Goal: Task Accomplishment & Management: Manage account settings

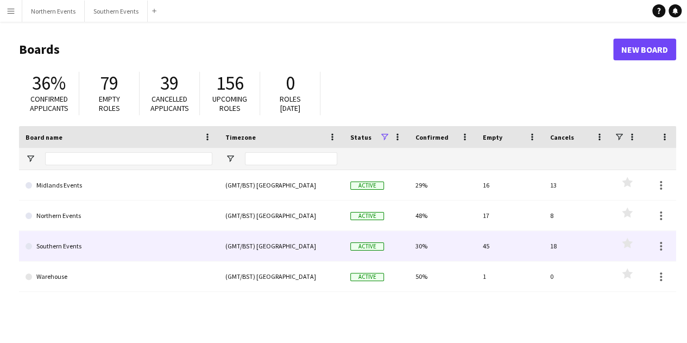
click at [152, 239] on link "Southern Events" at bounding box center [119, 246] width 187 height 30
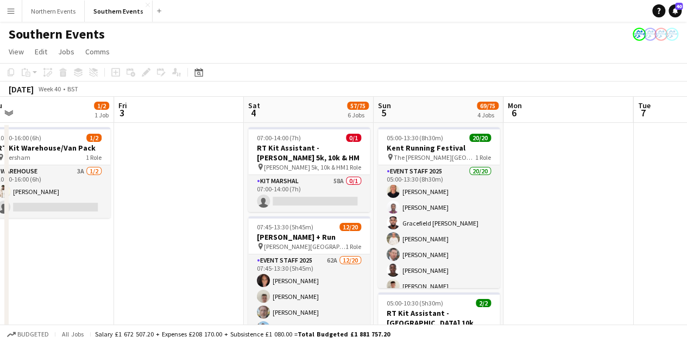
scroll to position [0, 412]
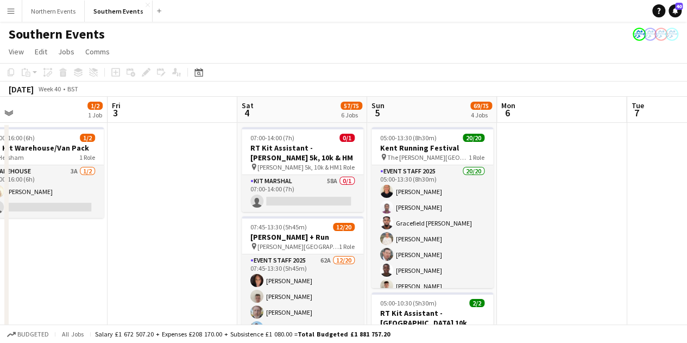
drag, startPoint x: 503, startPoint y: 292, endPoint x: 91, endPoint y: 212, distance: 419.6
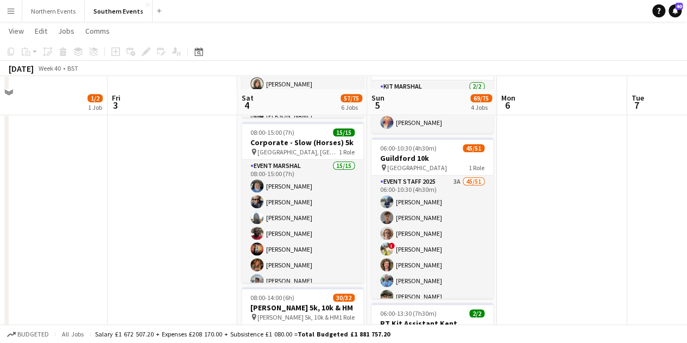
scroll to position [272, 0]
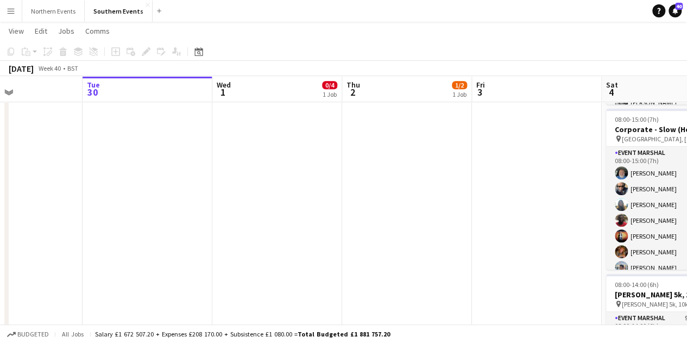
drag, startPoint x: 135, startPoint y: 246, endPoint x: 309, endPoint y: 232, distance: 173.9
click at [488, 277] on app-calendar-viewport "Sat 27 121/128 5 Jobs Sun 28 96/120 2 Jobs Mon 29 Tue 30 Wed 1 0/4 1 Job Thu 2 …" at bounding box center [343, 234] width 687 height 926
drag, startPoint x: 211, startPoint y: 226, endPoint x: 469, endPoint y: 226, distance: 257.6
click at [555, 231] on app-calendar-viewport "Sat 27 121/128 5 Jobs Sun 28 96/120 2 Jobs Mon 29 Tue 30 Wed 1 0/4 1 Job Thu 2 …" at bounding box center [343, 234] width 687 height 926
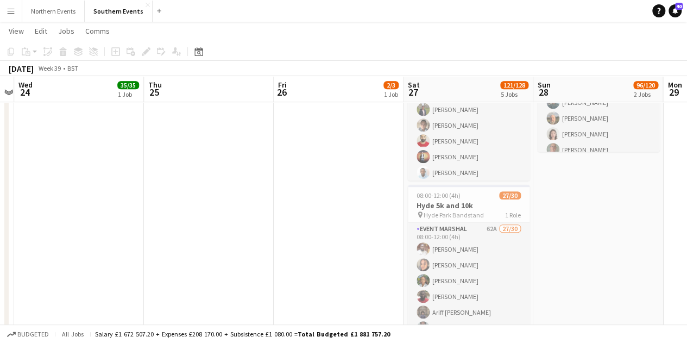
drag, startPoint x: 234, startPoint y: 205, endPoint x: 601, endPoint y: 223, distance: 367.8
click at [601, 223] on app-calendar-viewport "Sun 21 Mon 22 Tue 23 Wed 24 35/35 1 Job Thu 25 Fri 26 2/3 1 Job Sat 27 121/128 …" at bounding box center [343, 234] width 687 height 926
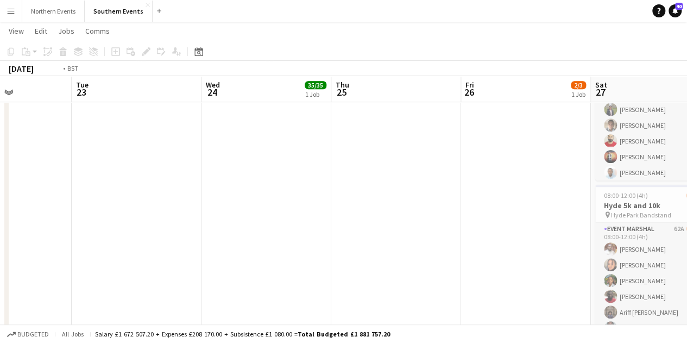
drag, startPoint x: 308, startPoint y: 210, endPoint x: 625, endPoint y: 219, distance: 317.5
click at [625, 219] on app-calendar-viewport "Sat 20 Sun 21 52/71 7 Jobs Mon 22 Tue 23 Wed 24 35/35 1 Job Thu 25 Fri 26 2/3 1…" at bounding box center [343, 326] width 687 height 1111
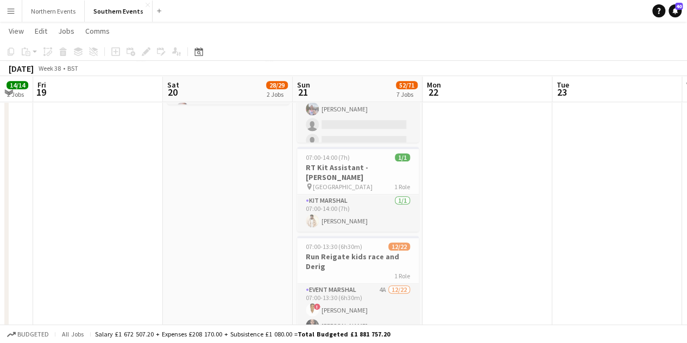
drag, startPoint x: 335, startPoint y: 217, endPoint x: 569, endPoint y: 217, distance: 233.7
click at [569, 217] on app-calendar-viewport "Wed 17 1/1 1 Job Thu 18 14/14 2 Jobs Fri 19 Sat 20 28/29 2 Jobs Sun 21 52/71 7 …" at bounding box center [343, 326] width 687 height 1111
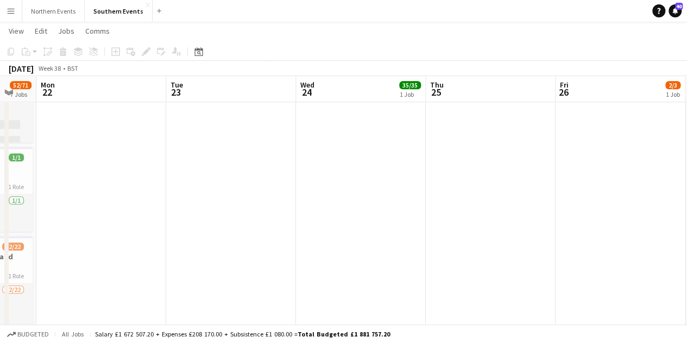
scroll to position [0, 389]
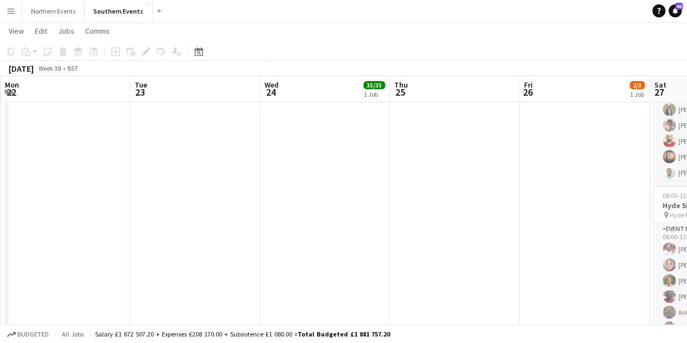
drag, startPoint x: 471, startPoint y: 224, endPoint x: 166, endPoint y: 190, distance: 306.8
click at [166, 190] on app-calendar-viewport "Fri 19 Sat 20 28/29 2 Jobs Sun 21 52/71 7 Jobs Mon 22 Tue 23 Wed 24 35/35 1 Job…" at bounding box center [343, 326] width 687 height 1111
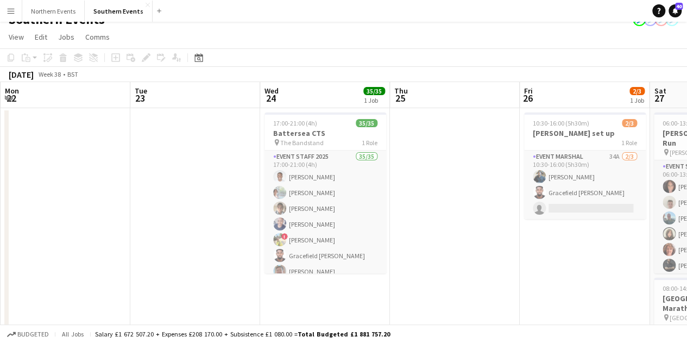
scroll to position [0, 0]
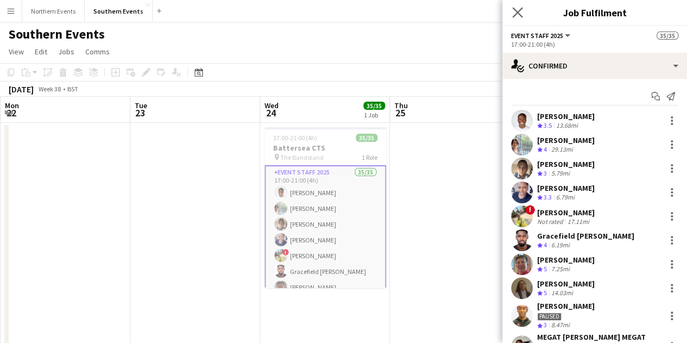
click at [523, 11] on app-icon "Close pop-in" at bounding box center [518, 13] width 16 height 16
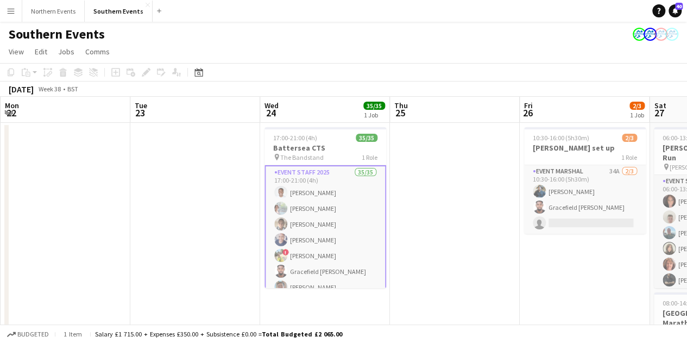
click at [7, 5] on button "Menu" at bounding box center [11, 11] width 22 height 22
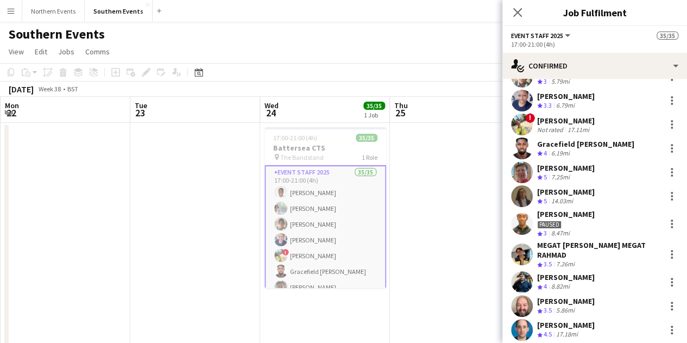
scroll to position [163, 0]
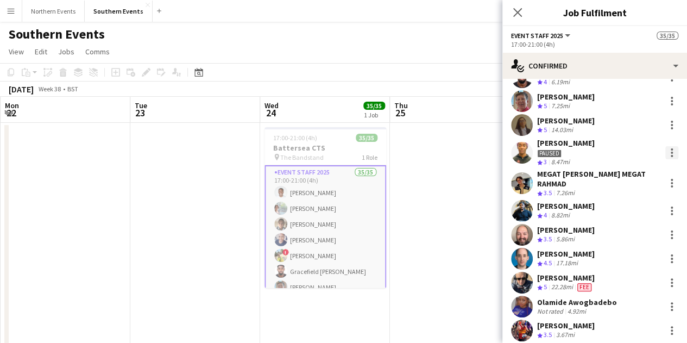
click at [671, 152] on div at bounding box center [672, 153] width 2 height 2
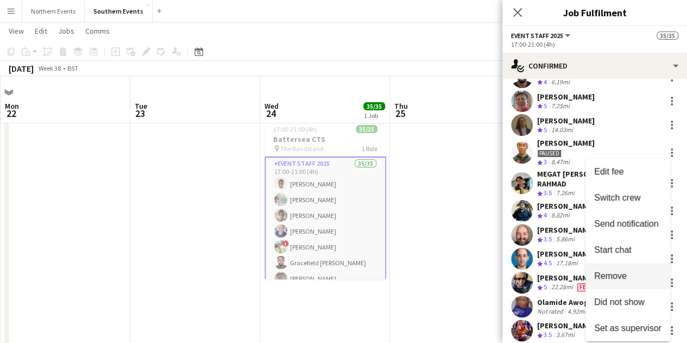
scroll to position [0, 0]
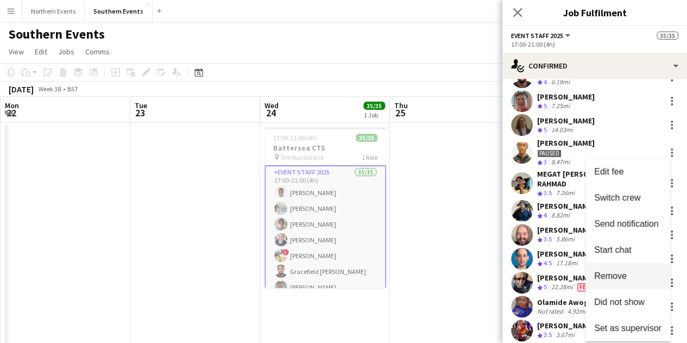
click at [636, 275] on span "Remove" at bounding box center [627, 276] width 67 height 10
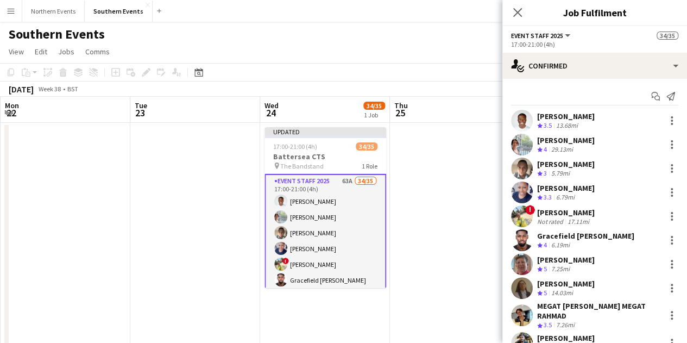
drag, startPoint x: 521, startPoint y: 14, endPoint x: 533, endPoint y: 19, distance: 12.9
click at [521, 12] on icon "Close pop-in" at bounding box center [518, 12] width 9 height 9
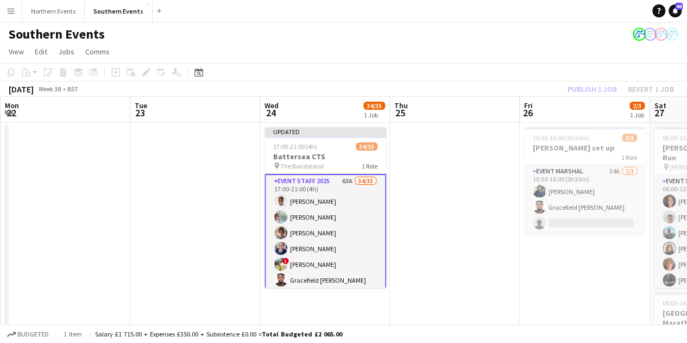
click at [606, 98] on app-board-header-date "Fri 26 2/3 1 Job" at bounding box center [585, 110] width 130 height 26
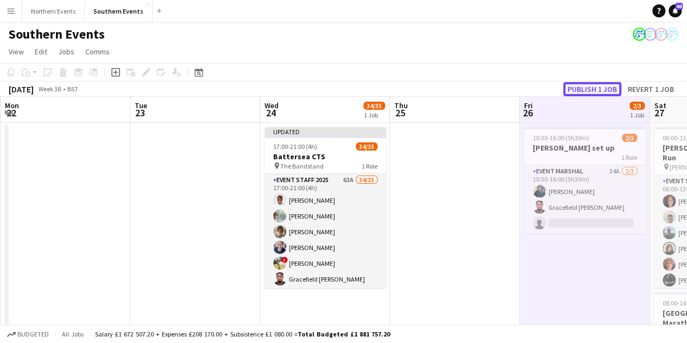
click at [601, 92] on button "Publish 1 job" at bounding box center [593, 89] width 58 height 14
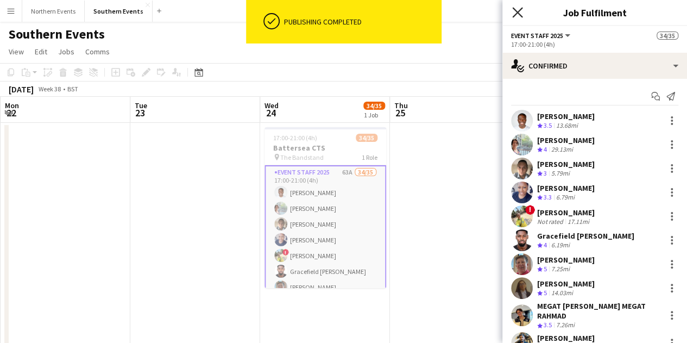
click at [516, 15] on icon at bounding box center [517, 12] width 10 height 10
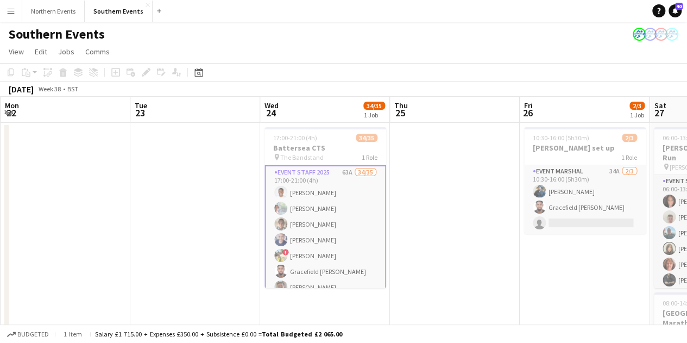
click at [3, 9] on button "Menu" at bounding box center [11, 11] width 22 height 22
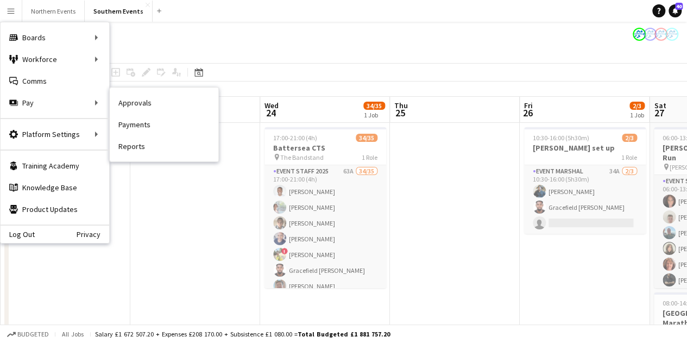
click at [147, 106] on link "Approvals" at bounding box center [164, 103] width 109 height 22
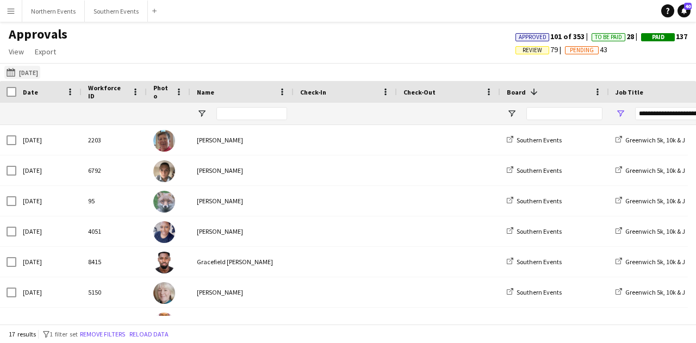
click at [39, 74] on button "14-09-2025 14-09-2025" at bounding box center [22, 72] width 36 height 13
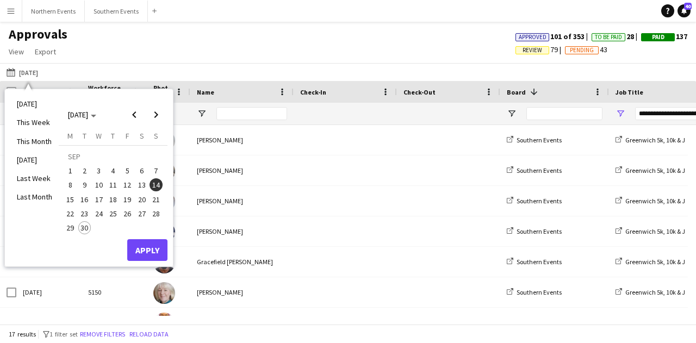
click at [95, 210] on span "24" at bounding box center [98, 213] width 13 height 13
click at [141, 249] on button "Apply" at bounding box center [147, 250] width 40 height 22
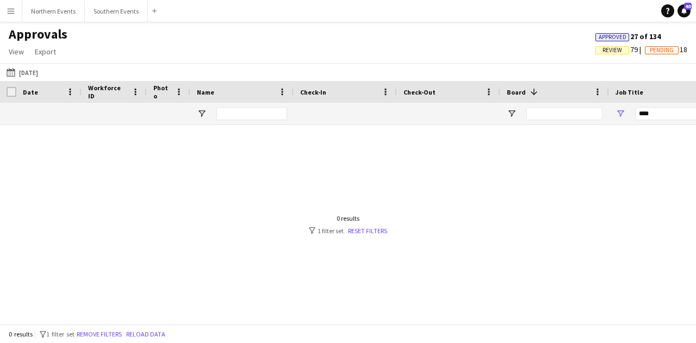
drag, startPoint x: 362, startPoint y: 233, endPoint x: 283, endPoint y: 209, distance: 82.9
click at [362, 234] on link "Reset filters" at bounding box center [367, 231] width 39 height 8
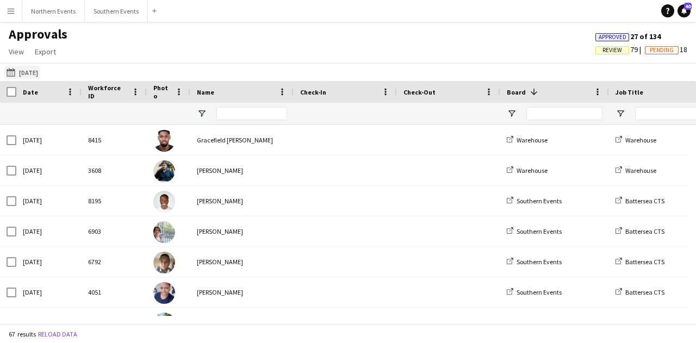
click at [26, 73] on button "14-09-2025 24-09-2025" at bounding box center [22, 72] width 36 height 13
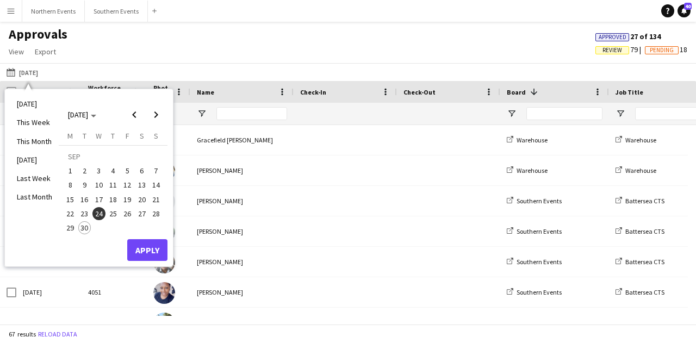
click at [98, 210] on span "24" at bounding box center [98, 213] width 13 height 13
click at [145, 253] on button "Apply" at bounding box center [147, 250] width 40 height 22
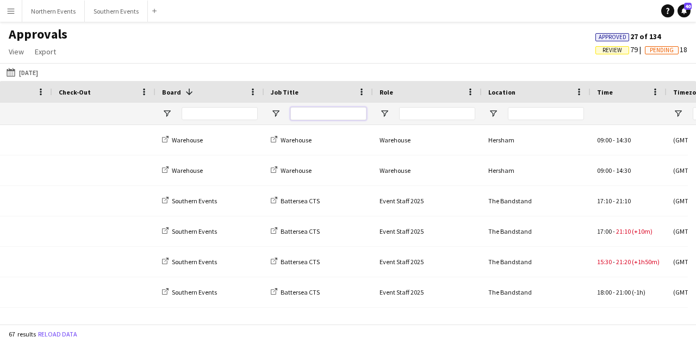
click at [306, 115] on input "Job Title Filter Input" at bounding box center [328, 113] width 76 height 13
click at [276, 112] on span "Open Filter Menu" at bounding box center [276, 114] width 10 height 10
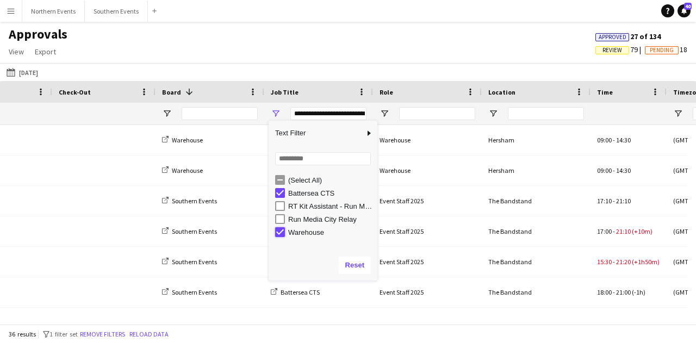
type input "**********"
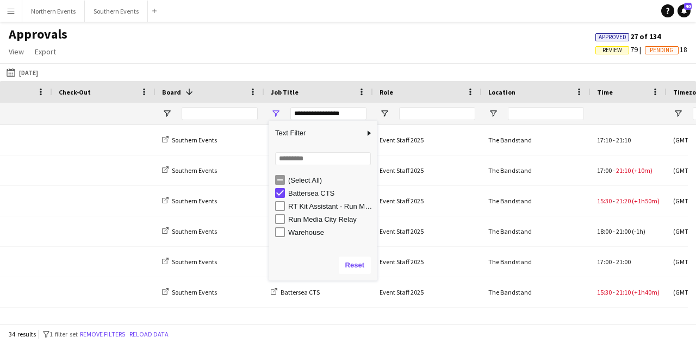
click at [381, 50] on div "Approvals View Customise view Customise filters Reset Filters Reset View Reset …" at bounding box center [348, 44] width 696 height 37
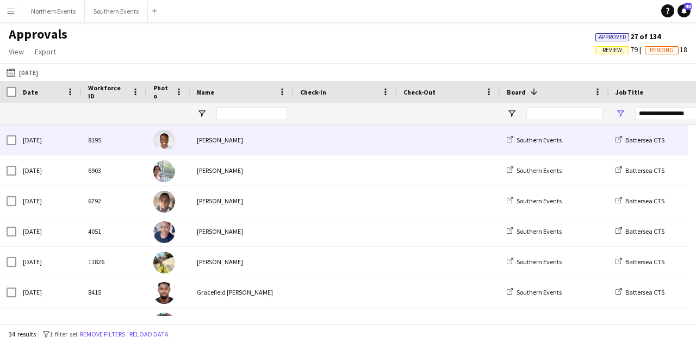
click at [238, 139] on div "Ekow Tachie-Mensah" at bounding box center [241, 140] width 103 height 30
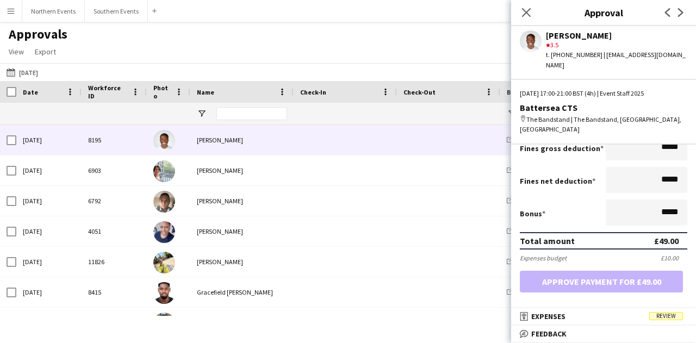
scroll to position [1, 0]
click at [608, 309] on mat-expansion-panel-header "receipt Expenses Review" at bounding box center [603, 316] width 185 height 16
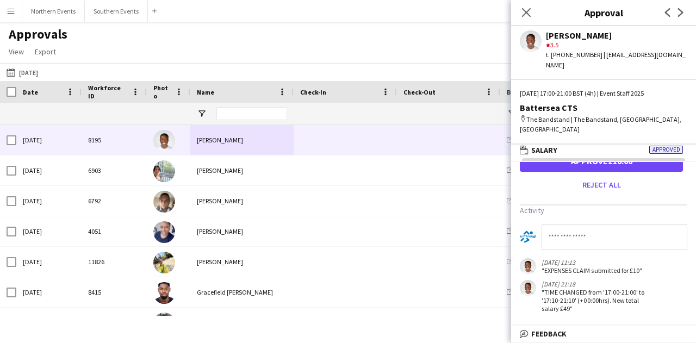
scroll to position [0, 0]
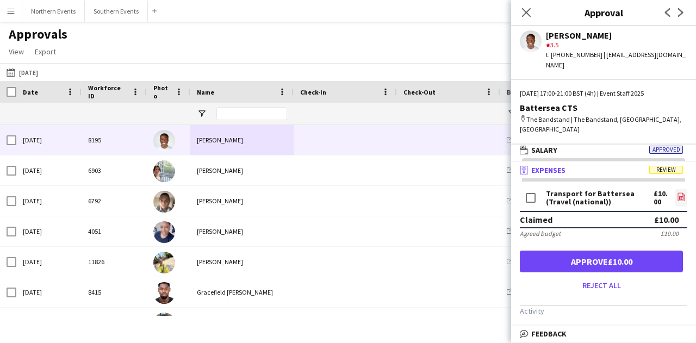
click at [677, 192] on icon "file-image" at bounding box center [681, 196] width 9 height 9
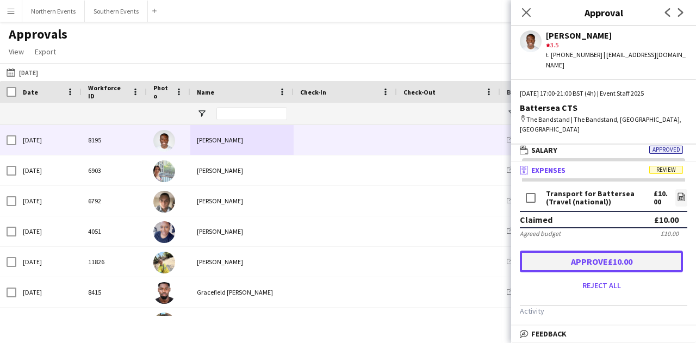
click at [649, 251] on button "Approve £10.00" at bounding box center [601, 262] width 163 height 22
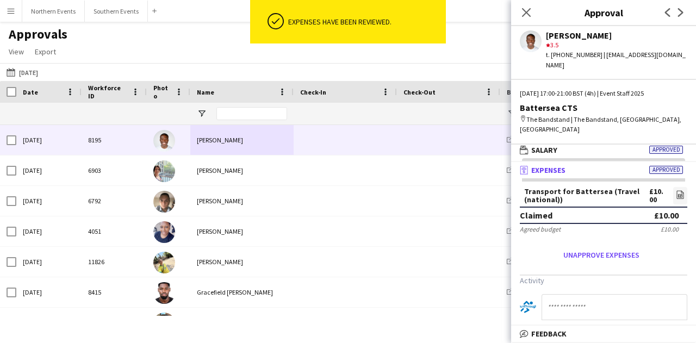
click at [685, 13] on app-icon "Next" at bounding box center [680, 12] width 13 height 13
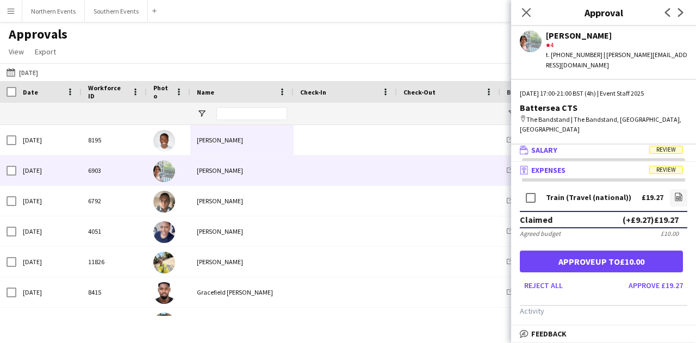
click at [634, 145] on mat-panel-title "wallet Salary Review" at bounding box center [601, 150] width 180 height 10
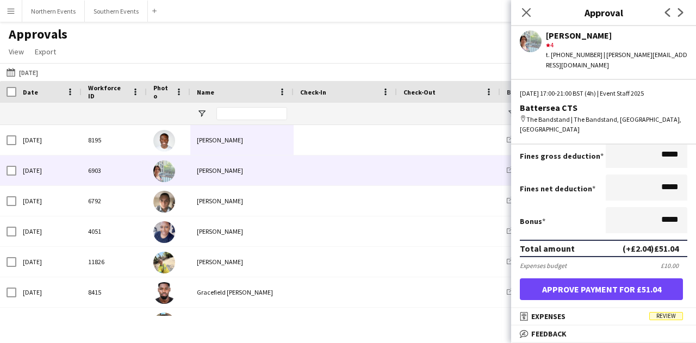
scroll to position [272, 0]
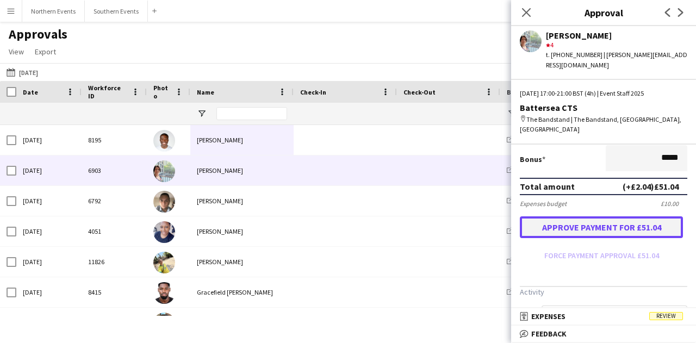
click at [602, 220] on button "Approve payment for £51.04" at bounding box center [601, 227] width 163 height 22
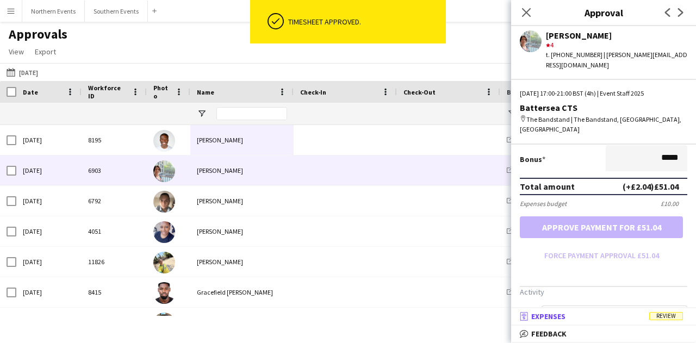
click at [605, 312] on mat-panel-title "receipt Expenses Review" at bounding box center [601, 316] width 180 height 10
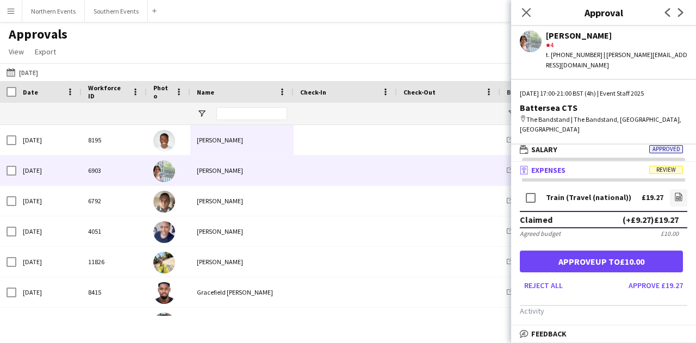
scroll to position [3, 0]
click at [674, 192] on icon "file-image" at bounding box center [678, 196] width 9 height 9
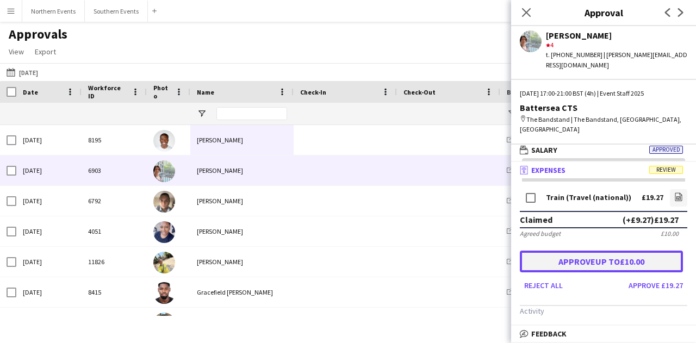
click at [609, 251] on button "Approve up to £10.00" at bounding box center [601, 262] width 163 height 22
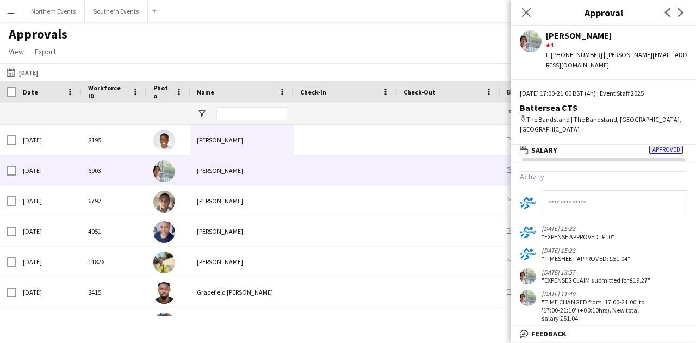
scroll to position [109, 0]
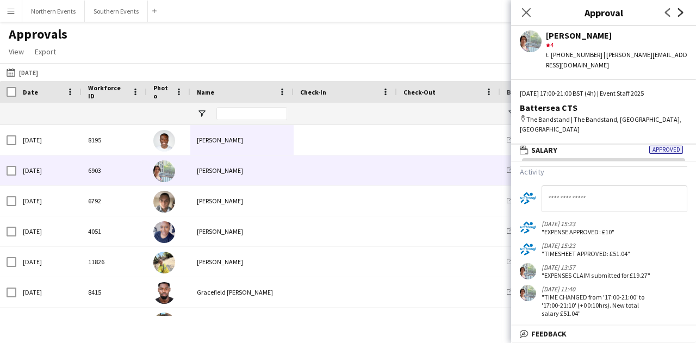
click at [680, 12] on icon "Next" at bounding box center [680, 12] width 9 height 9
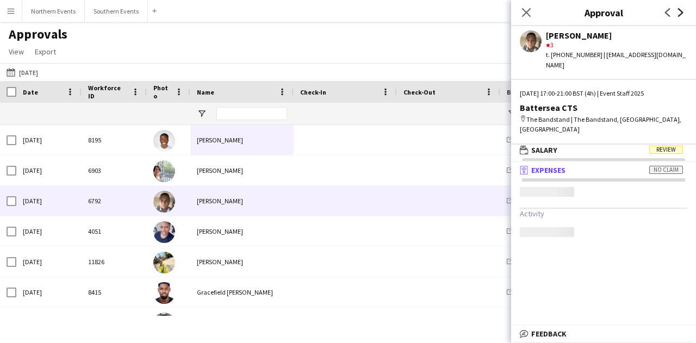
scroll to position [0, 0]
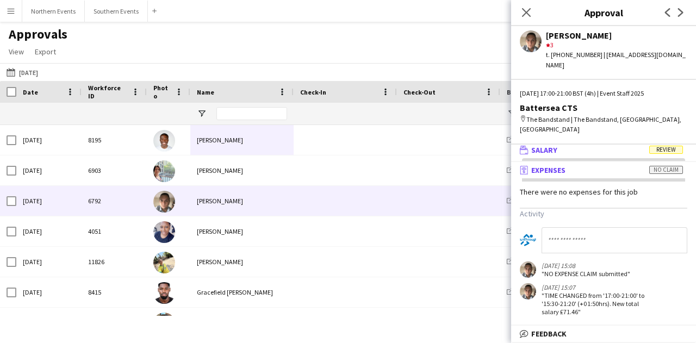
click at [597, 142] on mat-expansion-panel-header "wallet Salary Review" at bounding box center [603, 150] width 185 height 16
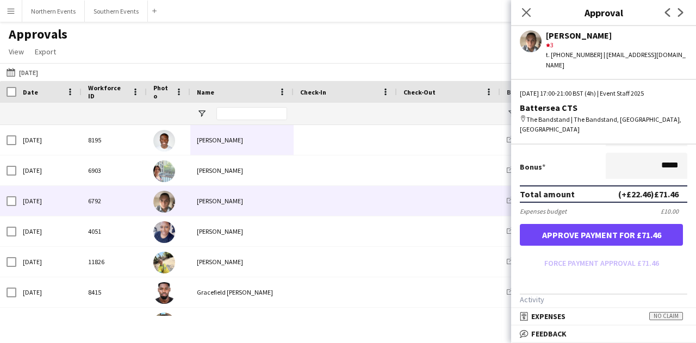
scroll to position [326, 0]
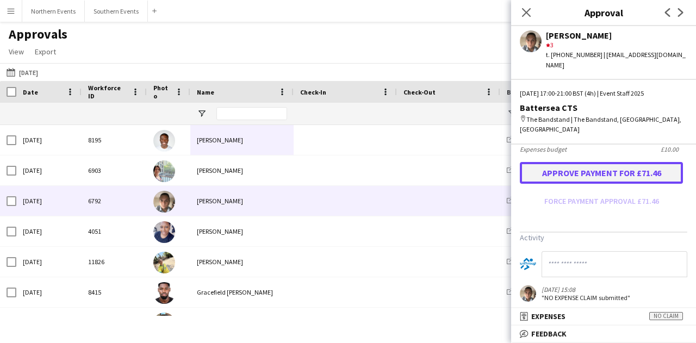
click at [591, 162] on button "Approve payment for £71.46" at bounding box center [601, 173] width 163 height 22
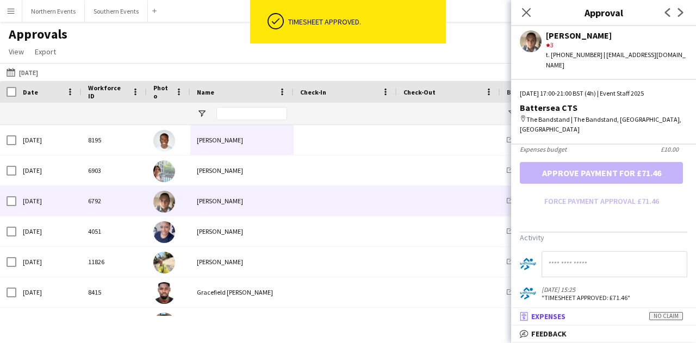
click at [592, 310] on mat-expansion-panel-header "receipt Expenses No claim" at bounding box center [603, 316] width 185 height 16
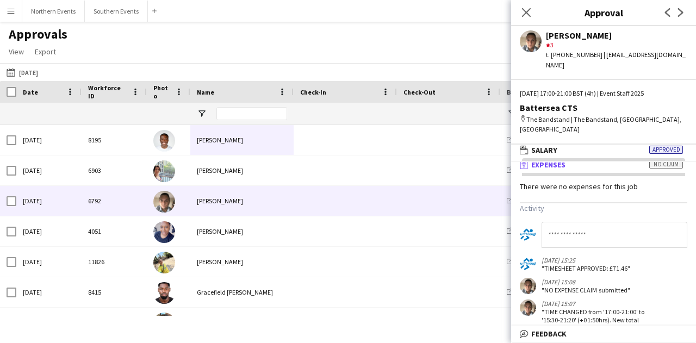
scroll to position [7, 0]
click at [683, 13] on icon "Next" at bounding box center [680, 12] width 9 height 9
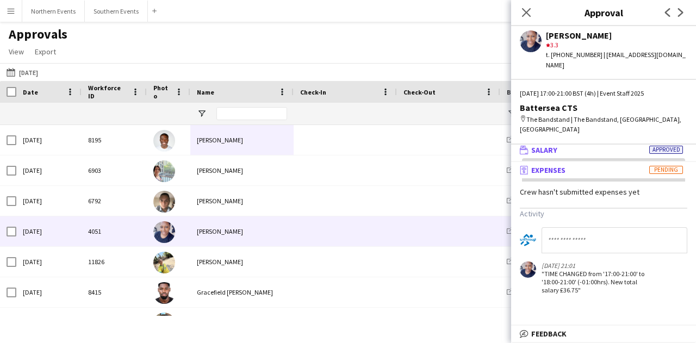
click at [617, 145] on mat-panel-title "wallet Salary Approved" at bounding box center [601, 150] width 180 height 10
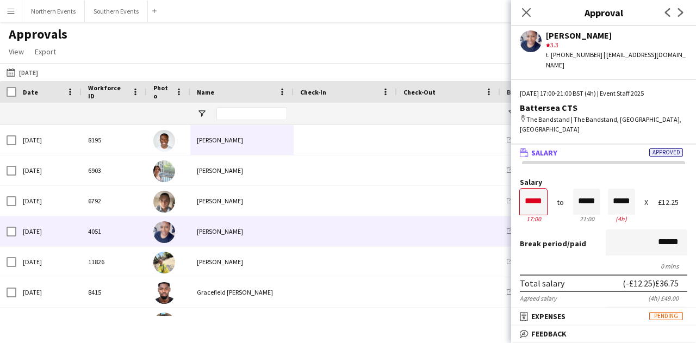
scroll to position [1, 0]
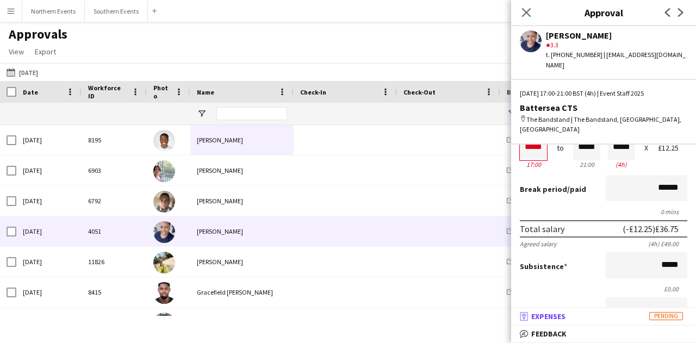
click at [580, 323] on mat-expansion-panel-header "receipt Expenses Pending" at bounding box center [603, 316] width 185 height 16
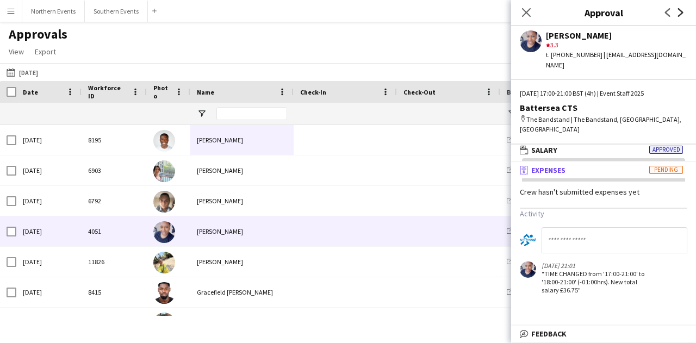
click at [677, 10] on icon "Next" at bounding box center [680, 12] width 9 height 9
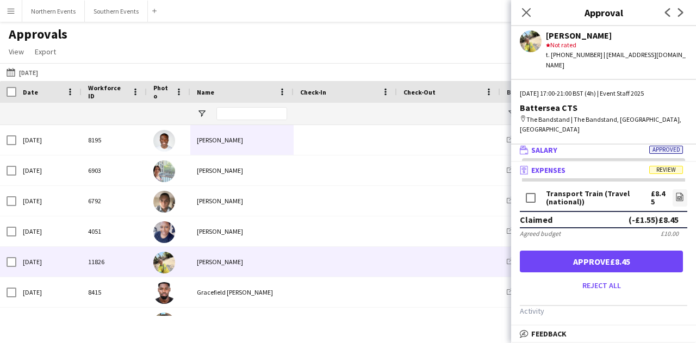
click at [598, 145] on mat-panel-title "wallet Salary Approved" at bounding box center [601, 150] width 180 height 10
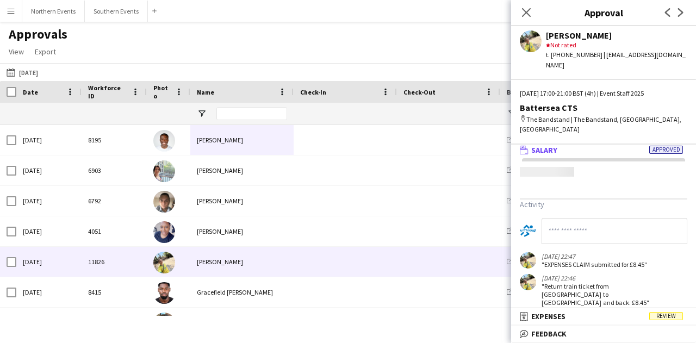
scroll to position [0, 0]
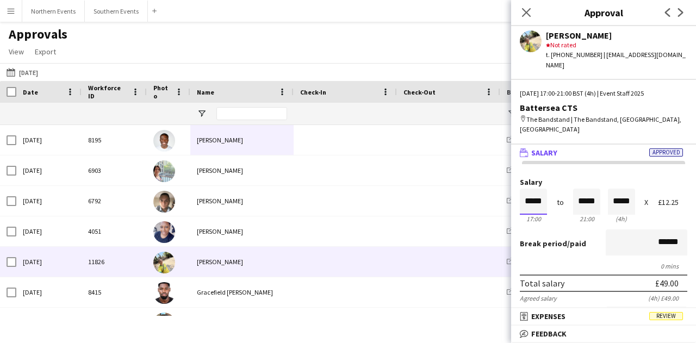
click at [542, 189] on input "*****" at bounding box center [533, 202] width 27 height 26
type input "*****"
click at [579, 189] on input "*****" at bounding box center [586, 202] width 27 height 26
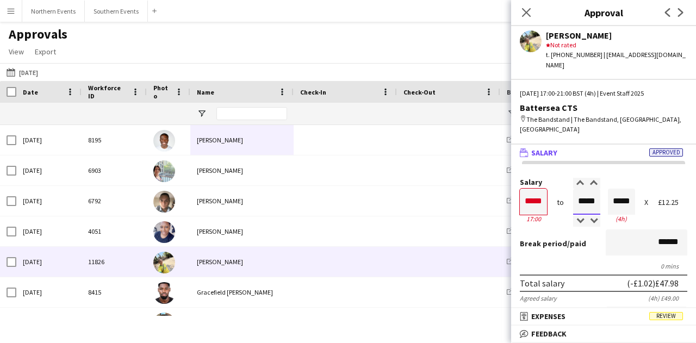
type input "*****"
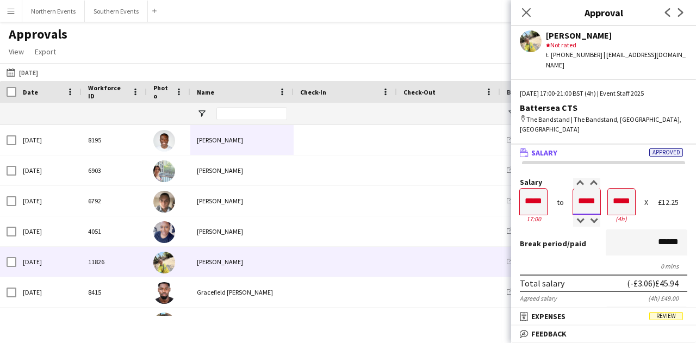
type input "*****"
click at [550, 229] on div "Break period /paid ******" at bounding box center [603, 243] width 167 height 28
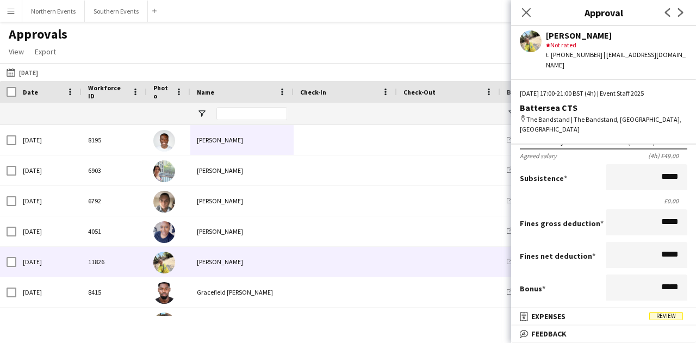
scroll to position [272, 0]
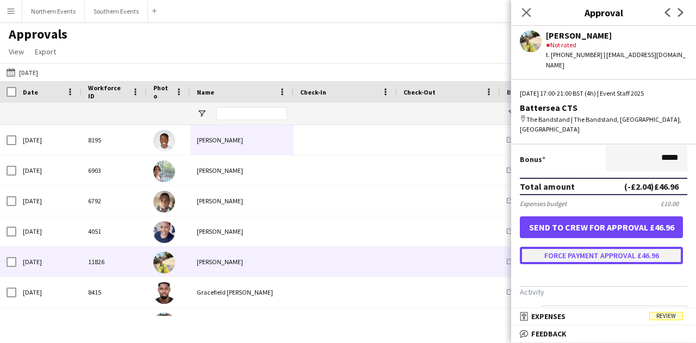
click at [607, 247] on button "Force payment approval £46.96" at bounding box center [601, 255] width 163 height 17
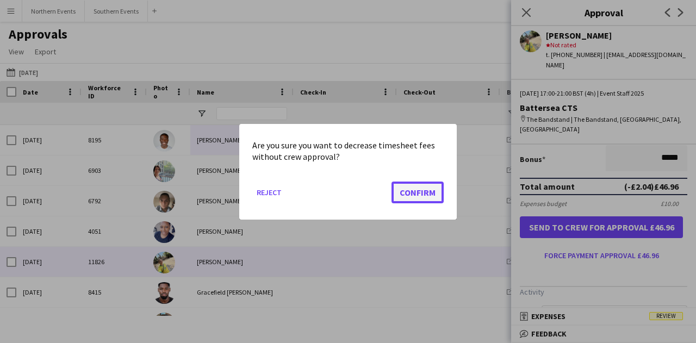
click at [413, 191] on button "Confirm" at bounding box center [417, 192] width 52 height 22
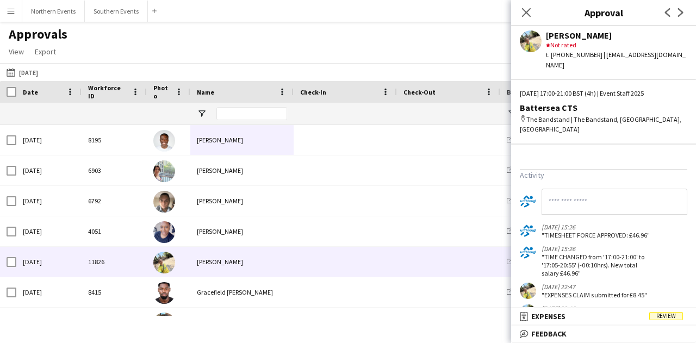
scroll to position [421, 0]
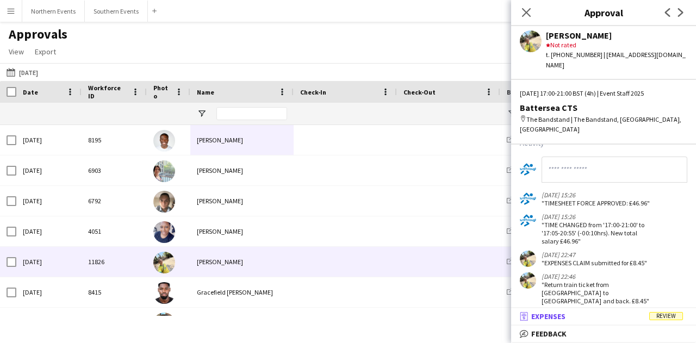
click at [599, 318] on mat-panel-title "receipt Expenses Review" at bounding box center [601, 316] width 180 height 10
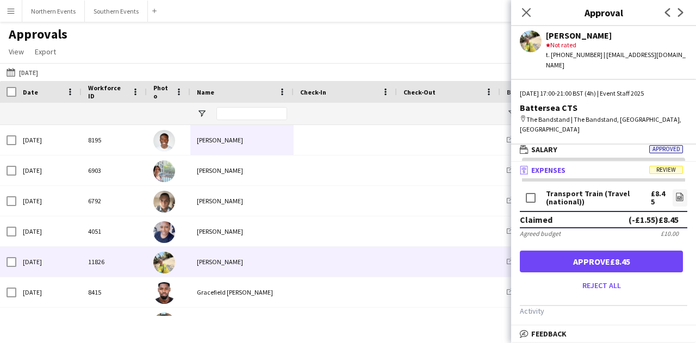
scroll to position [3, 0]
click at [675, 192] on icon "file-image" at bounding box center [679, 196] width 9 height 9
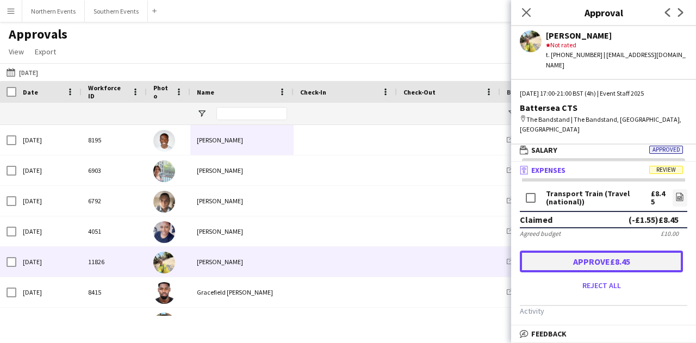
click at [609, 251] on button "Approve £8.45" at bounding box center [601, 262] width 163 height 22
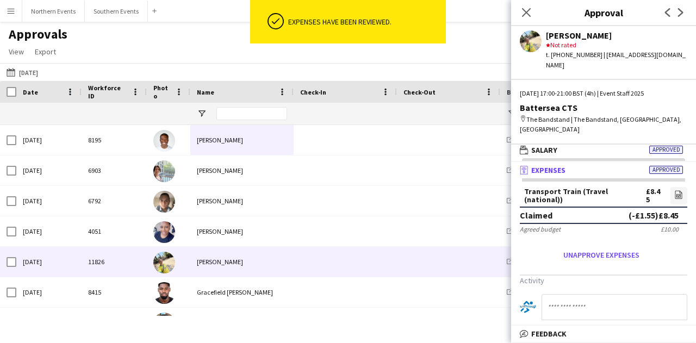
click at [675, 13] on app-icon "Next" at bounding box center [680, 12] width 13 height 13
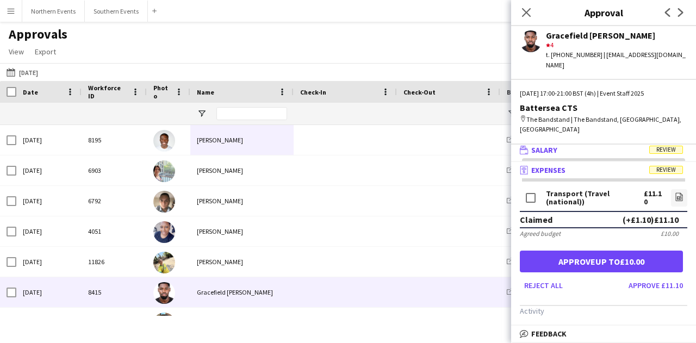
click at [636, 145] on mat-panel-title "wallet Salary Review" at bounding box center [601, 150] width 180 height 10
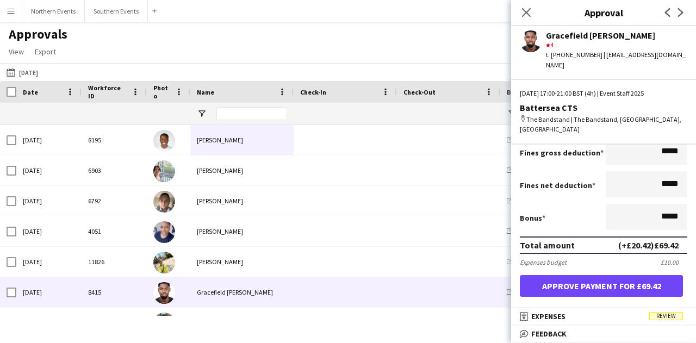
scroll to position [217, 0]
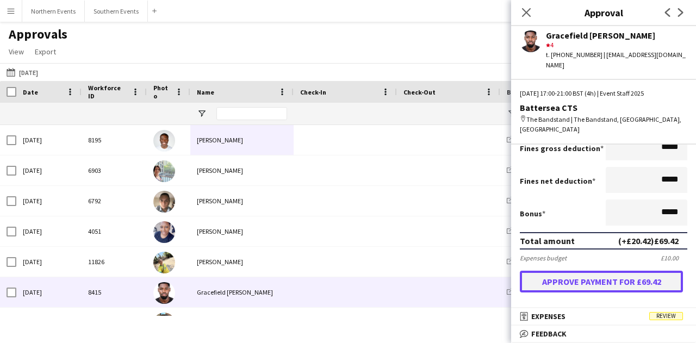
click at [592, 271] on button "Approve payment for £69.42" at bounding box center [601, 282] width 163 height 22
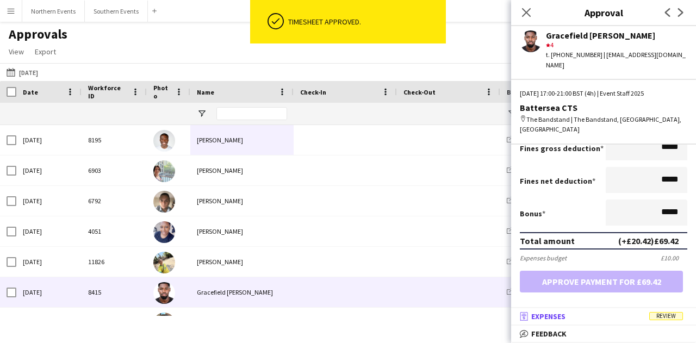
click at [618, 312] on mat-panel-title "receipt Expenses Review" at bounding box center [601, 316] width 180 height 10
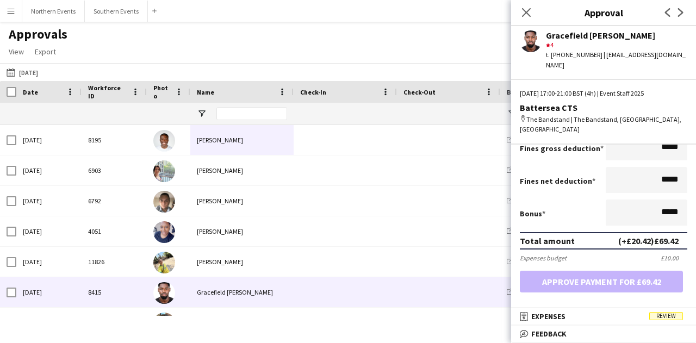
scroll to position [3, 0]
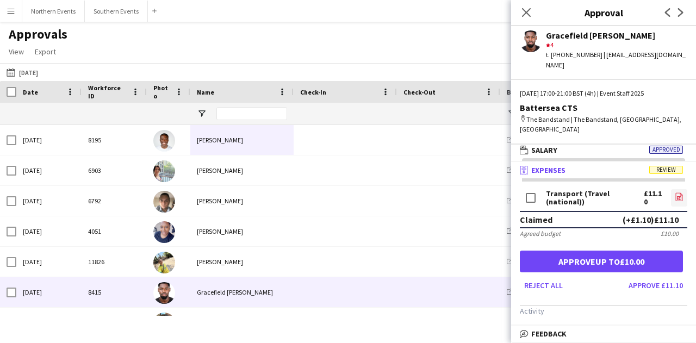
click at [675, 189] on link "file-image" at bounding box center [679, 197] width 16 height 17
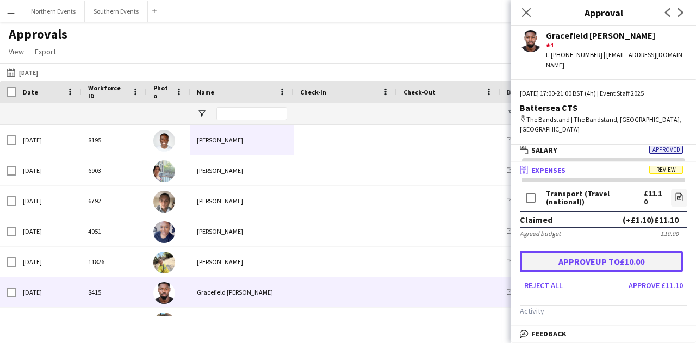
click at [599, 251] on button "Approve up to £10.00" at bounding box center [601, 262] width 163 height 22
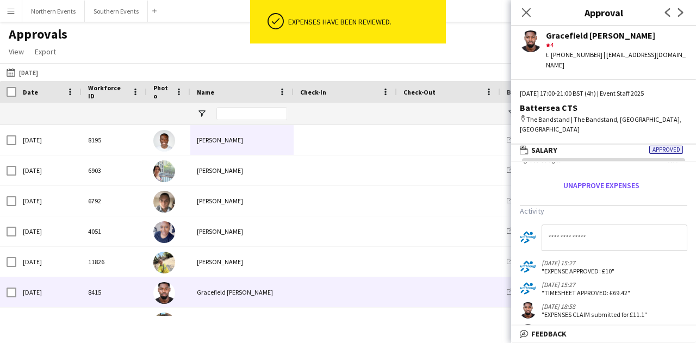
scroll to position [103, 0]
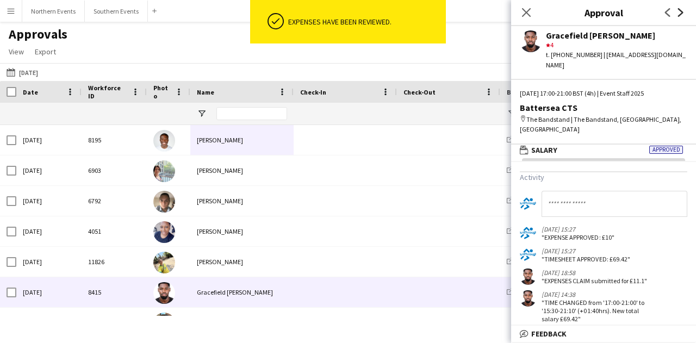
click at [680, 10] on icon at bounding box center [680, 12] width 5 height 9
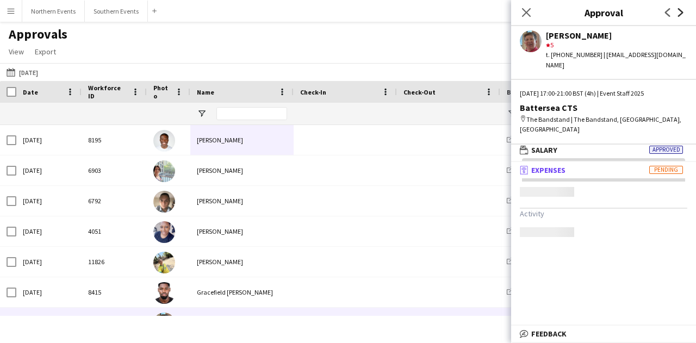
scroll to position [0, 0]
click at [636, 145] on mat-expansion-panel "wallet Salary Approved Activity" at bounding box center [603, 153] width 185 height 17
click at [634, 145] on mat-panel-title "wallet Salary Approved" at bounding box center [601, 150] width 180 height 10
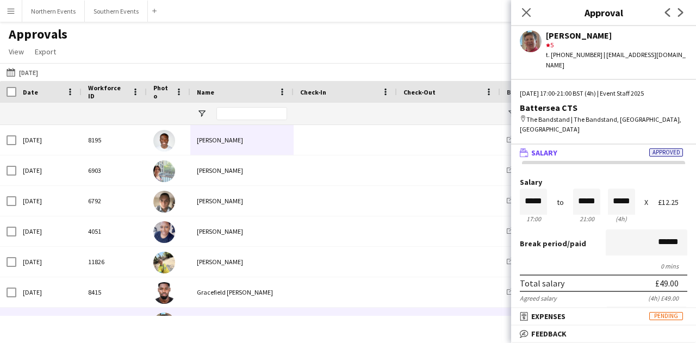
click at [613, 145] on mat-expansion-panel-header "wallet Salary Approved" at bounding box center [603, 153] width 185 height 16
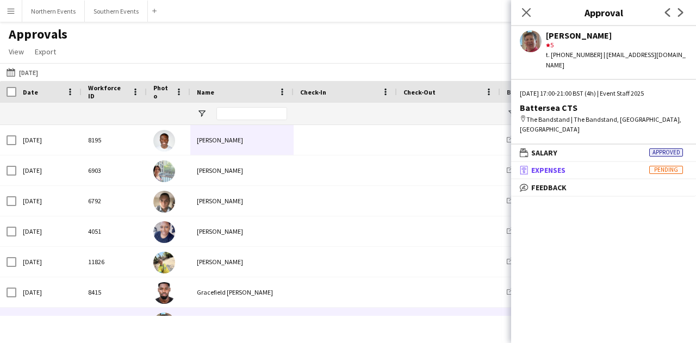
click at [609, 165] on mat-panel-title "receipt Expenses Pending" at bounding box center [601, 170] width 180 height 10
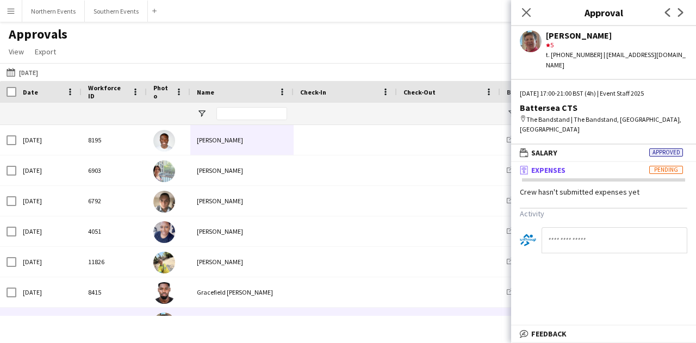
click at [608, 165] on mat-panel-title "receipt Expenses Pending" at bounding box center [601, 170] width 180 height 10
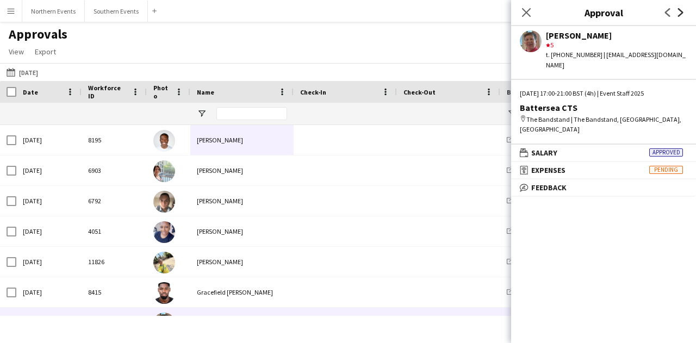
click at [680, 10] on icon "Next" at bounding box center [680, 12] width 9 height 9
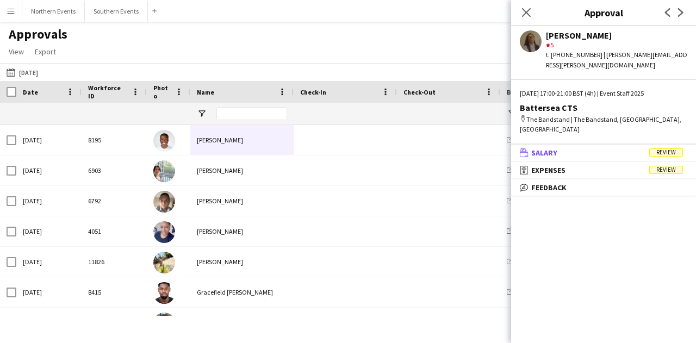
click at [623, 148] on mat-panel-title "wallet Salary Review" at bounding box center [601, 153] width 180 height 10
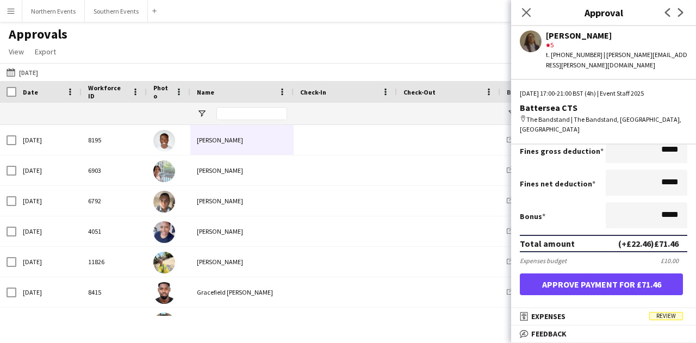
scroll to position [326, 0]
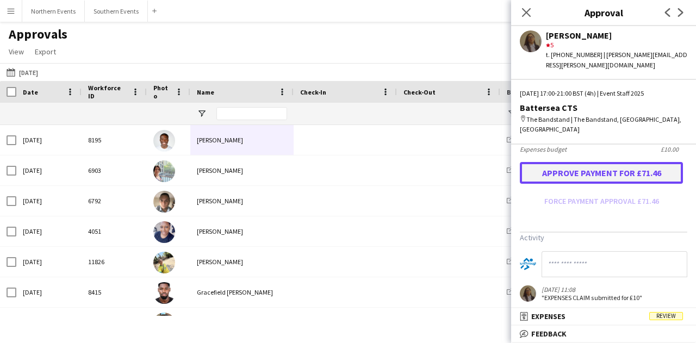
click at [619, 162] on button "Approve payment for £71.46" at bounding box center [601, 173] width 163 height 22
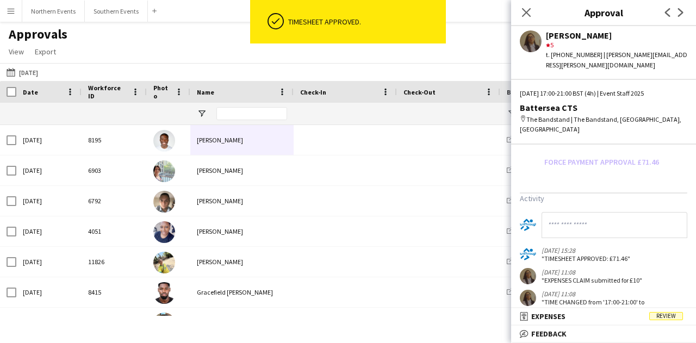
scroll to position [384, 0]
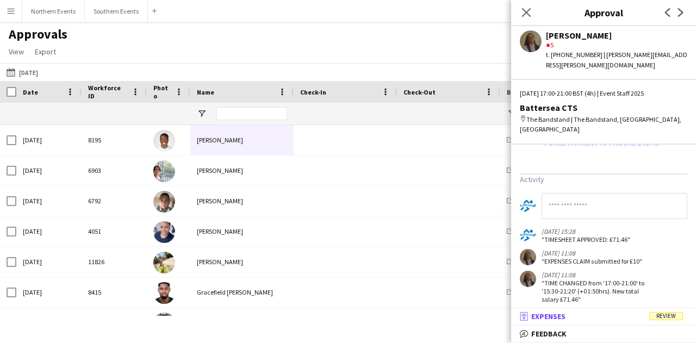
click at [622, 311] on mat-expansion-panel-header "receipt Expenses Review" at bounding box center [603, 316] width 185 height 16
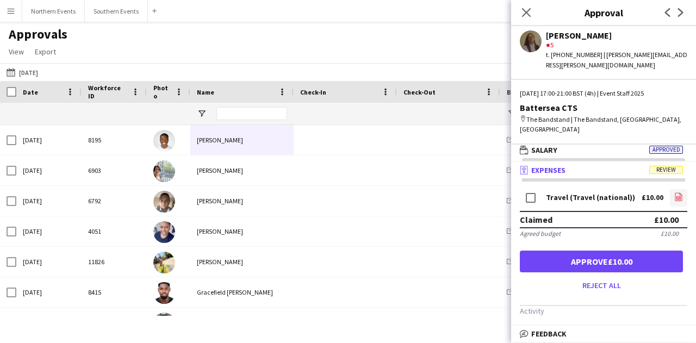
click at [675, 192] on icon at bounding box center [678, 196] width 7 height 8
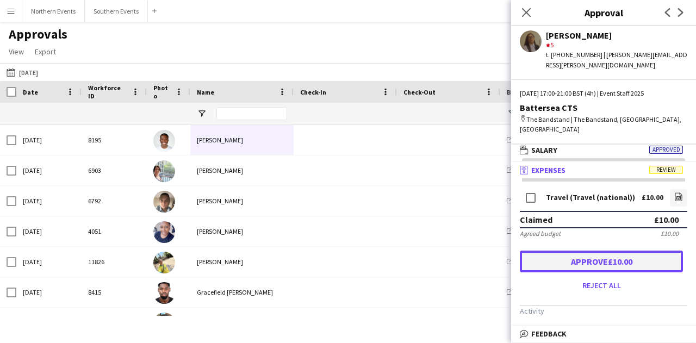
click at [619, 251] on button "Approve £10.00" at bounding box center [601, 262] width 163 height 22
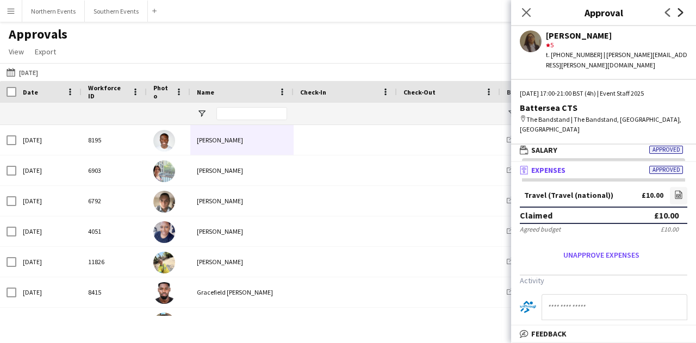
click at [681, 16] on icon "Next" at bounding box center [680, 12] width 9 height 9
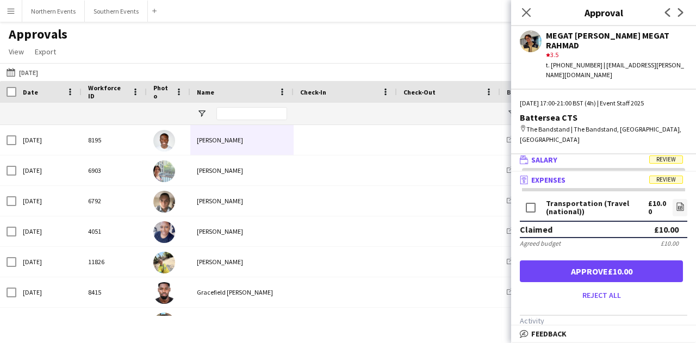
click at [599, 155] on mat-panel-title "wallet Salary Review" at bounding box center [601, 160] width 180 height 10
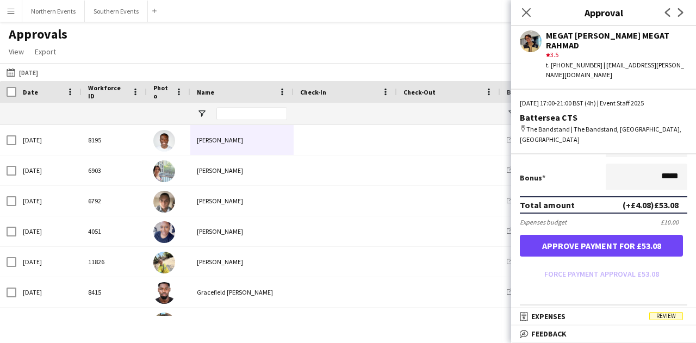
scroll to position [272, 0]
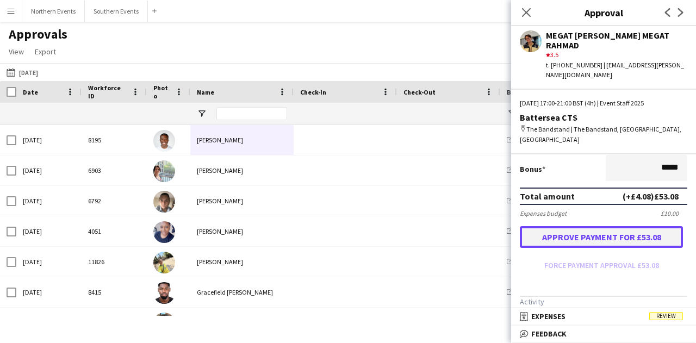
click at [581, 226] on button "Approve payment for £53.08" at bounding box center [601, 237] width 163 height 22
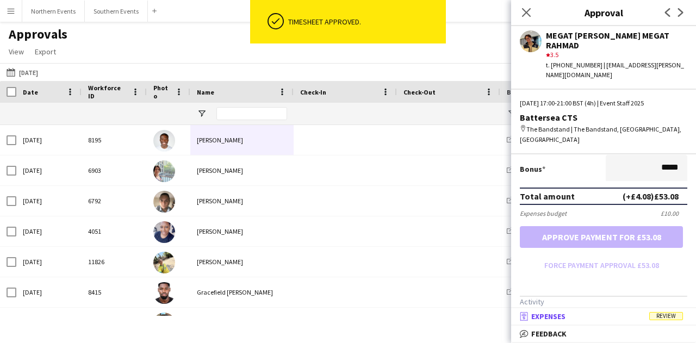
click at [591, 316] on mat-panel-title "receipt Expenses Review" at bounding box center [601, 316] width 180 height 10
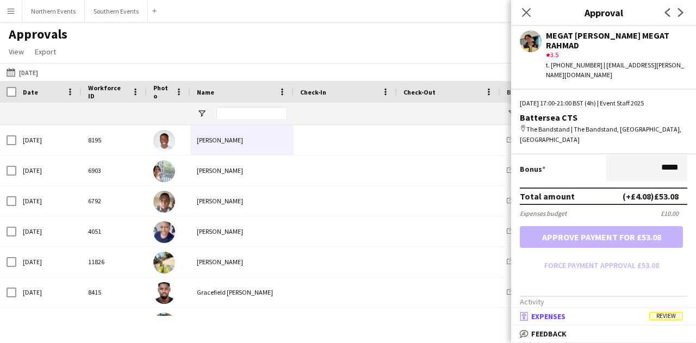
scroll to position [3, 0]
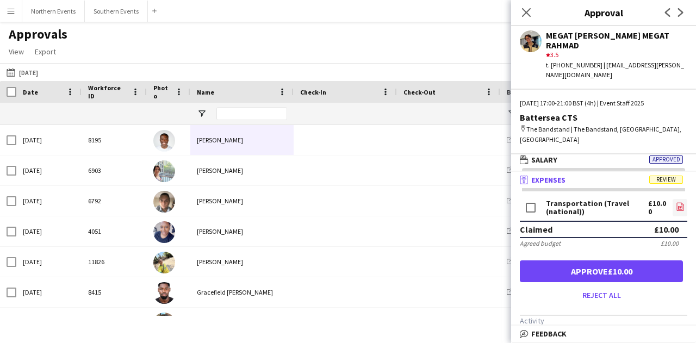
click at [675, 202] on app-icon "file-image" at bounding box center [679, 207] width 9 height 11
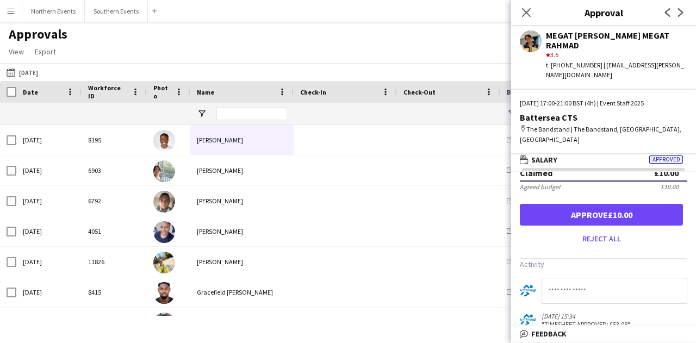
scroll to position [0, 0]
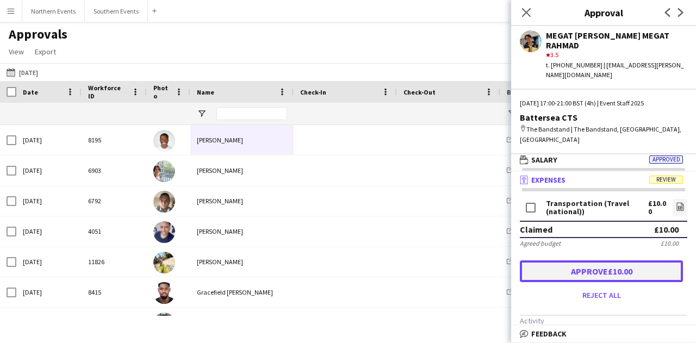
click at [633, 260] on button "Approve £10.00" at bounding box center [601, 271] width 163 height 22
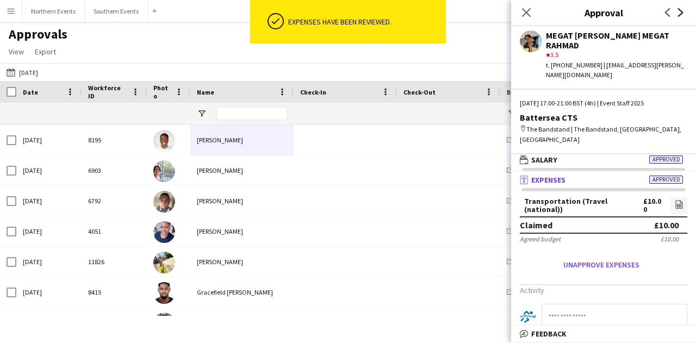
click at [681, 16] on icon "Next" at bounding box center [680, 12] width 9 height 9
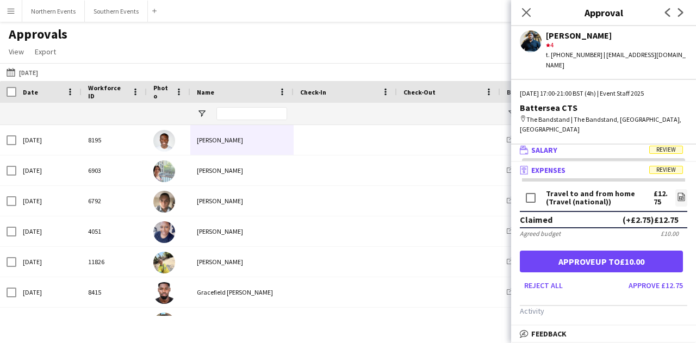
click at [616, 145] on mat-panel-title "wallet Salary Review" at bounding box center [601, 150] width 180 height 10
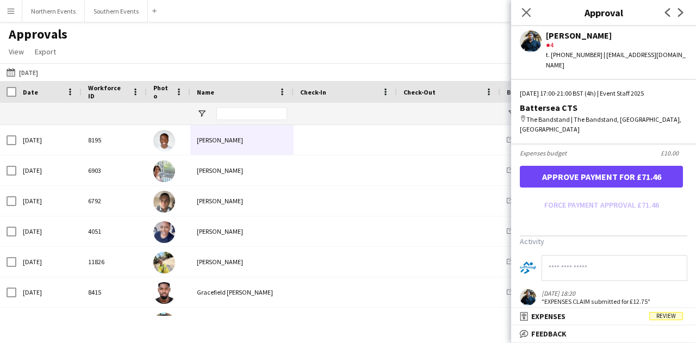
scroll to position [306, 0]
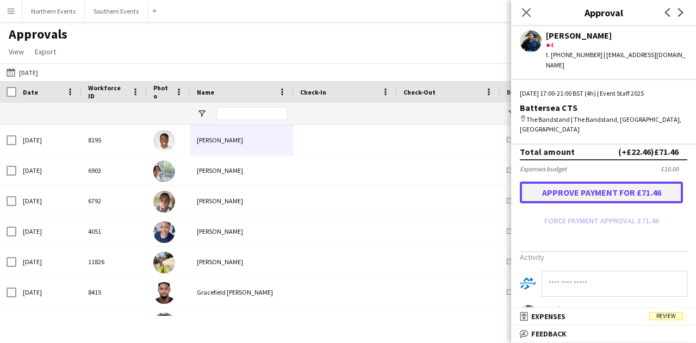
click at [591, 181] on button "Approve payment for £71.46" at bounding box center [601, 192] width 163 height 22
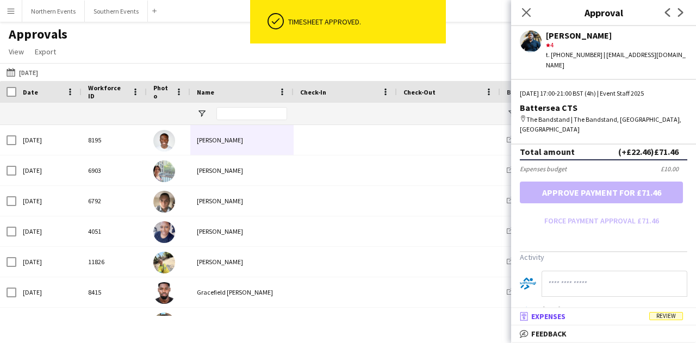
click at [585, 314] on mat-panel-title "receipt Expenses Review" at bounding box center [601, 316] width 180 height 10
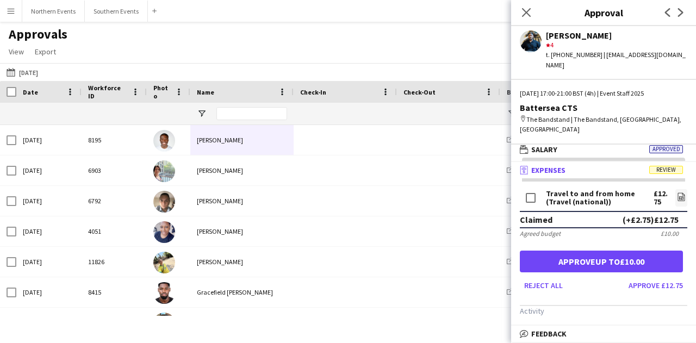
scroll to position [3, 0]
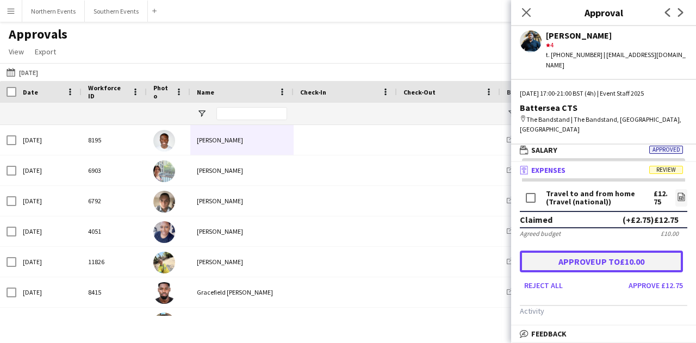
click at [614, 251] on button "Approve up to £10.00" at bounding box center [601, 262] width 163 height 22
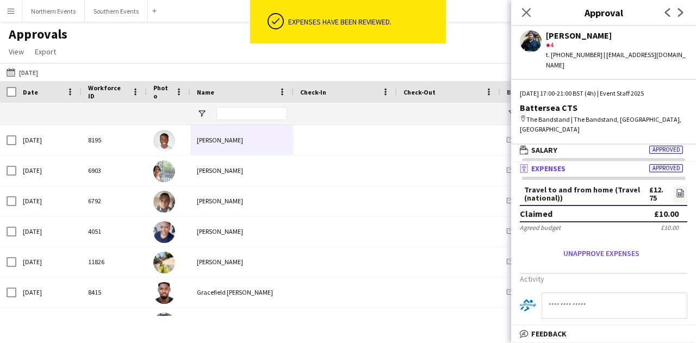
scroll to position [0, 0]
click at [685, 14] on app-icon "Next" at bounding box center [680, 12] width 13 height 13
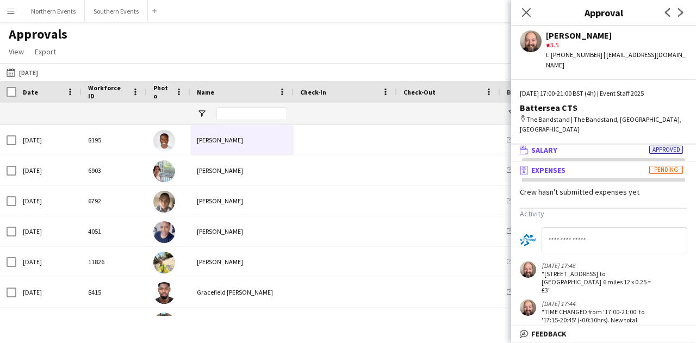
click at [596, 145] on mat-panel-title "wallet Salary Approved" at bounding box center [601, 150] width 180 height 10
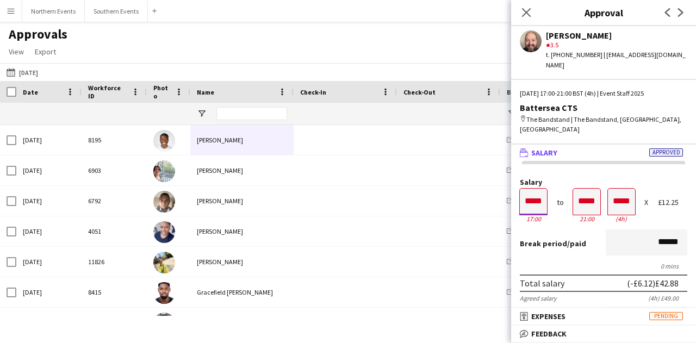
click at [540, 189] on input "*****" at bounding box center [533, 202] width 27 height 26
click at [545, 189] on input "*****" at bounding box center [533, 202] width 27 height 26
type input "*****"
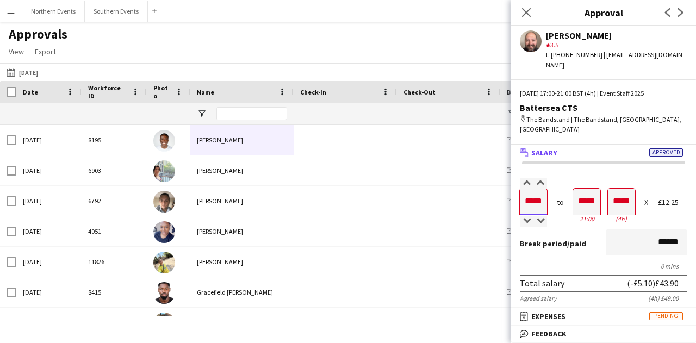
type input "*****"
click at [591, 189] on input "*****" at bounding box center [586, 202] width 27 height 26
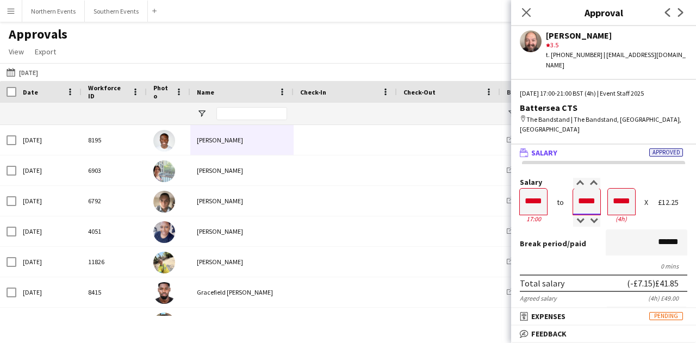
type input "*****"
click at [545, 239] on span "Break period" at bounding box center [543, 244] width 47 height 10
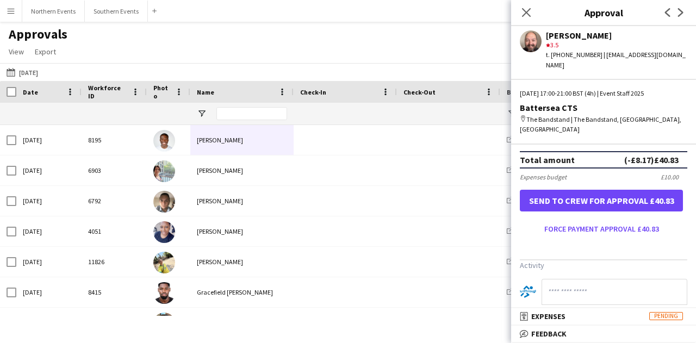
scroll to position [326, 0]
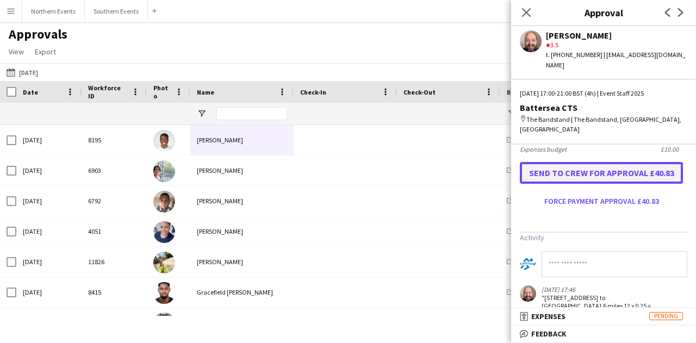
click at [575, 162] on button "Send to crew for approval £40.83" at bounding box center [601, 173] width 163 height 22
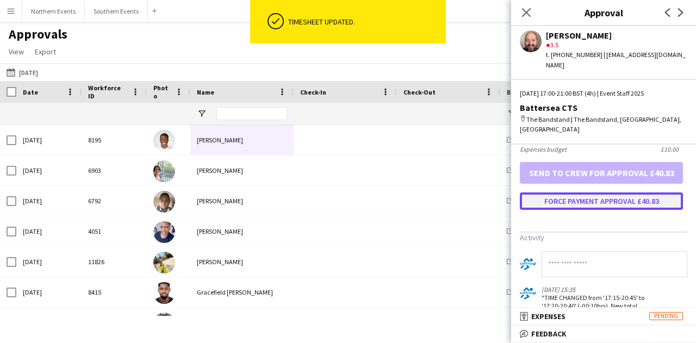
click at [614, 192] on button "Force payment approval £40.83" at bounding box center [601, 200] width 163 height 17
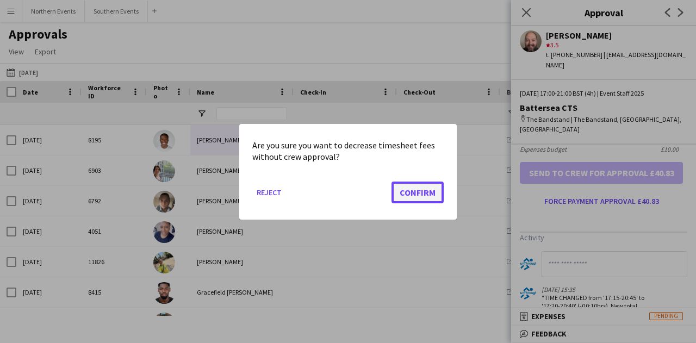
click at [420, 192] on button "Confirm" at bounding box center [417, 192] width 52 height 22
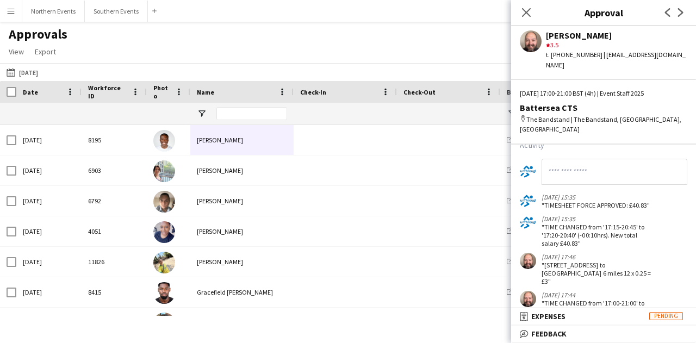
scroll to position [428, 0]
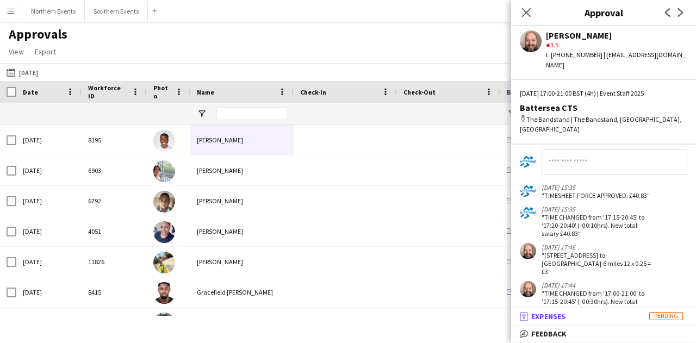
click at [608, 315] on mat-panel-title "receipt Expenses Pending" at bounding box center [601, 316] width 180 height 10
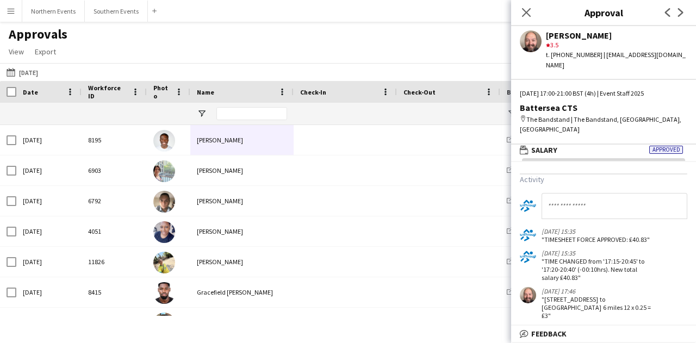
scroll to position [0, 0]
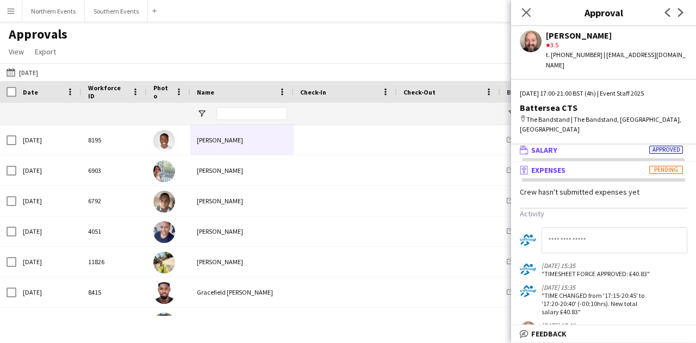
click at [603, 145] on mat-panel-title "wallet Salary Approved" at bounding box center [601, 150] width 180 height 10
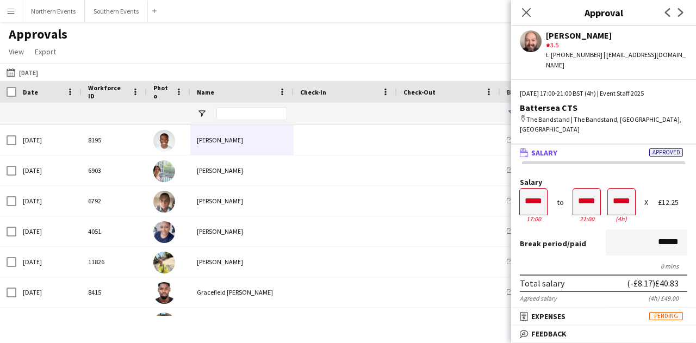
scroll to position [109, 0]
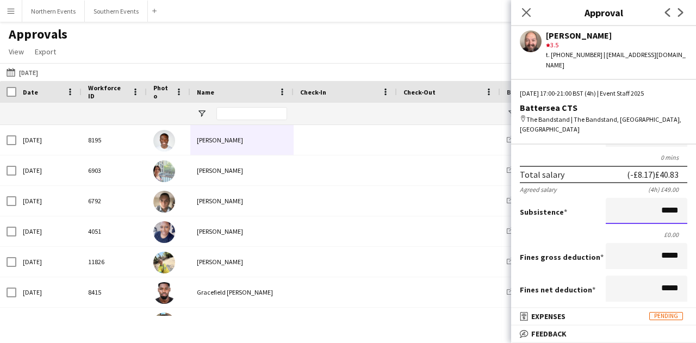
click at [658, 198] on input "*****" at bounding box center [646, 211] width 82 height 26
drag, startPoint x: 671, startPoint y: 191, endPoint x: 654, endPoint y: 195, distance: 16.7
click at [654, 198] on input "*****" at bounding box center [646, 211] width 82 height 26
click at [621, 198] on input "**" at bounding box center [646, 211] width 82 height 26
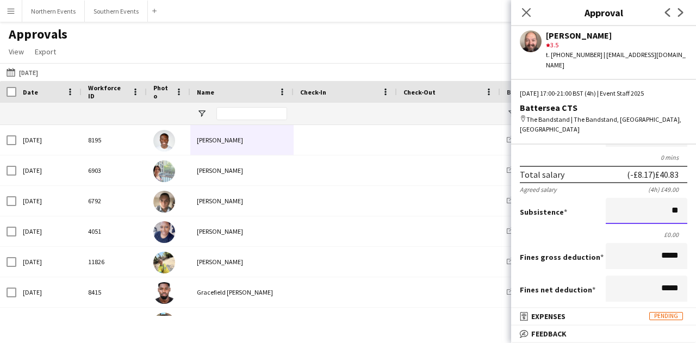
scroll to position [272, 0]
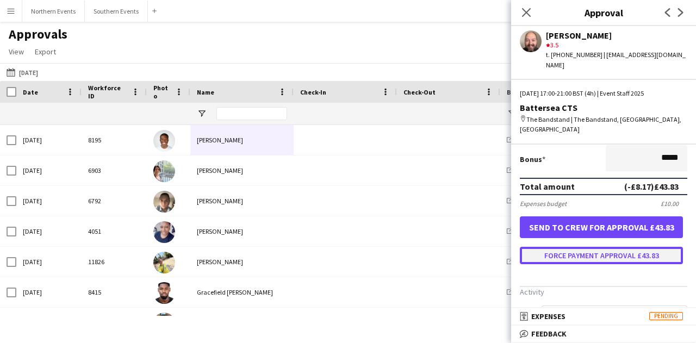
type input "*****"
click at [636, 247] on button "Force payment approval £43.83" at bounding box center [601, 255] width 163 height 17
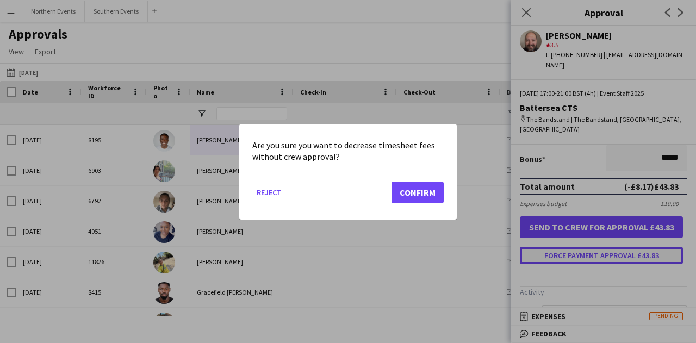
scroll to position [0, 0]
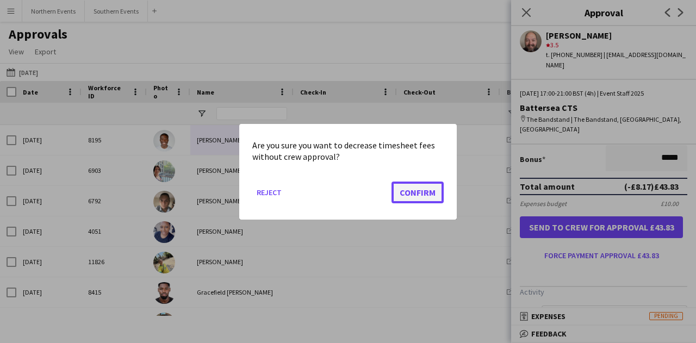
click at [424, 193] on button "Confirm" at bounding box center [417, 192] width 52 height 22
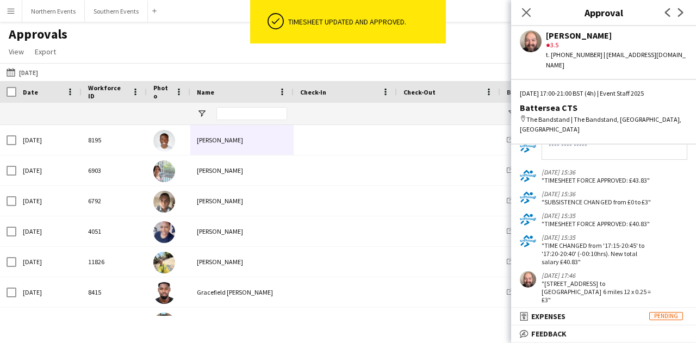
scroll to position [488, 0]
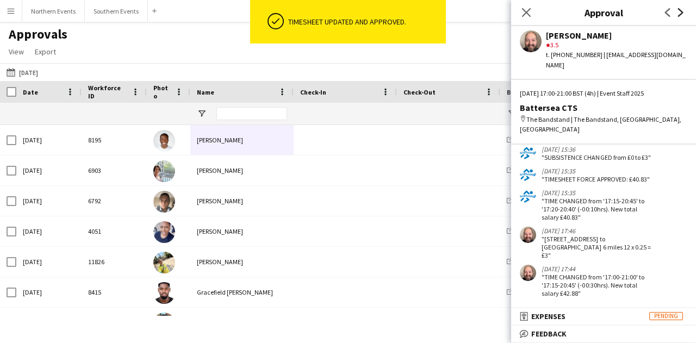
click at [678, 14] on icon "Next" at bounding box center [680, 12] width 9 height 9
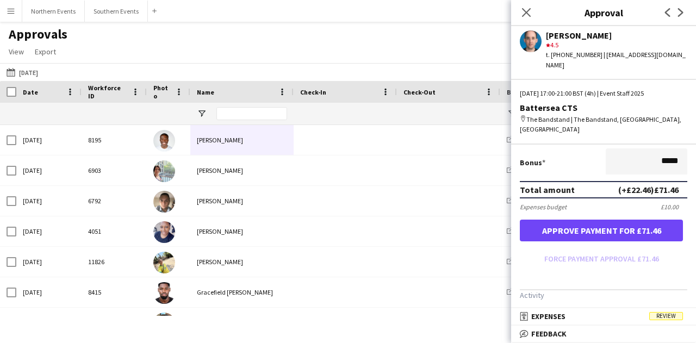
scroll to position [272, 0]
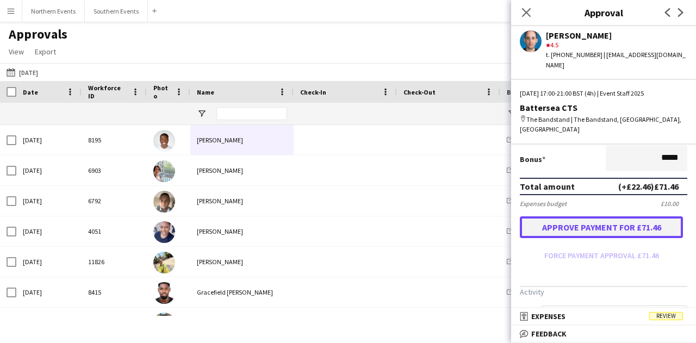
click at [565, 216] on button "Approve payment for £71.46" at bounding box center [601, 227] width 163 height 22
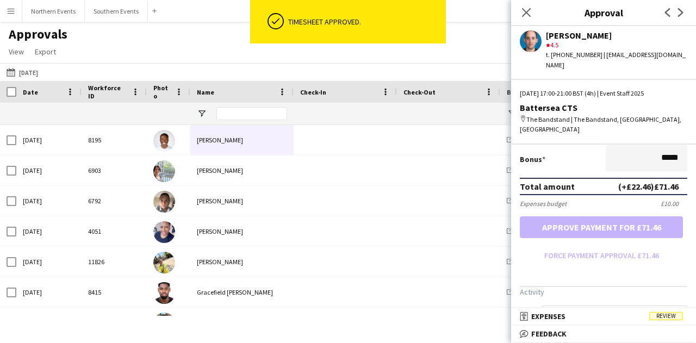
scroll to position [374, 0]
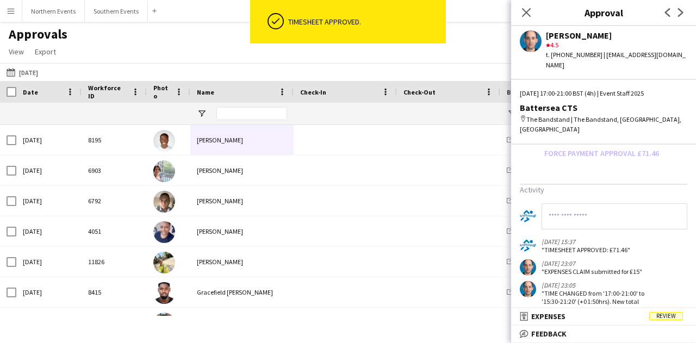
click at [623, 317] on mat-panel-title "receipt Expenses Review" at bounding box center [601, 316] width 180 height 10
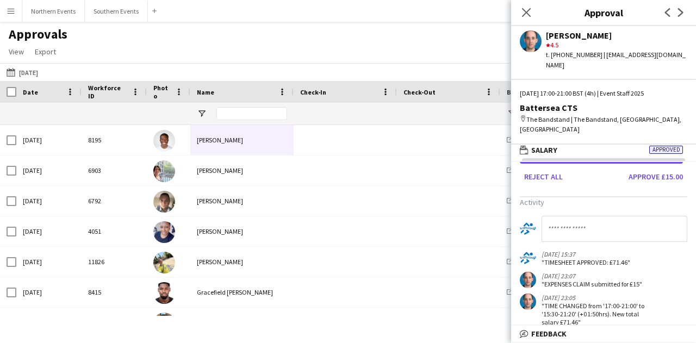
scroll to position [0, 0]
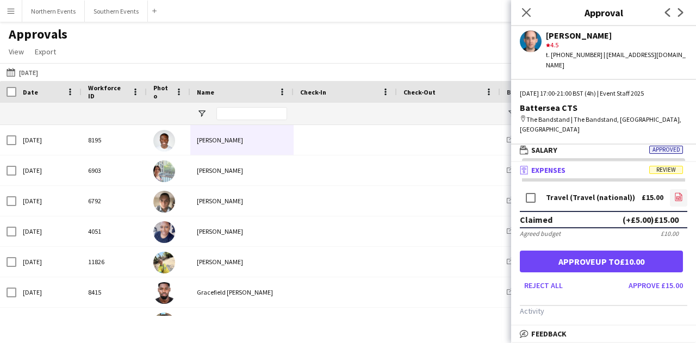
click at [674, 192] on icon "file-image" at bounding box center [678, 196] width 9 height 9
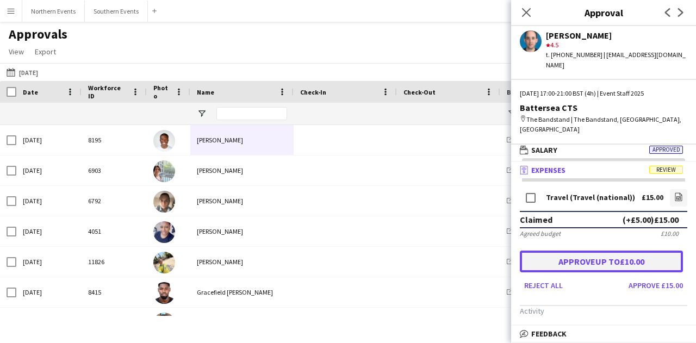
click at [604, 251] on button "Approve up to £10.00" at bounding box center [601, 262] width 163 height 22
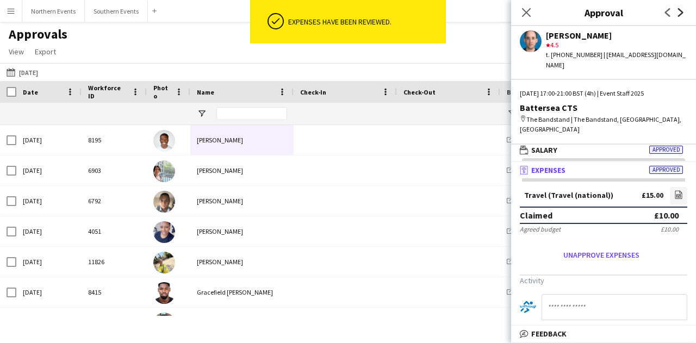
click at [684, 14] on icon "Next" at bounding box center [680, 12] width 9 height 9
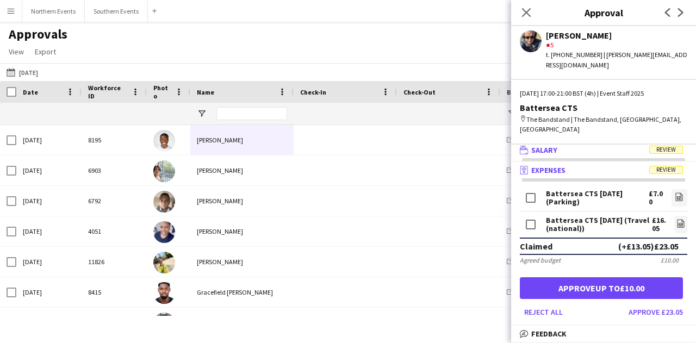
click at [594, 145] on mat-panel-title "wallet Salary Review" at bounding box center [601, 150] width 180 height 10
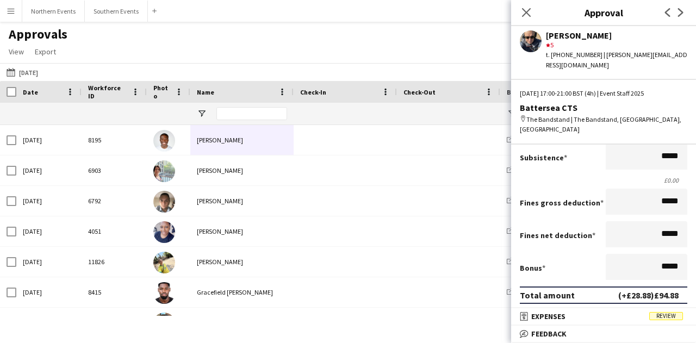
scroll to position [217, 0]
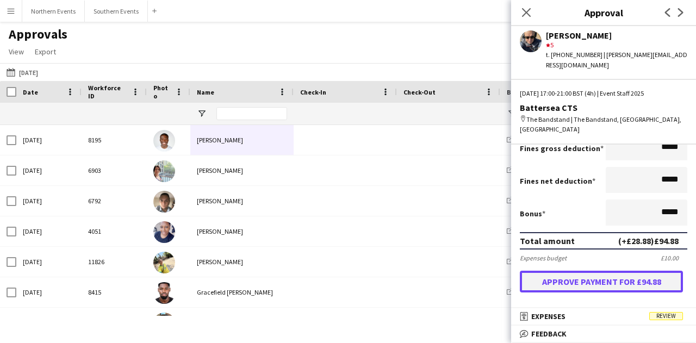
click at [589, 271] on button "Approve payment for £94.88" at bounding box center [601, 282] width 163 height 22
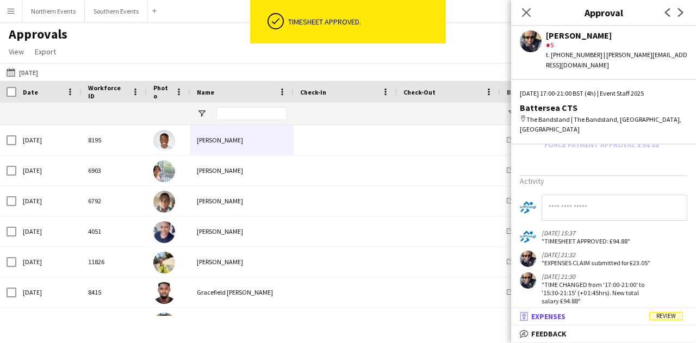
click at [581, 313] on mat-panel-title "receipt Expenses Review" at bounding box center [601, 316] width 180 height 10
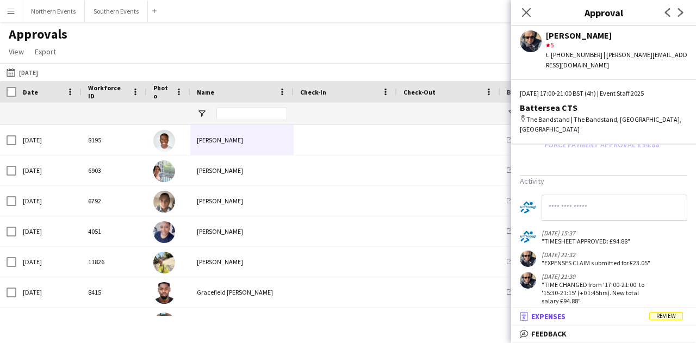
scroll to position [3, 0]
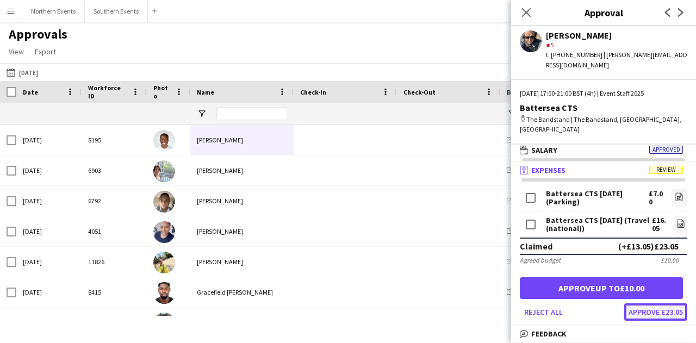
click at [650, 303] on button "Approve £23.05" at bounding box center [655, 311] width 63 height 17
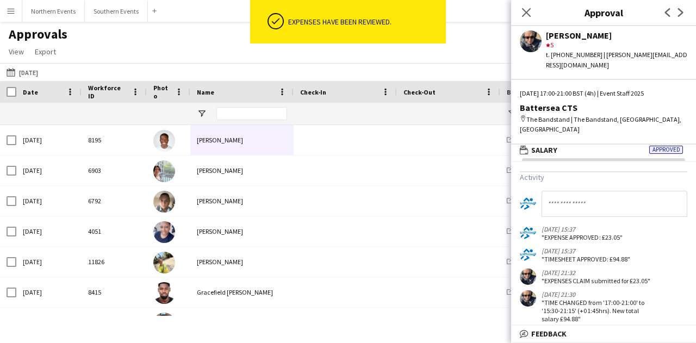
scroll to position [0, 0]
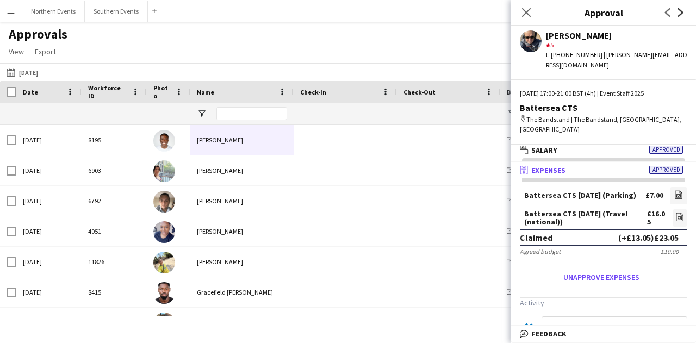
click at [678, 9] on icon at bounding box center [680, 12] width 5 height 9
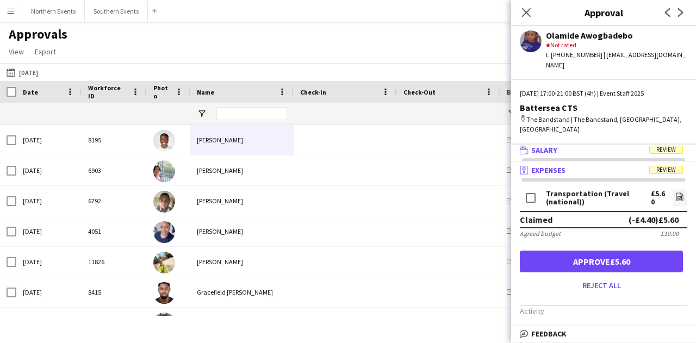
drag, startPoint x: 579, startPoint y: 129, endPoint x: 565, endPoint y: 130, distance: 14.2
click at [582, 145] on mat-panel-title "wallet Salary Review" at bounding box center [601, 150] width 180 height 10
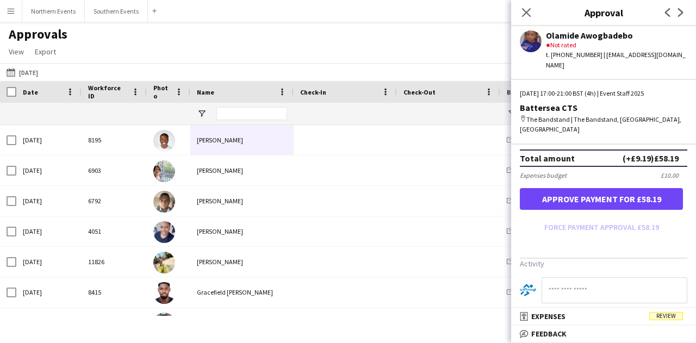
scroll to position [252, 0]
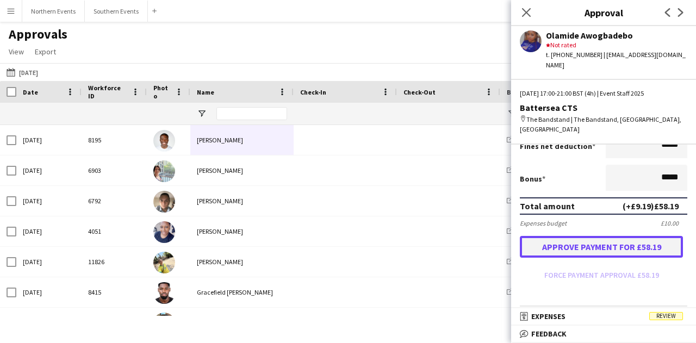
click at [584, 236] on button "Approve payment for £58.19" at bounding box center [601, 247] width 163 height 22
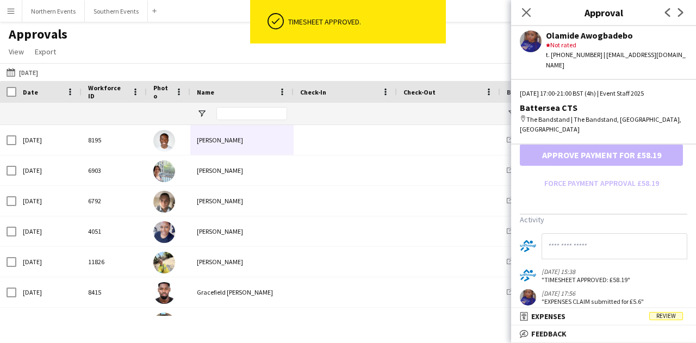
scroll to position [374, 0]
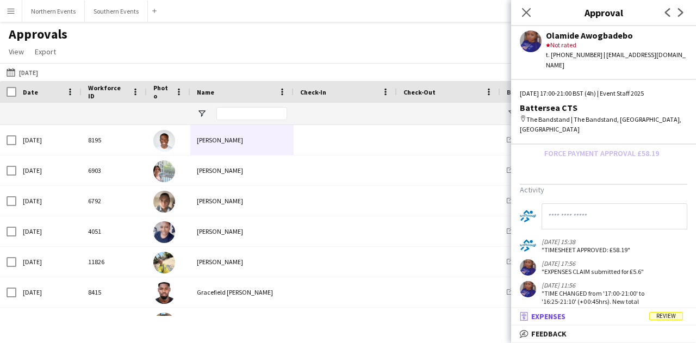
click at [578, 309] on mat-expansion-panel-header "receipt Expenses Review" at bounding box center [603, 316] width 185 height 16
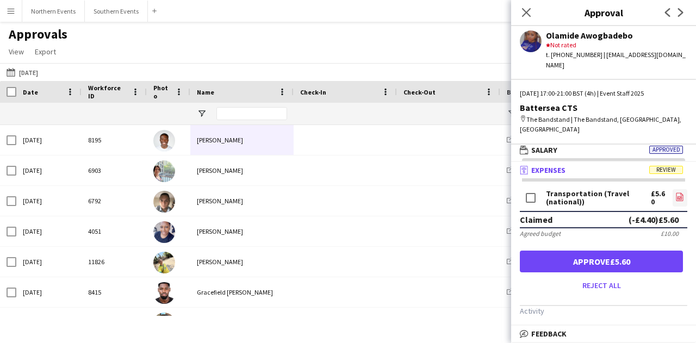
click at [676, 192] on icon at bounding box center [679, 196] width 7 height 8
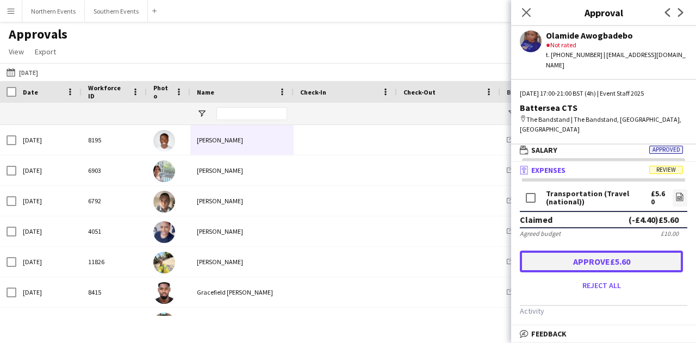
click at [590, 251] on button "Approve £5.60" at bounding box center [601, 262] width 163 height 22
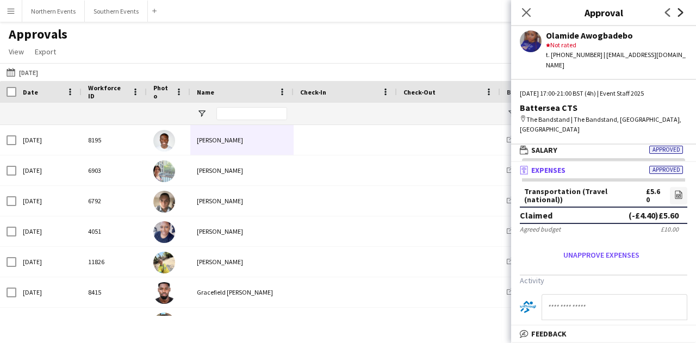
click at [680, 11] on icon at bounding box center [680, 12] width 5 height 9
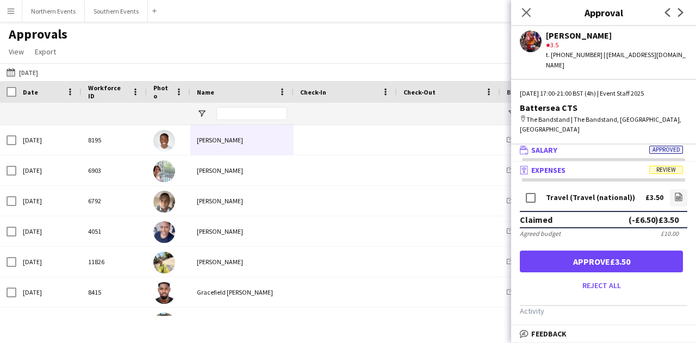
click at [637, 145] on mat-panel-title "wallet Salary Approved" at bounding box center [601, 150] width 180 height 10
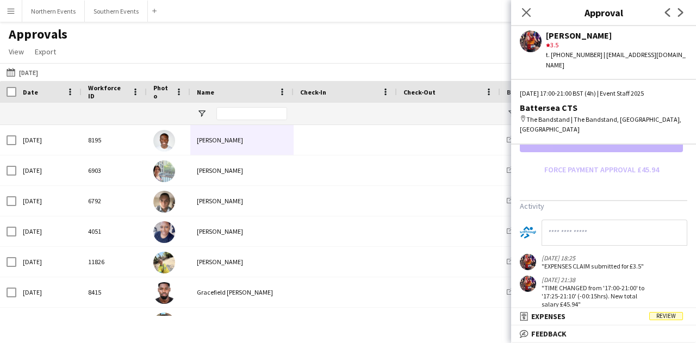
scroll to position [361, 0]
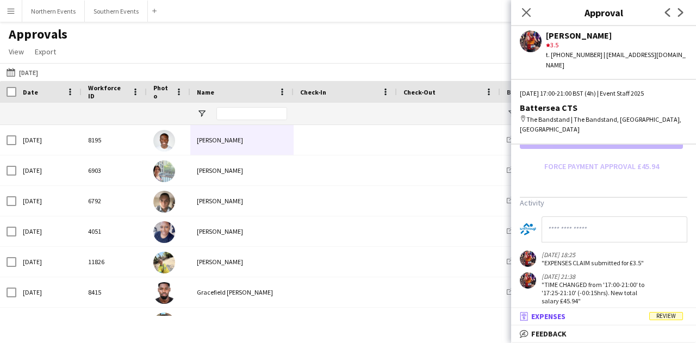
click at [561, 309] on mat-expansion-panel-header "receipt Expenses Review" at bounding box center [603, 316] width 185 height 16
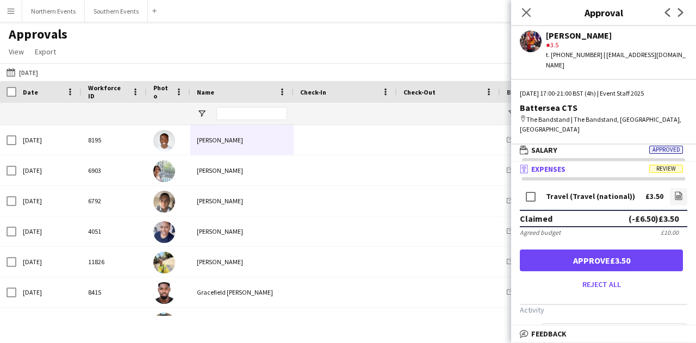
scroll to position [0, 0]
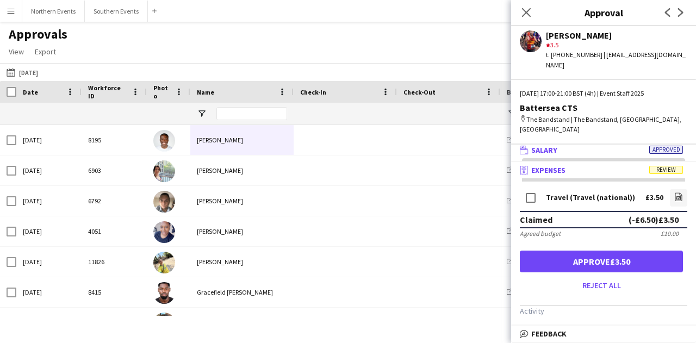
click at [598, 145] on mat-panel-title "wallet Salary Approved" at bounding box center [601, 150] width 180 height 10
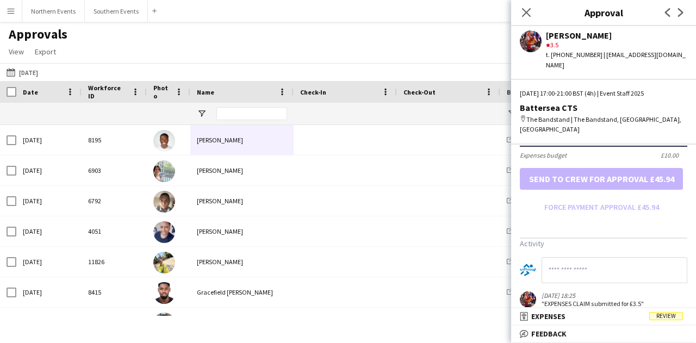
scroll to position [306, 0]
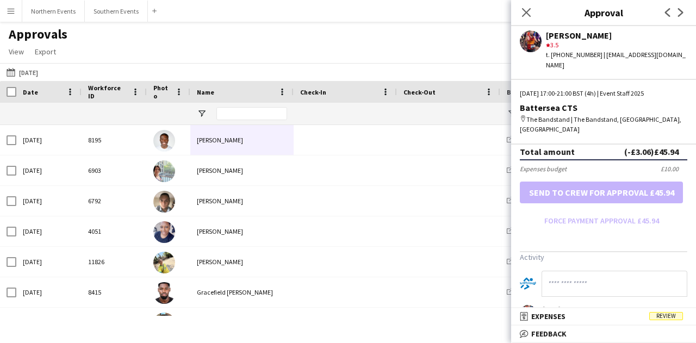
click at [594, 203] on form "Salary ***** 17:00 to ***** 21:00 ***** (4h) X £12.25 Break period /paid ******…" at bounding box center [603, 51] width 185 height 358
click at [609, 201] on form "Salary ***** 17:00 to ***** 21:00 ***** (4h) X £12.25 Break period /paid ******…" at bounding box center [603, 51] width 185 height 358
click at [600, 196] on form "Salary ***** 17:00 to ***** 21:00 ***** (4h) X £12.25 Break period /paid ******…" at bounding box center [603, 51] width 185 height 358
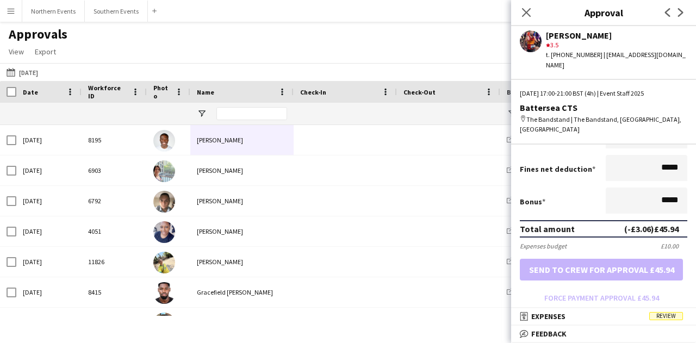
scroll to position [361, 0]
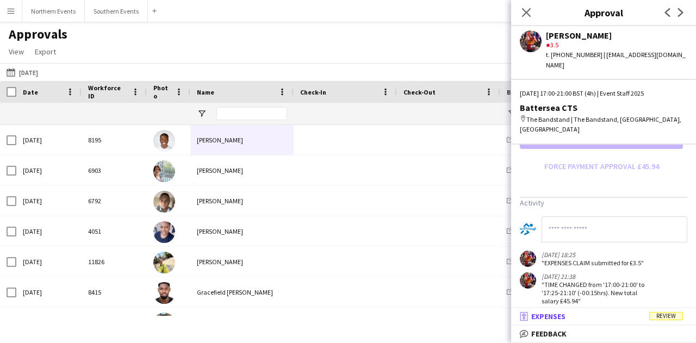
click at [589, 312] on mat-panel-title "receipt Expenses Review" at bounding box center [601, 316] width 180 height 10
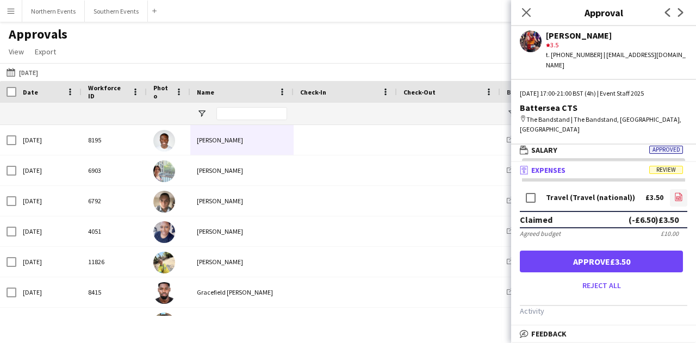
click at [669, 189] on link "file-image" at bounding box center [677, 197] width 17 height 17
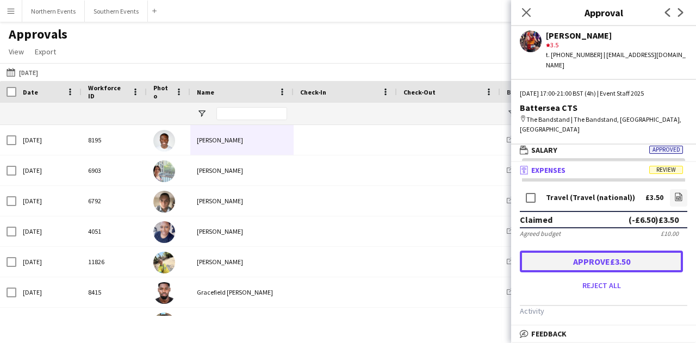
click at [658, 251] on button "Approve £3.50" at bounding box center [601, 262] width 163 height 22
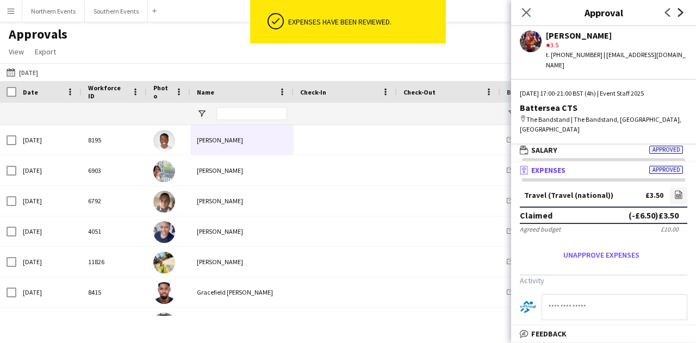
click at [681, 12] on icon at bounding box center [680, 12] width 5 height 9
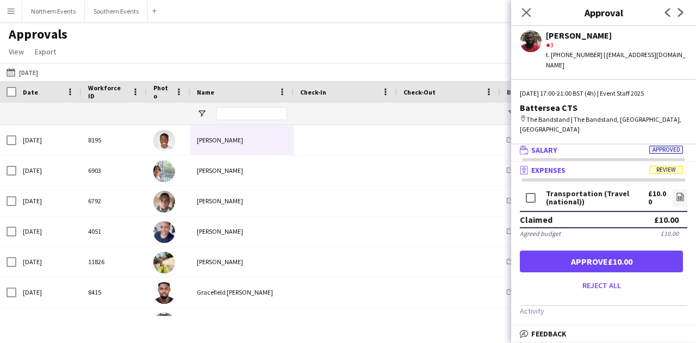
click at [575, 145] on mat-panel-title "wallet Salary Approved" at bounding box center [601, 150] width 180 height 10
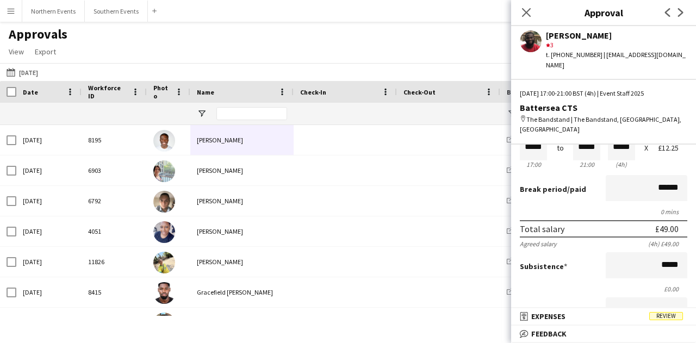
scroll to position [1, 0]
click at [596, 314] on mat-panel-title "receipt Expenses Review" at bounding box center [601, 316] width 180 height 10
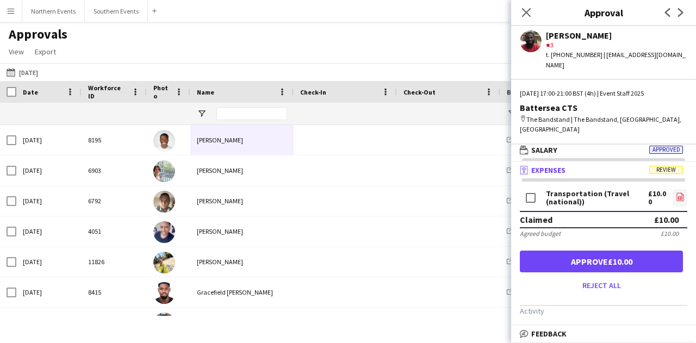
click at [675, 192] on icon "file-image" at bounding box center [679, 196] width 9 height 9
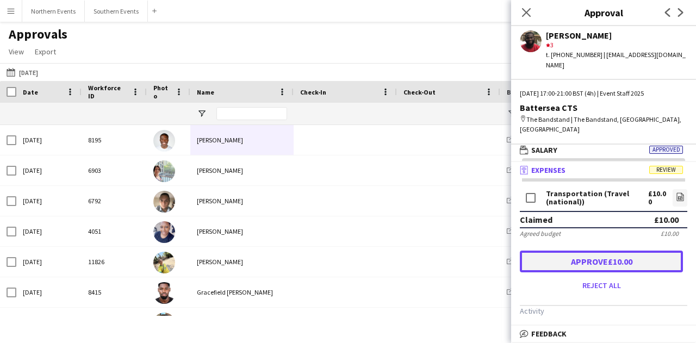
click at [587, 251] on button "Approve £10.00" at bounding box center [601, 262] width 163 height 22
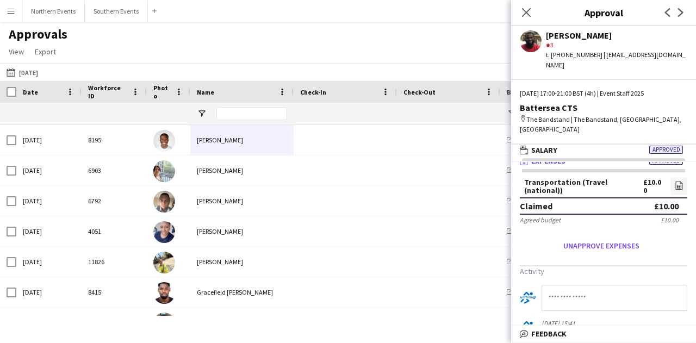
scroll to position [36, 0]
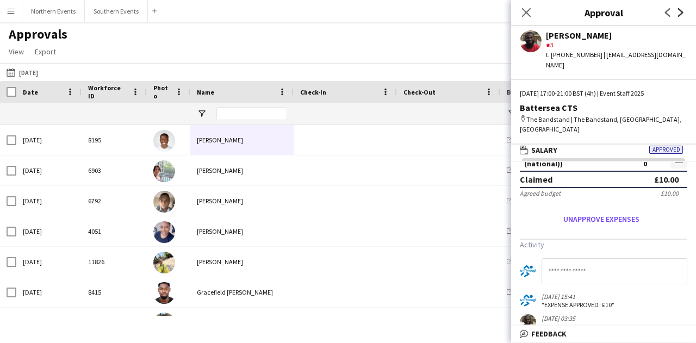
click at [676, 12] on icon "Next" at bounding box center [680, 12] width 9 height 9
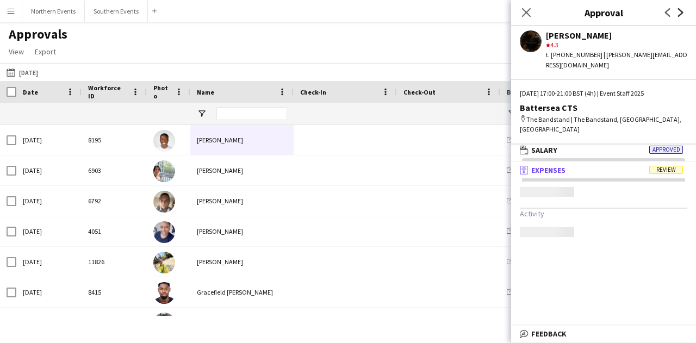
scroll to position [0, 0]
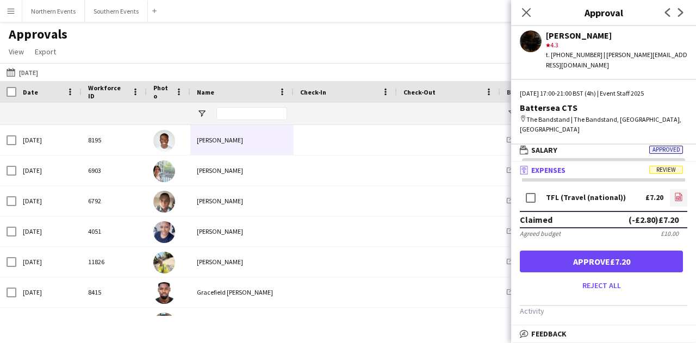
click at [674, 192] on icon "file-image" at bounding box center [678, 196] width 9 height 9
click at [638, 145] on mat-panel-title "wallet Salary Approved" at bounding box center [601, 150] width 180 height 10
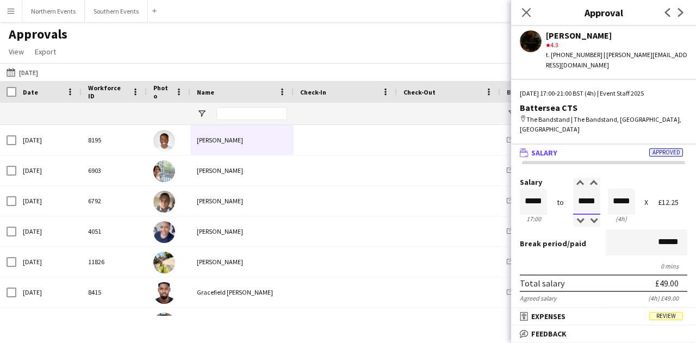
click at [583, 189] on input "*****" at bounding box center [586, 202] width 27 height 26
drag, startPoint x: 593, startPoint y: 181, endPoint x: 561, endPoint y: 176, distance: 31.9
click at [561, 178] on div "Salary ***** 17:00 to ***** 21:00 ***** (4h) X £12.25" at bounding box center [603, 201] width 167 height 47
type input "*****"
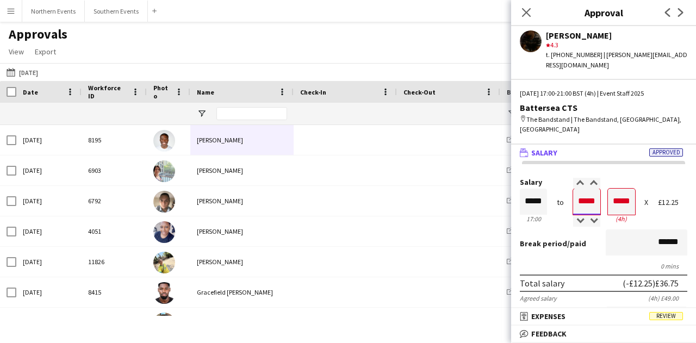
type input "*****"
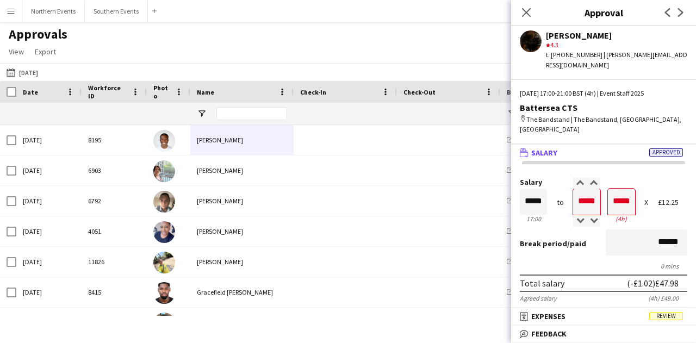
click at [578, 232] on div "Break period /paid ******" at bounding box center [603, 243] width 167 height 28
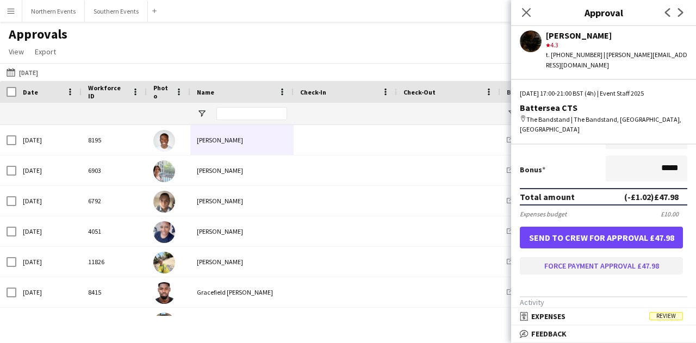
scroll to position [272, 0]
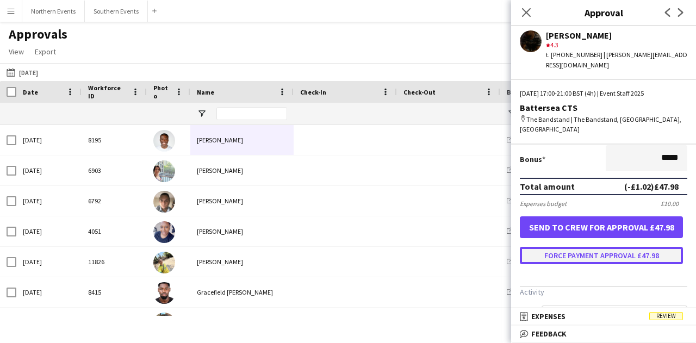
click at [593, 247] on button "Force payment approval £47.98" at bounding box center [601, 255] width 163 height 17
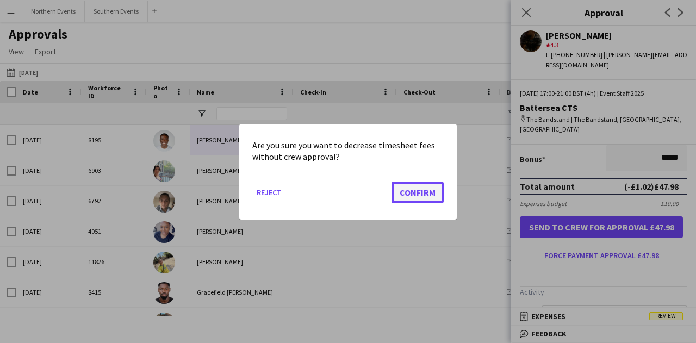
click at [427, 191] on button "Confirm" at bounding box center [417, 192] width 52 height 22
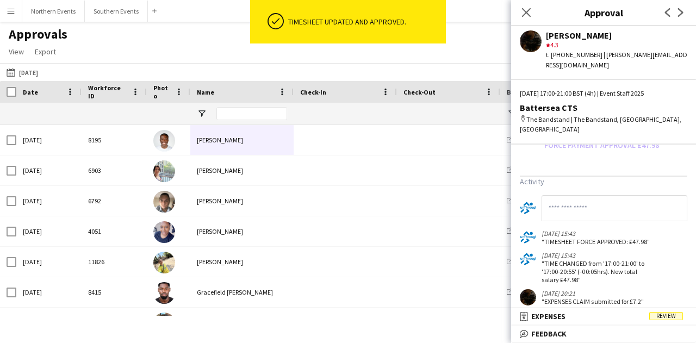
scroll to position [383, 0]
click at [596, 312] on mat-panel-title "receipt Expenses Review" at bounding box center [601, 316] width 180 height 10
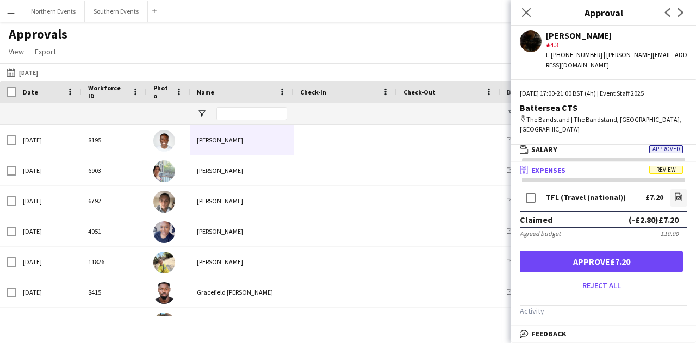
scroll to position [3, 0]
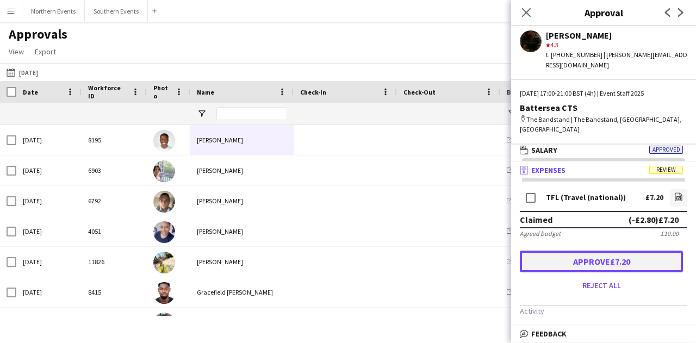
click at [605, 251] on button "Approve £7.20" at bounding box center [601, 262] width 163 height 22
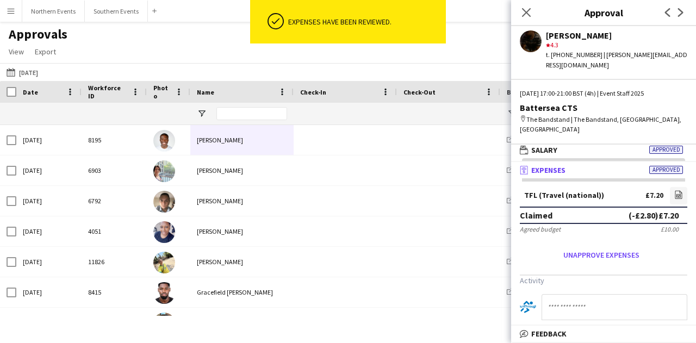
click at [686, 10] on app-icon "Next" at bounding box center [680, 12] width 13 height 13
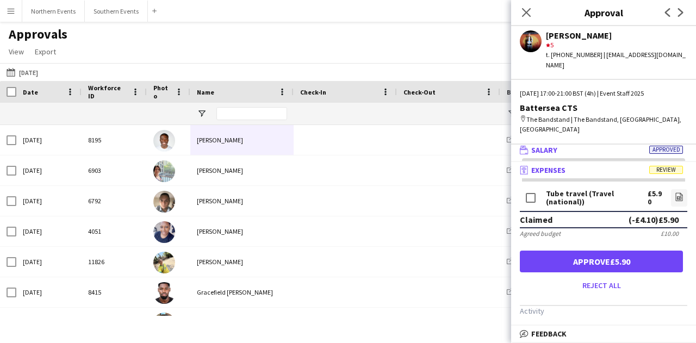
click at [616, 145] on mat-panel-title "wallet Salary Approved" at bounding box center [601, 150] width 180 height 10
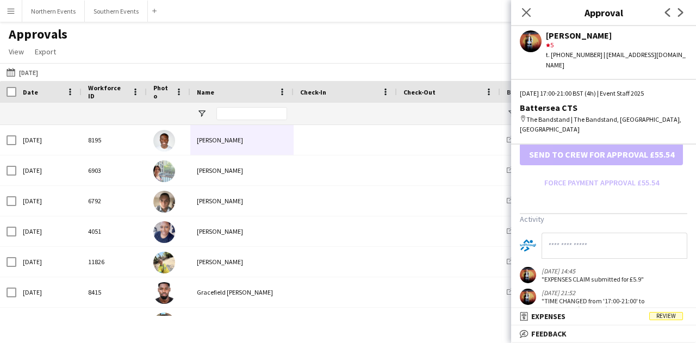
scroll to position [361, 0]
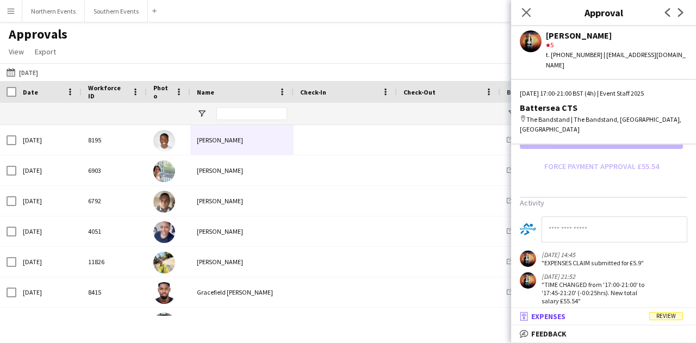
click at [608, 316] on mat-panel-title "receipt Expenses Review" at bounding box center [601, 316] width 180 height 10
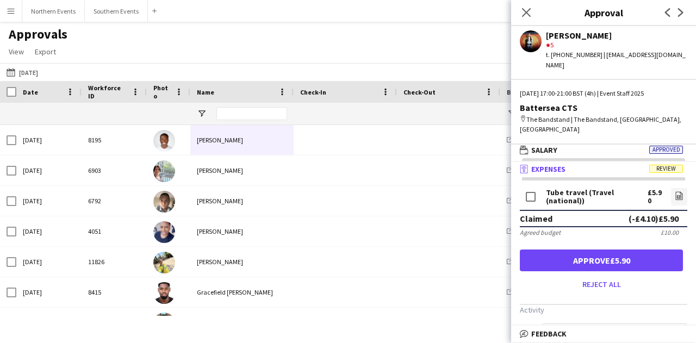
scroll to position [0, 0]
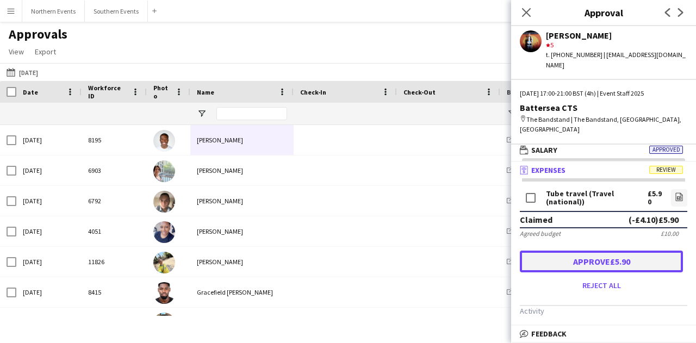
click at [624, 251] on button "Approve £5.90" at bounding box center [601, 262] width 163 height 22
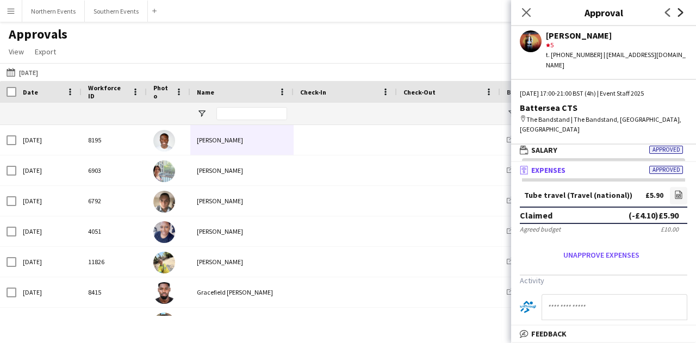
click at [677, 9] on icon "Next" at bounding box center [680, 12] width 9 height 9
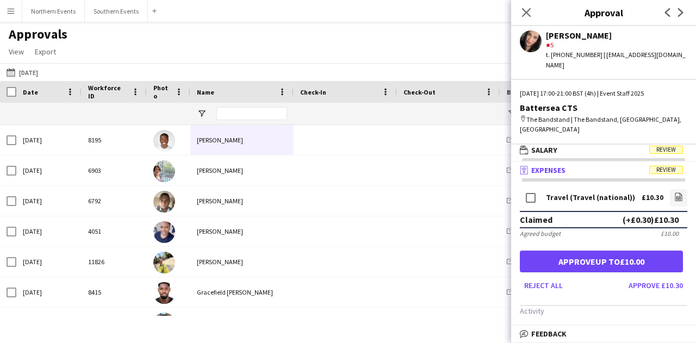
click at [616, 143] on mat-accordion "wallet Salary Review Activity 25-09-2025 10:19 "EXPENSES CLAIM submitted for £1…" at bounding box center [603, 242] width 185 height 199
click at [616, 145] on mat-panel-title "wallet Salary Review" at bounding box center [601, 150] width 180 height 10
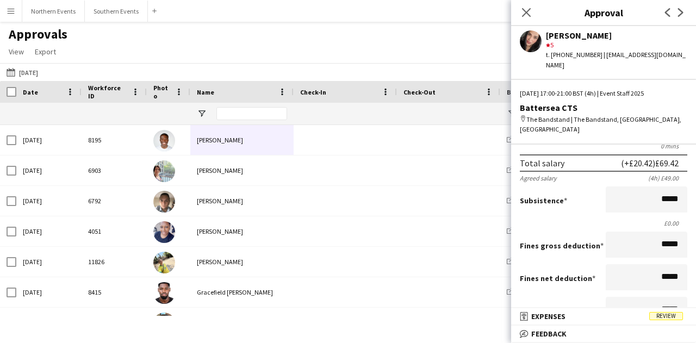
scroll to position [241, 0]
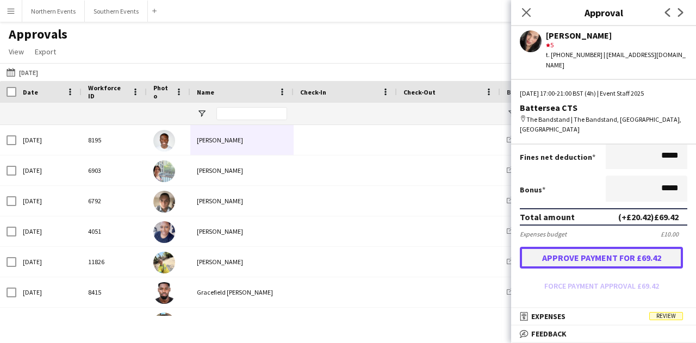
click at [644, 247] on button "Approve payment for £69.42" at bounding box center [601, 258] width 163 height 22
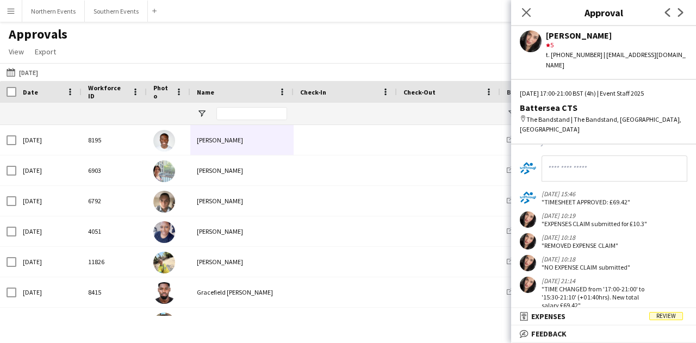
scroll to position [426, 0]
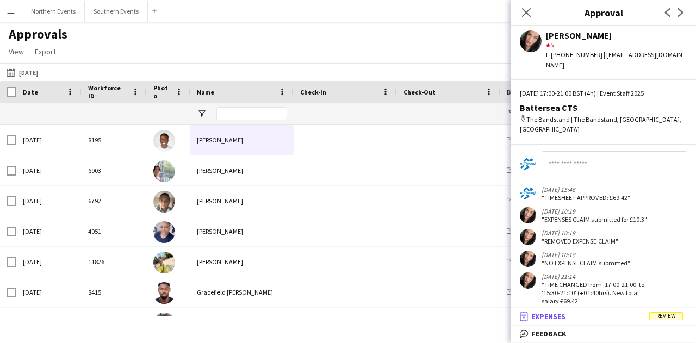
click at [565, 317] on span "Expenses" at bounding box center [548, 316] width 34 height 10
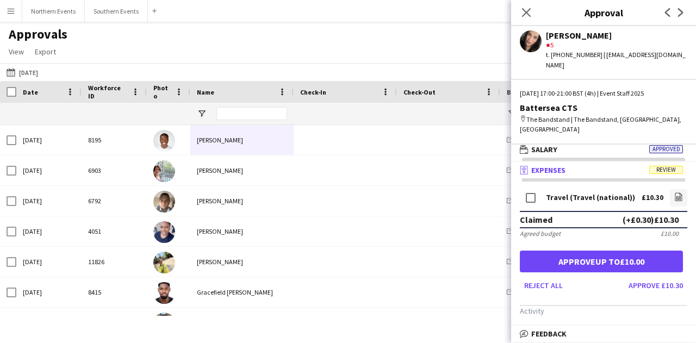
scroll to position [3, 0]
click at [674, 192] on app-icon "file-image" at bounding box center [678, 197] width 9 height 11
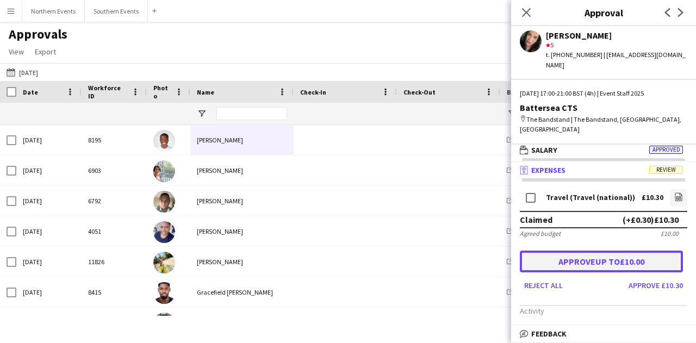
click at [652, 251] on button "Approve up to £10.00" at bounding box center [601, 262] width 163 height 22
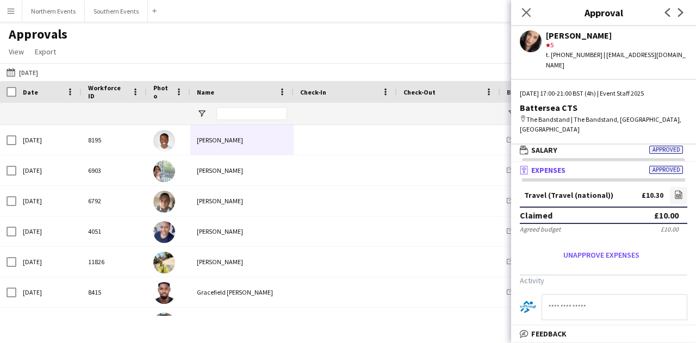
click at [681, 17] on app-icon "Next" at bounding box center [680, 12] width 13 height 13
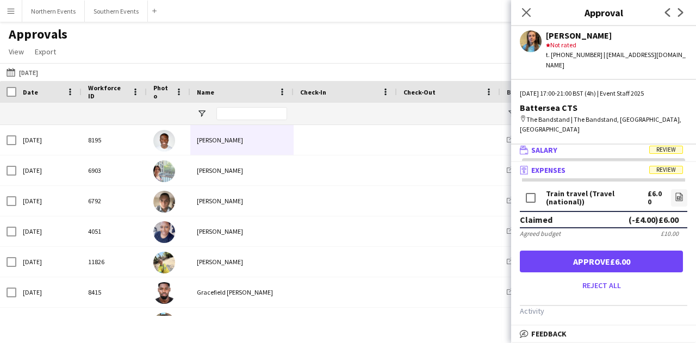
click at [608, 145] on mat-panel-title "wallet Salary Review" at bounding box center [601, 150] width 180 height 10
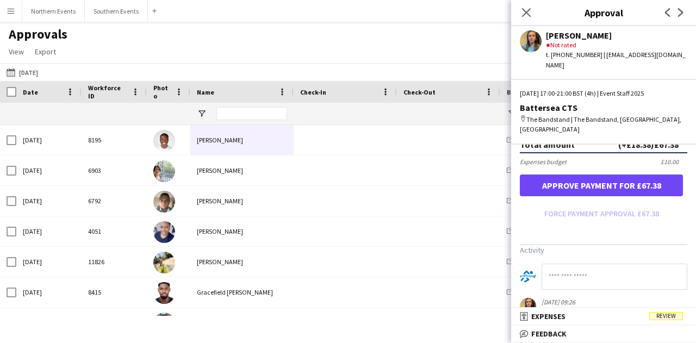
scroll to position [298, 0]
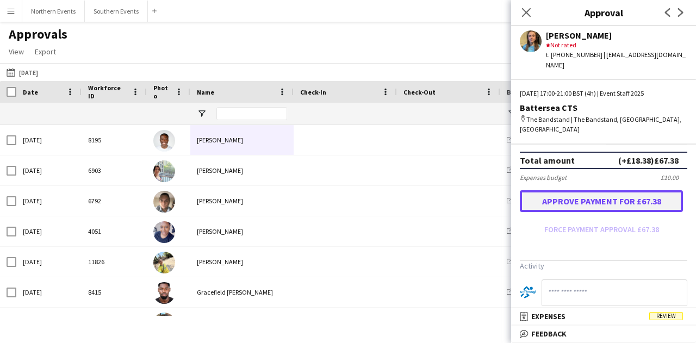
click at [629, 190] on button "Approve payment for £67.38" at bounding box center [601, 201] width 163 height 22
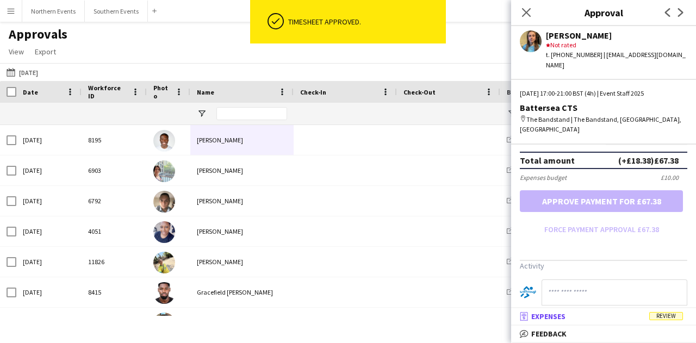
click at [654, 312] on mat-panel-title "receipt Expenses Review" at bounding box center [601, 316] width 180 height 10
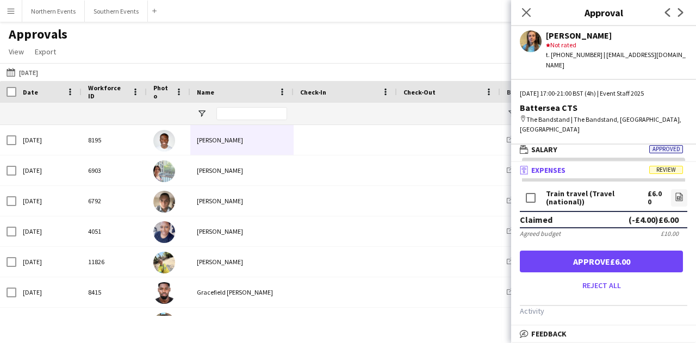
scroll to position [3, 0]
click at [675, 189] on link "file-image" at bounding box center [679, 197] width 16 height 17
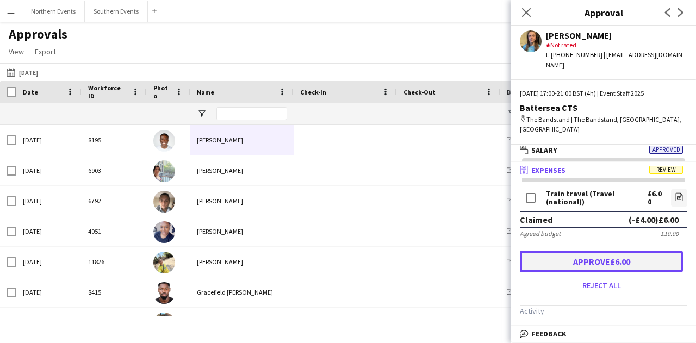
click at [639, 251] on button "Approve £6.00" at bounding box center [601, 262] width 163 height 22
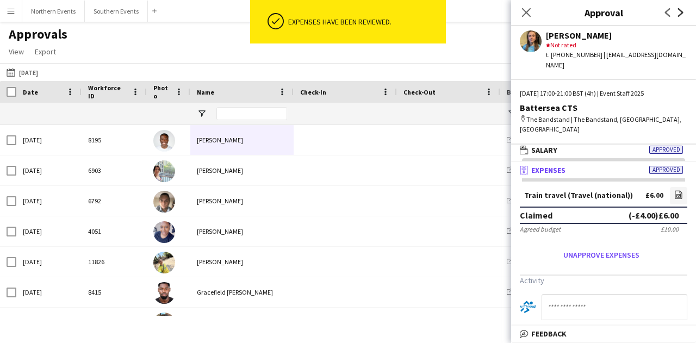
click at [676, 15] on icon "Next" at bounding box center [680, 12] width 9 height 9
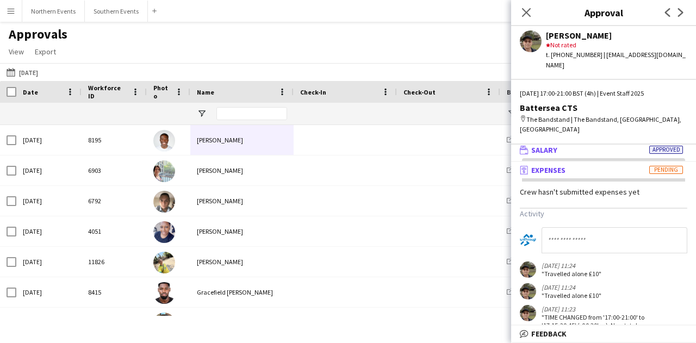
click at [585, 145] on mat-panel-title "wallet Salary Approved" at bounding box center [601, 150] width 180 height 10
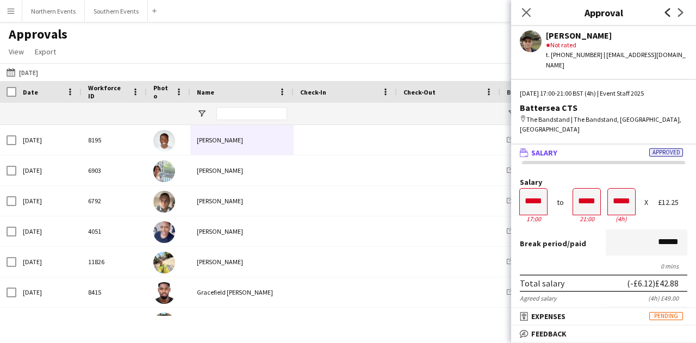
click at [664, 15] on icon "Previous" at bounding box center [667, 12] width 9 height 9
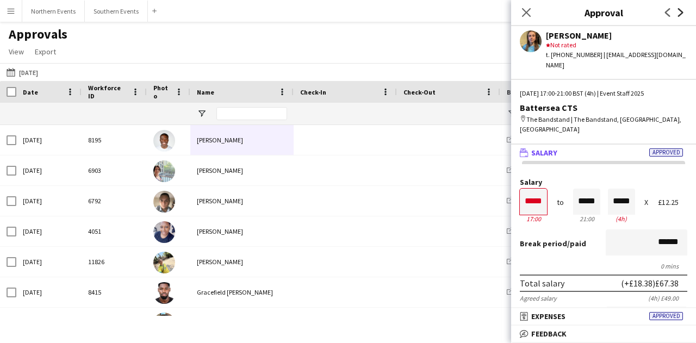
click at [678, 9] on icon at bounding box center [680, 12] width 5 height 9
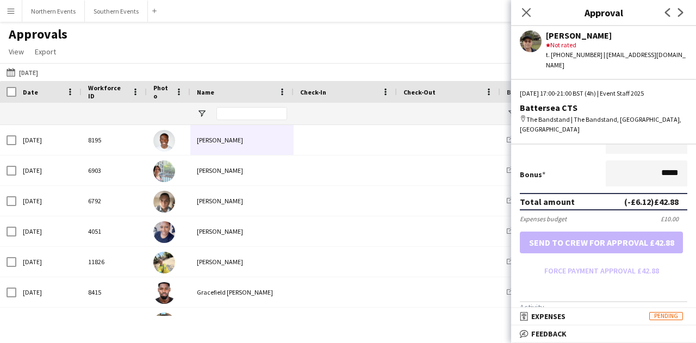
scroll to position [272, 0]
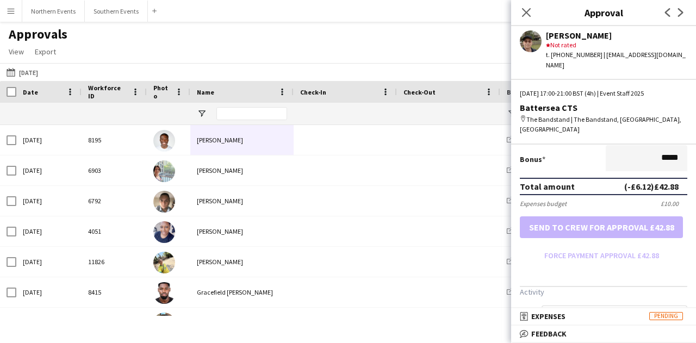
click at [592, 237] on form "Salary ***** 17:00 to ***** 21:00 ***** (4h) X £12.25 Break period /paid ******…" at bounding box center [603, 86] width 185 height 358
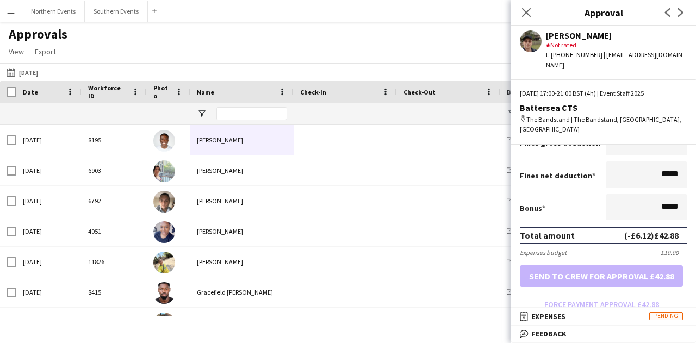
scroll to position [374, 0]
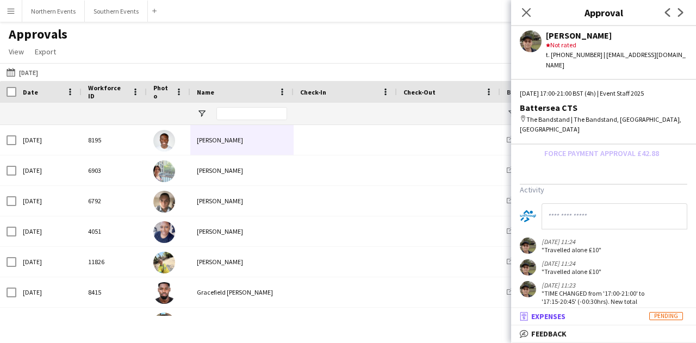
click at [602, 316] on mat-panel-title "receipt Expenses Pending" at bounding box center [601, 316] width 180 height 10
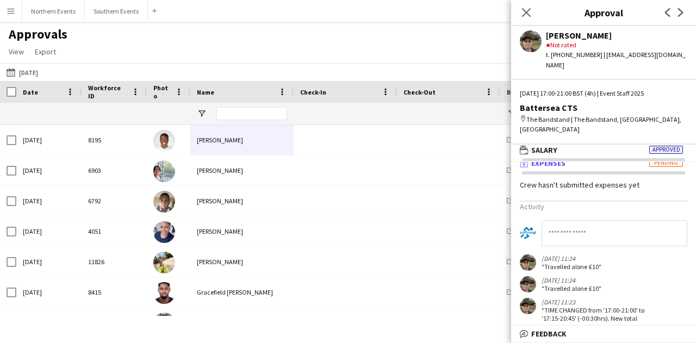
scroll to position [0, 0]
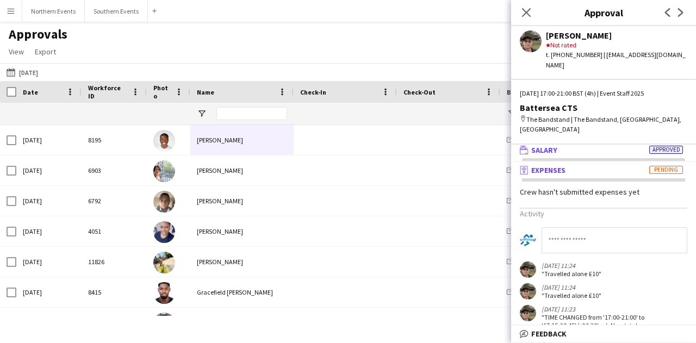
click at [596, 145] on mat-panel-title "wallet Salary Approved" at bounding box center [601, 150] width 180 height 10
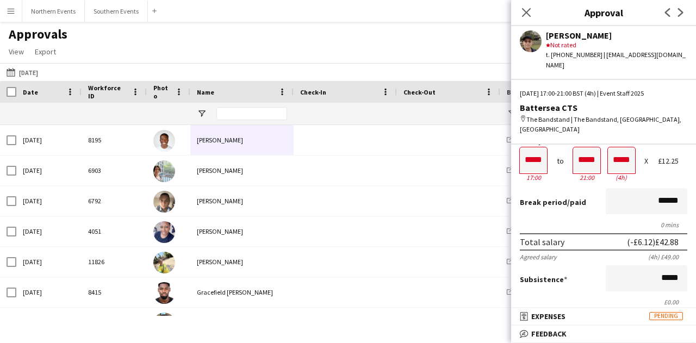
scroll to position [109, 0]
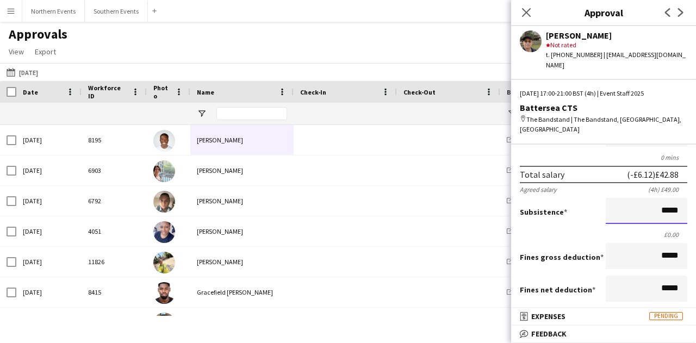
click at [666, 198] on input "*****" at bounding box center [646, 211] width 82 height 26
type input "**"
type input "******"
click at [596, 204] on div "Subsistence ******" at bounding box center [603, 212] width 167 height 28
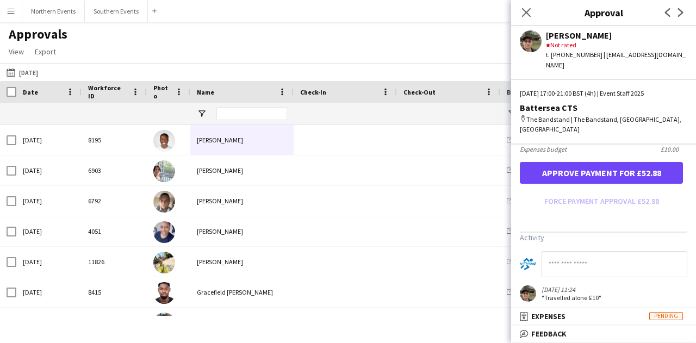
scroll to position [374, 0]
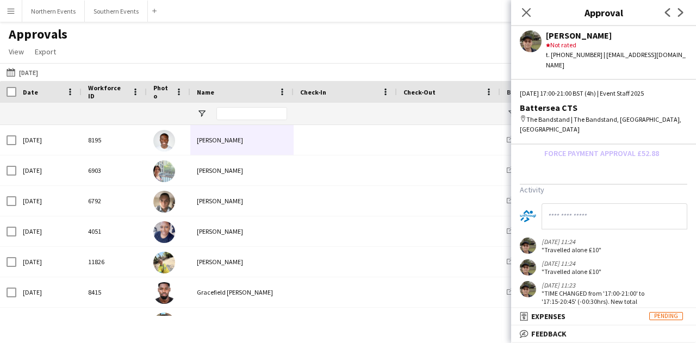
click at [594, 203] on input at bounding box center [614, 216] width 146 height 26
type input "**********"
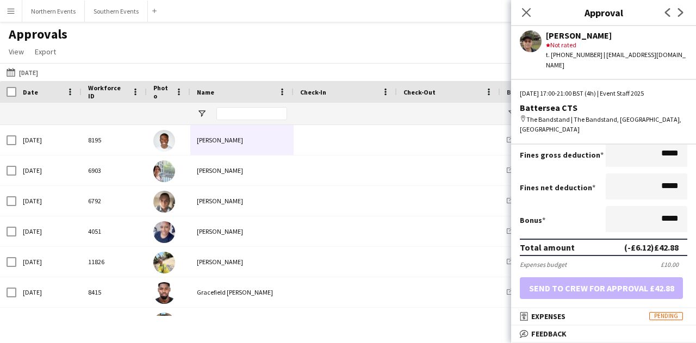
scroll to position [265, 0]
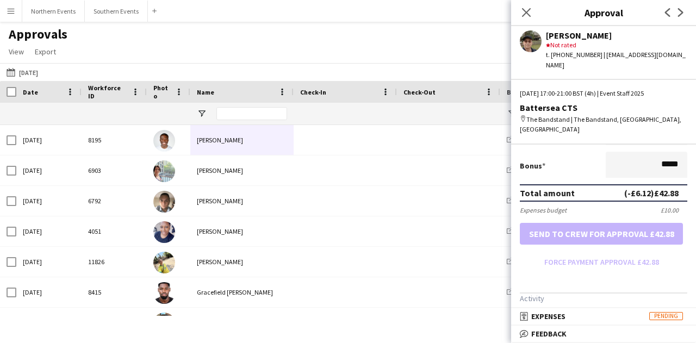
click at [615, 237] on form "Salary ***** 17:00 to ***** 21:00 ***** (4h) X £12.25 Break period /paid ******…" at bounding box center [603, 92] width 185 height 358
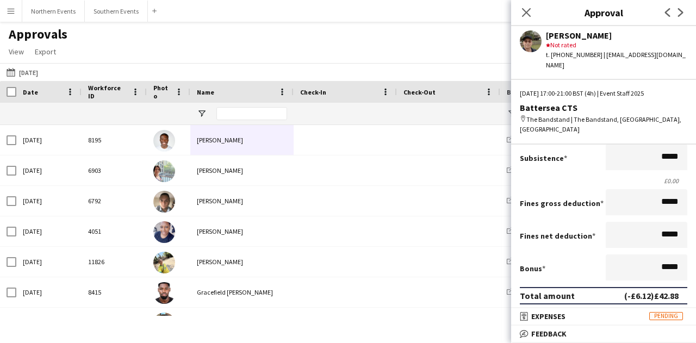
scroll to position [163, 0]
click at [666, 143] on input "*****" at bounding box center [646, 156] width 82 height 26
type input "**"
type input "******"
click at [554, 189] on div "Fines gross deduction *****" at bounding box center [603, 203] width 167 height 28
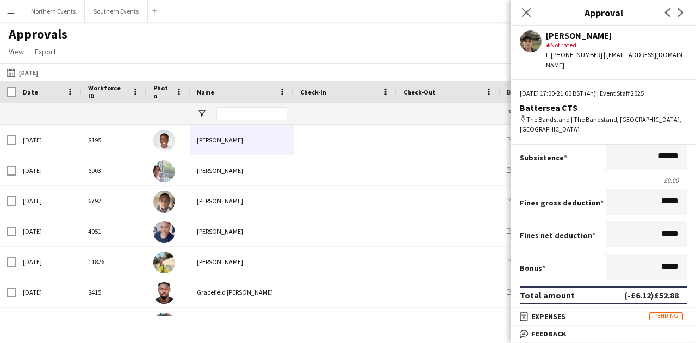
scroll to position [272, 0]
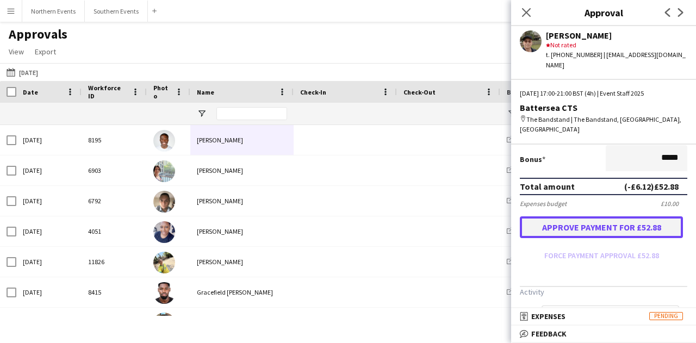
click at [581, 216] on button "Approve payment for £52.88" at bounding box center [601, 227] width 163 height 22
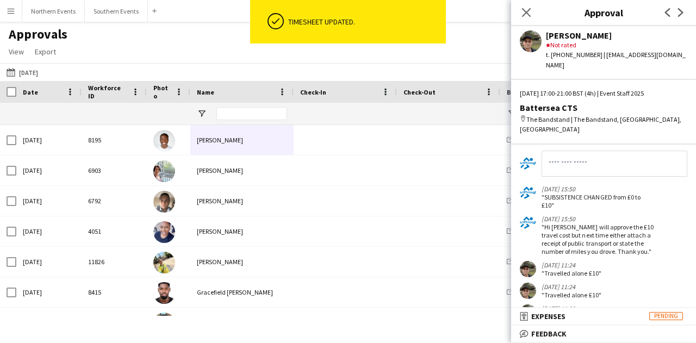
scroll to position [459, 0]
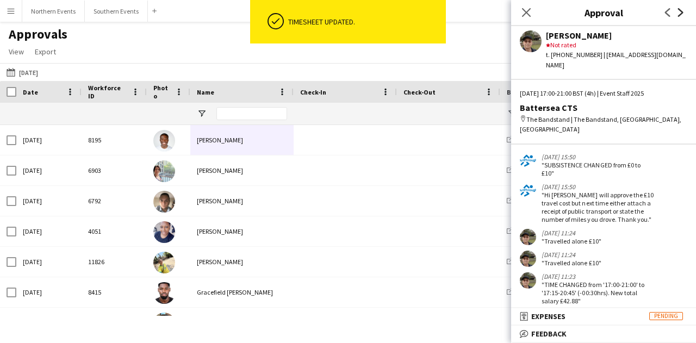
click at [680, 10] on icon at bounding box center [680, 12] width 5 height 9
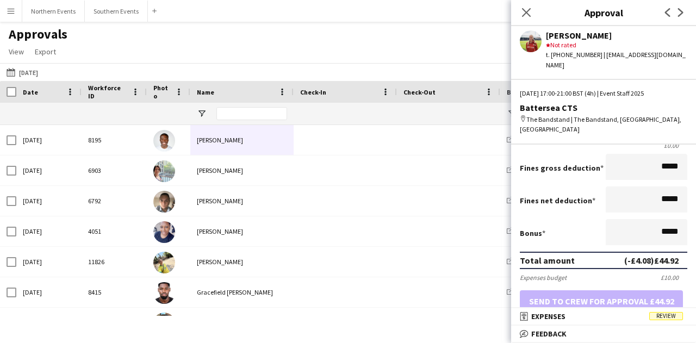
scroll to position [0, 0]
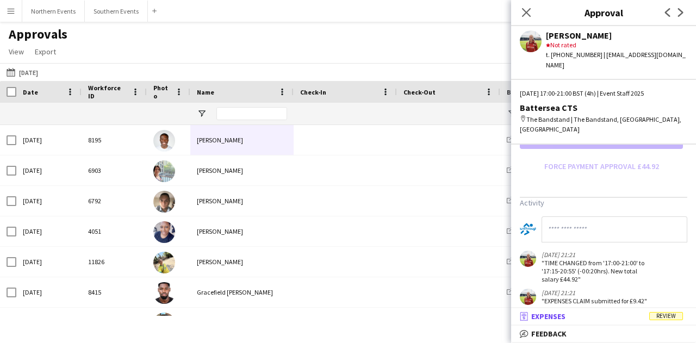
click at [591, 318] on mat-panel-title "receipt Expenses Review" at bounding box center [601, 316] width 180 height 10
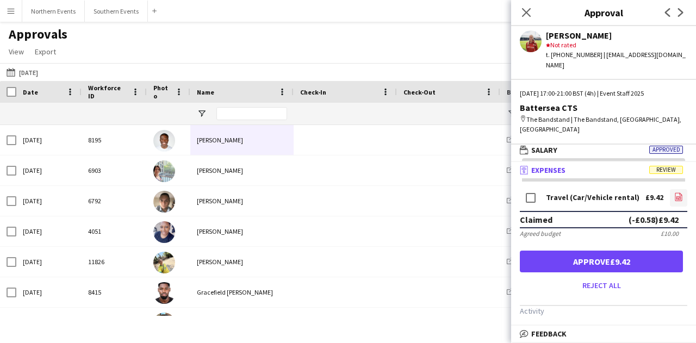
click at [675, 192] on icon at bounding box center [678, 196] width 7 height 8
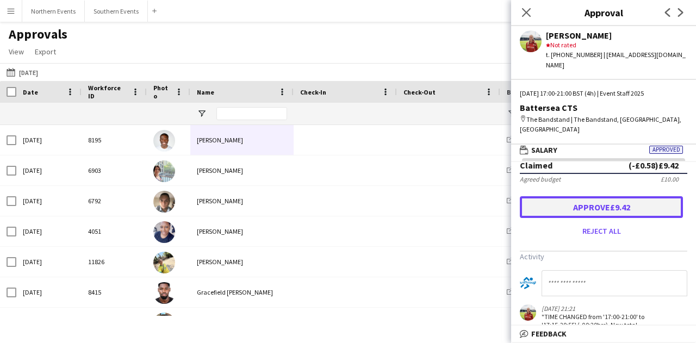
click at [567, 196] on button "Approve £9.42" at bounding box center [601, 207] width 163 height 22
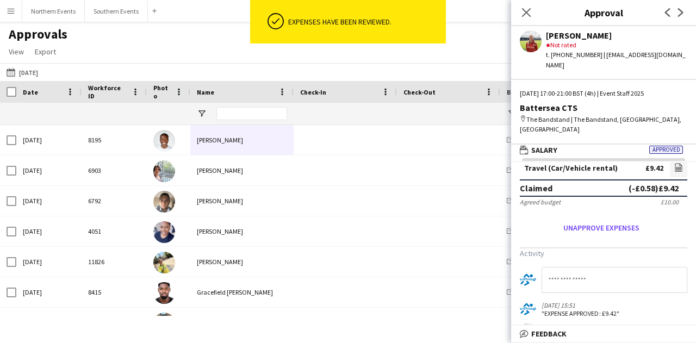
scroll to position [0, 0]
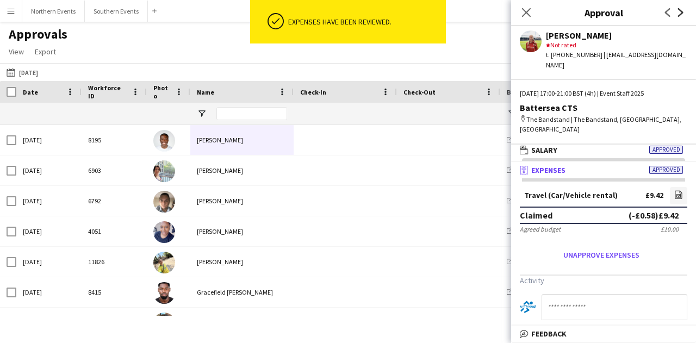
click at [679, 9] on icon at bounding box center [680, 12] width 5 height 9
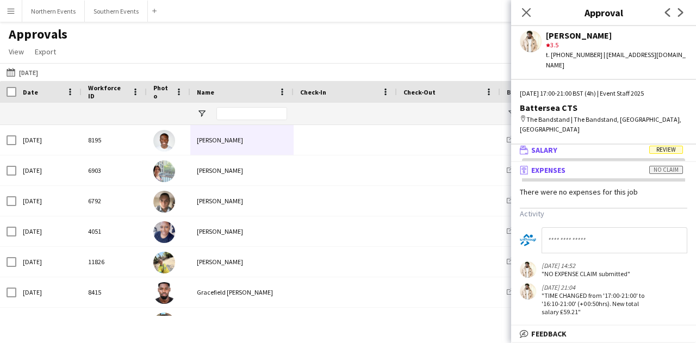
click at [550, 145] on span "Salary" at bounding box center [544, 150] width 26 height 10
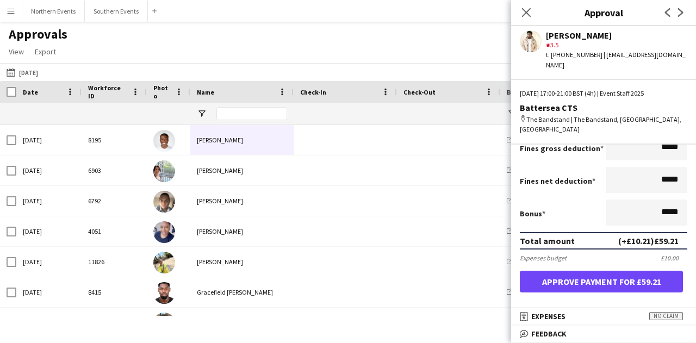
scroll to position [272, 0]
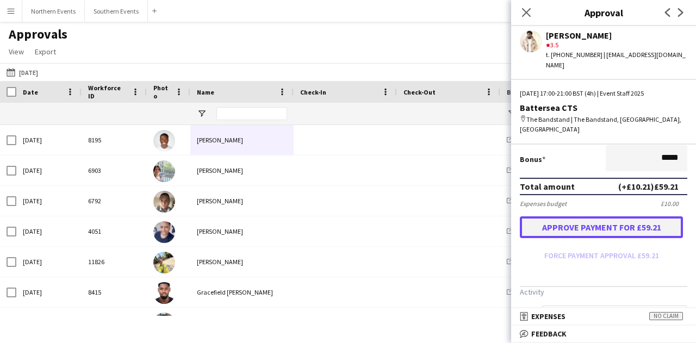
click at [597, 216] on button "Approve payment for £59.21" at bounding box center [601, 227] width 163 height 22
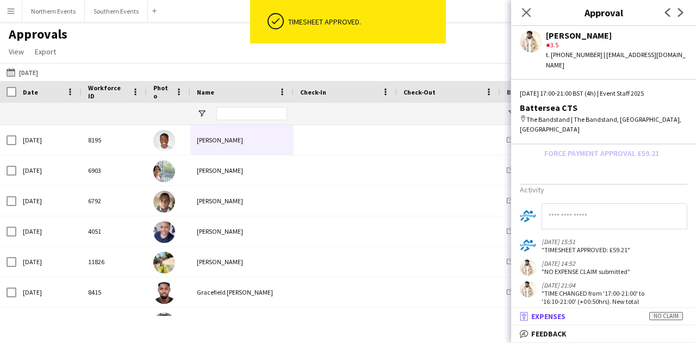
click at [592, 312] on mat-panel-title "receipt Expenses No claim" at bounding box center [601, 316] width 180 height 10
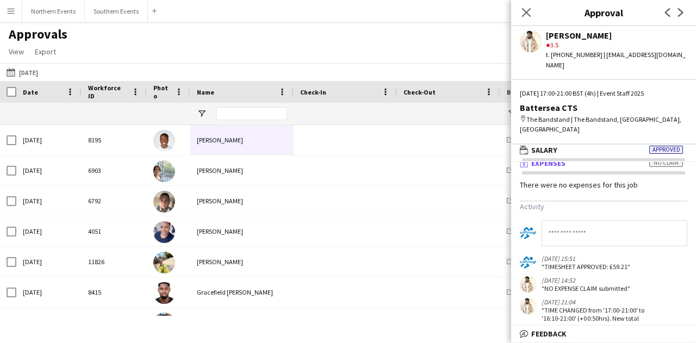
scroll to position [0, 0]
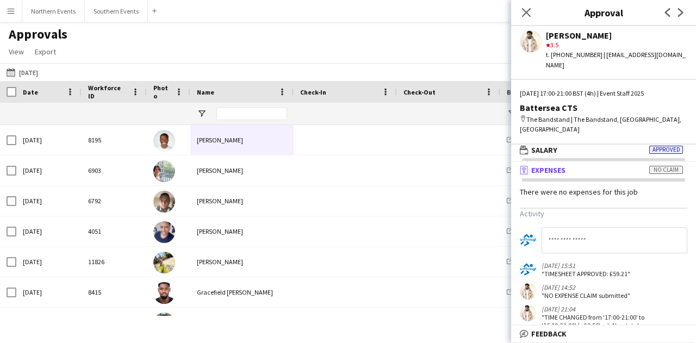
click at [685, 16] on app-icon "Next" at bounding box center [680, 12] width 13 height 13
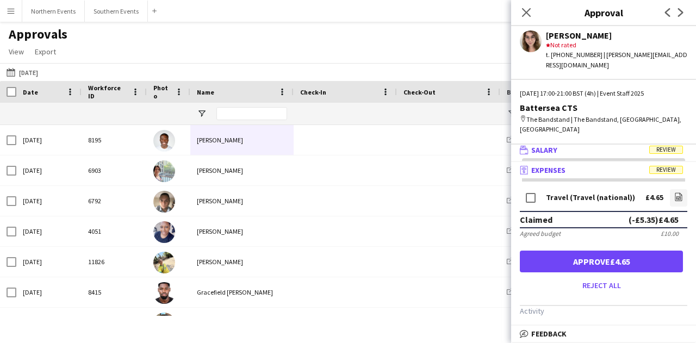
click at [637, 145] on mat-expansion-panel-header "wallet Salary Review" at bounding box center [603, 150] width 185 height 16
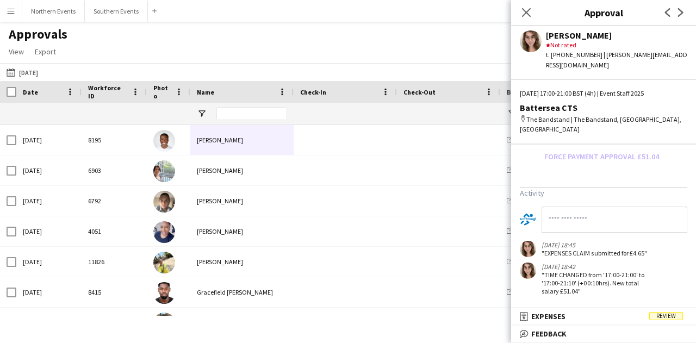
scroll to position [208, 0]
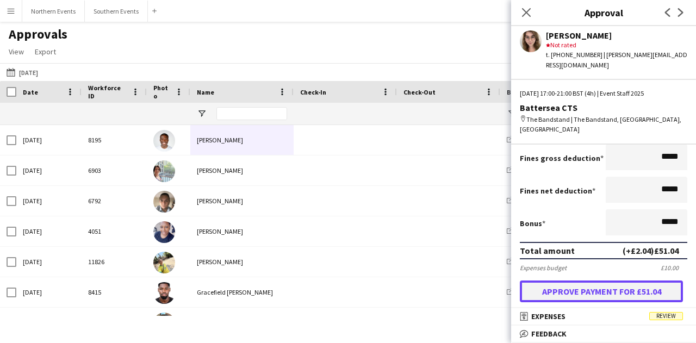
click at [589, 282] on button "Approve payment for £51.04" at bounding box center [601, 291] width 163 height 22
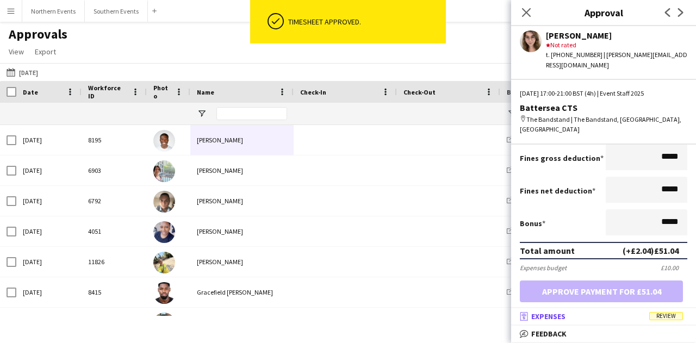
click at [593, 314] on mat-panel-title "receipt Expenses Review" at bounding box center [601, 316] width 180 height 10
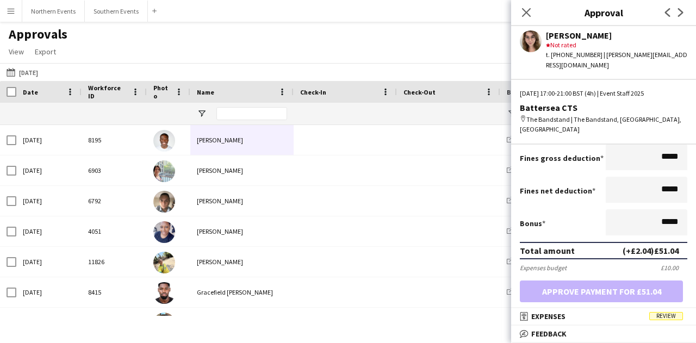
scroll to position [3, 0]
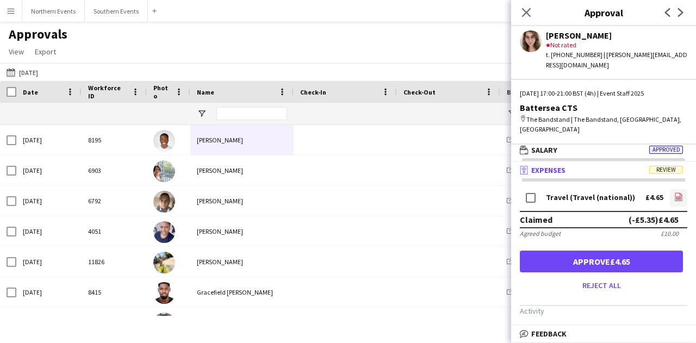
click at [674, 192] on icon "file-image" at bounding box center [678, 196] width 9 height 9
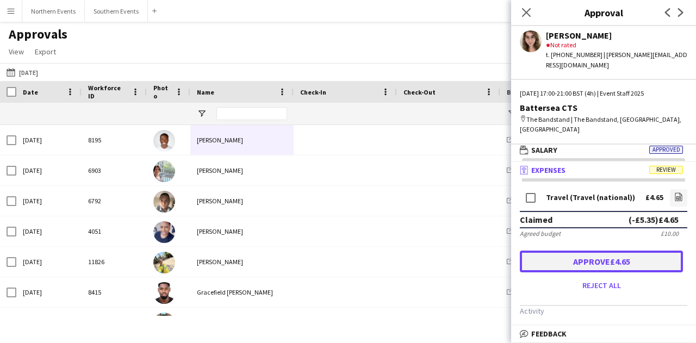
click at [621, 251] on button "Approve £4.65" at bounding box center [601, 262] width 163 height 22
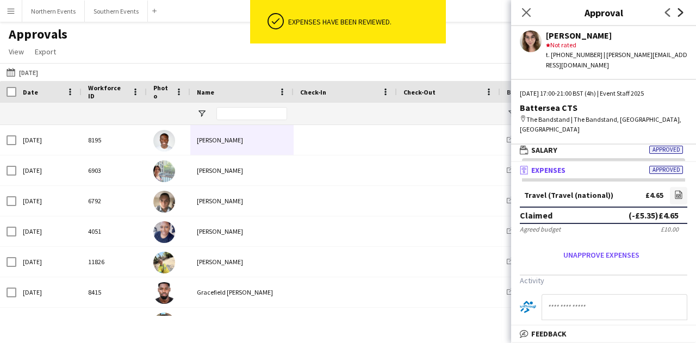
click at [683, 9] on icon "Next" at bounding box center [680, 12] width 9 height 9
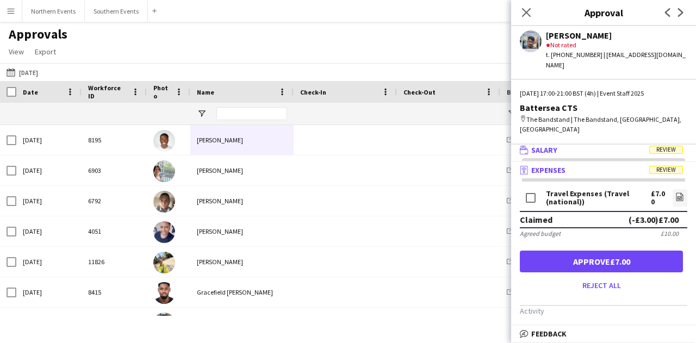
click at [648, 142] on mat-expansion-panel-header "wallet Salary Review" at bounding box center [603, 150] width 185 height 16
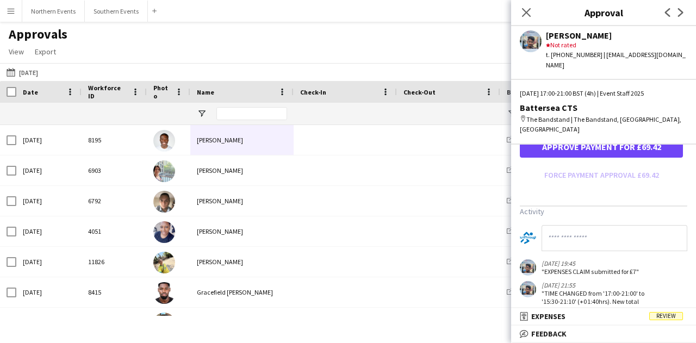
scroll to position [298, 0]
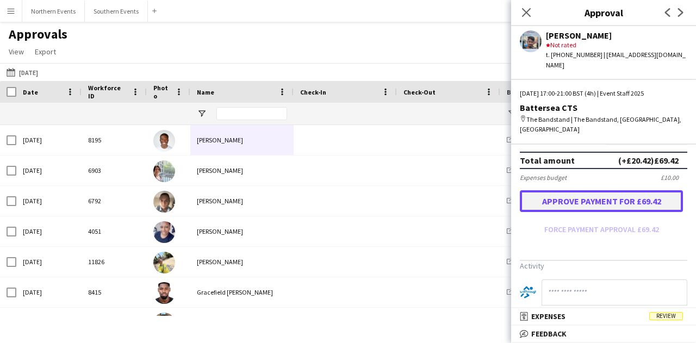
click at [600, 190] on button "Approve payment for £69.42" at bounding box center [601, 201] width 163 height 22
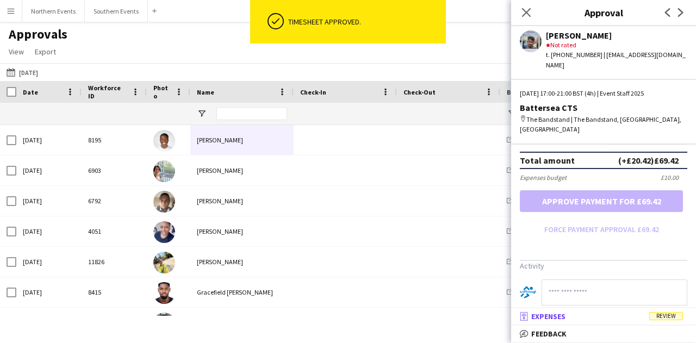
click at [617, 320] on mat-panel-title "receipt Expenses Review" at bounding box center [601, 316] width 180 height 10
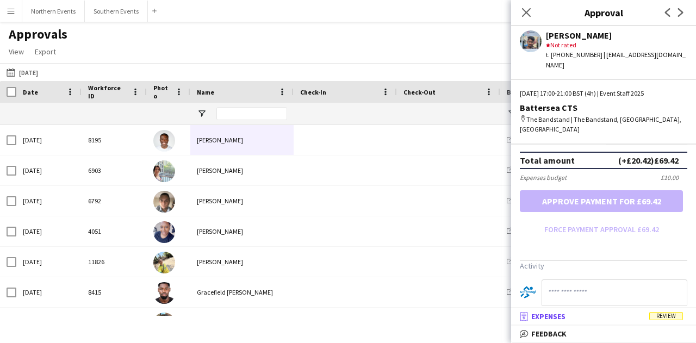
scroll to position [3, 0]
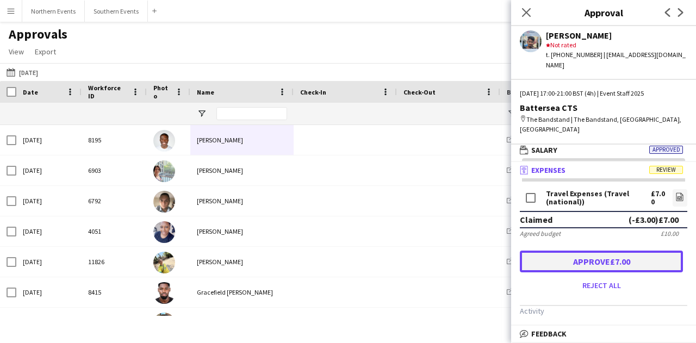
click at [658, 251] on button "Approve £7.00" at bounding box center [601, 262] width 163 height 22
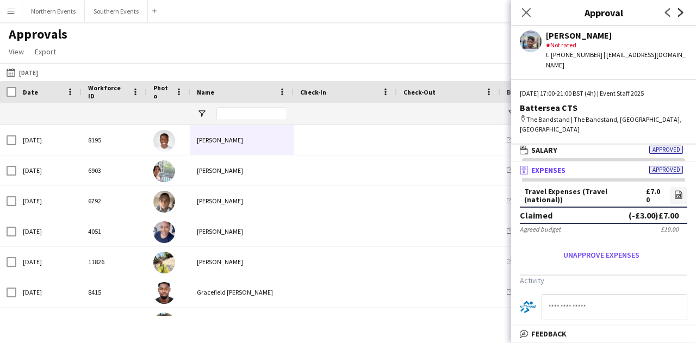
click at [683, 9] on icon "Next" at bounding box center [680, 12] width 9 height 9
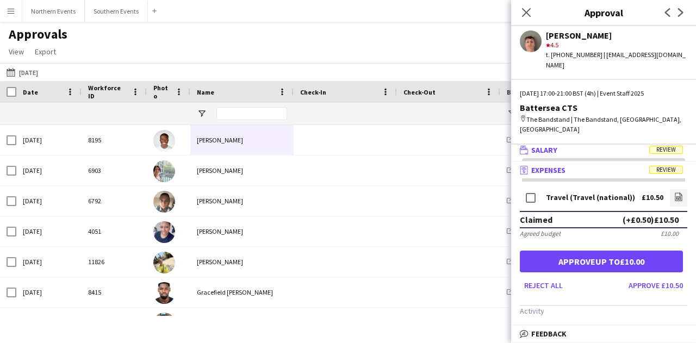
click at [559, 145] on mat-panel-title "wallet Salary Review" at bounding box center [601, 150] width 180 height 10
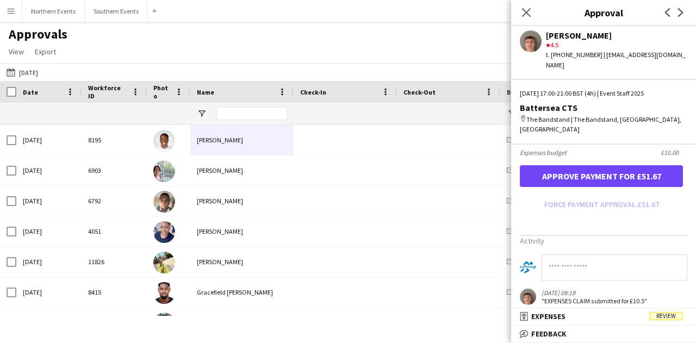
scroll to position [306, 0]
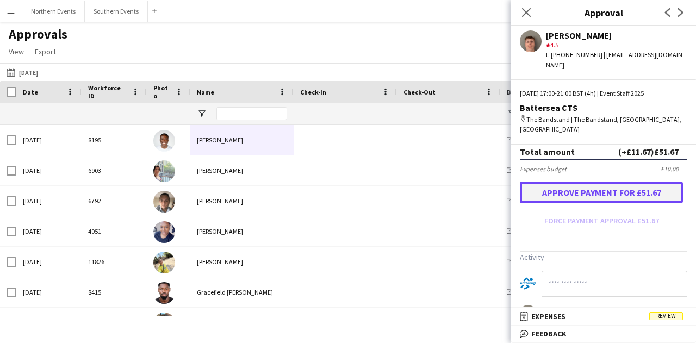
click at [562, 181] on button "Approve payment for £51.67" at bounding box center [601, 192] width 163 height 22
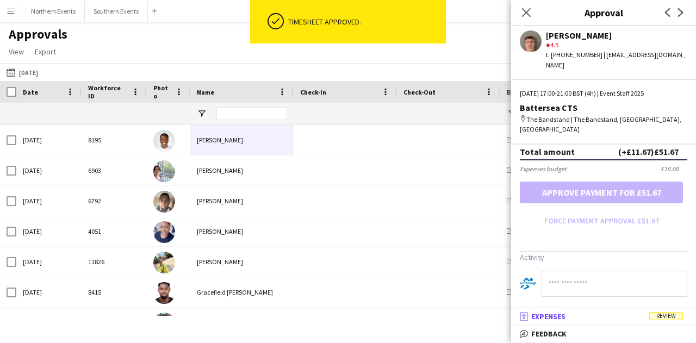
click at [617, 314] on mat-panel-title "receipt Expenses Review" at bounding box center [601, 316] width 180 height 10
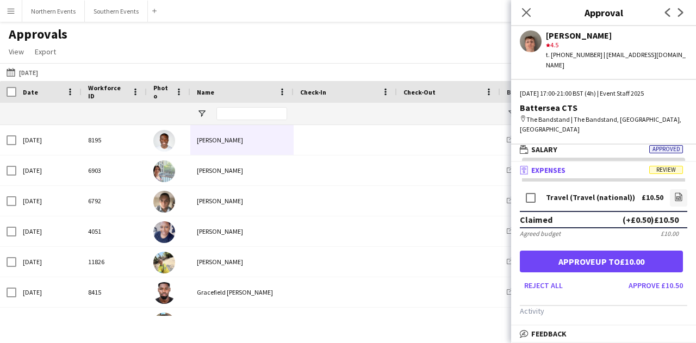
scroll to position [3, 0]
click at [674, 192] on icon "file-image" at bounding box center [678, 196] width 9 height 9
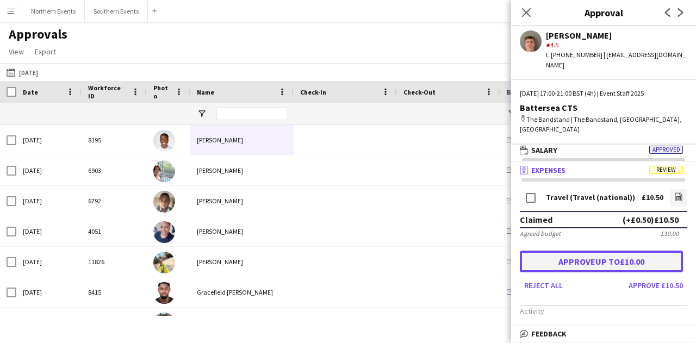
click at [622, 251] on button "Approve up to £10.00" at bounding box center [601, 262] width 163 height 22
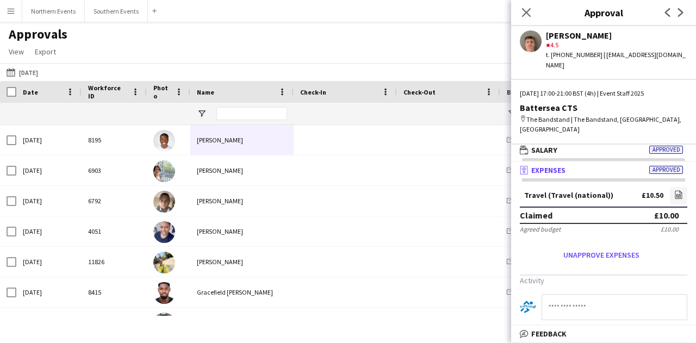
click at [684, 8] on app-icon "Next" at bounding box center [680, 12] width 13 height 13
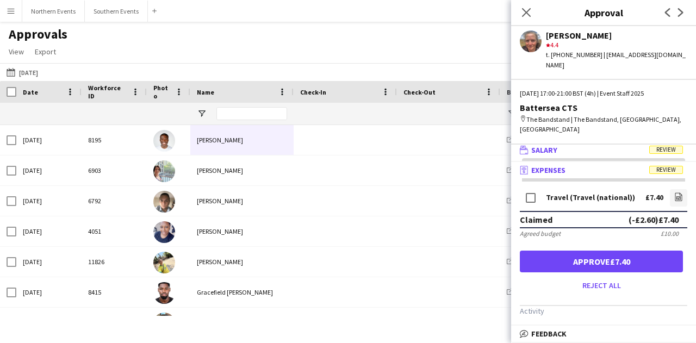
click at [639, 145] on mat-panel-title "wallet Salary Review" at bounding box center [601, 150] width 180 height 10
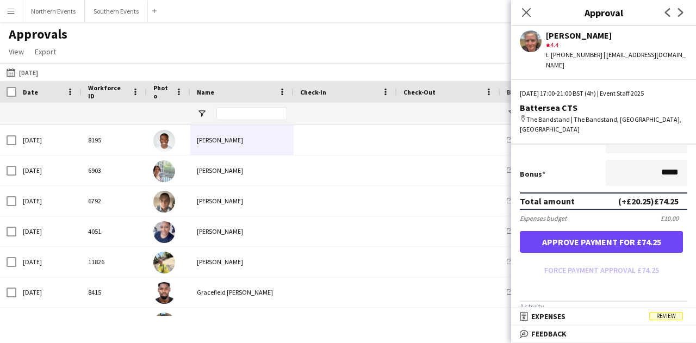
scroll to position [326, 0]
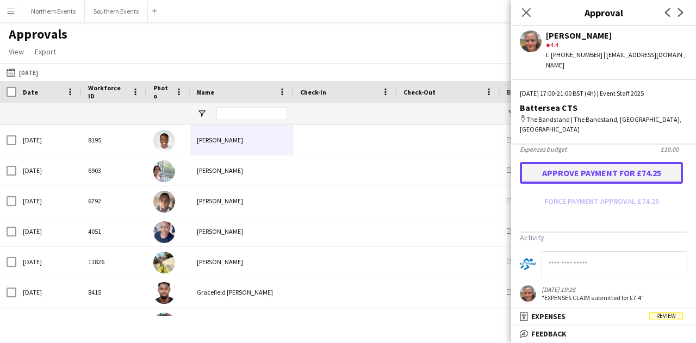
click at [571, 162] on button "Approve payment for £74.25" at bounding box center [601, 173] width 163 height 22
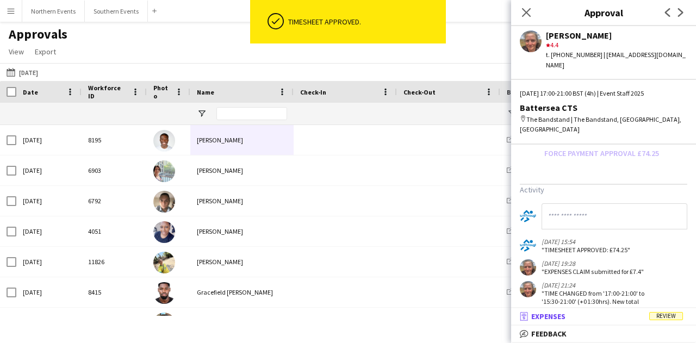
click at [589, 320] on mat-panel-title "receipt Expenses Review" at bounding box center [601, 316] width 180 height 10
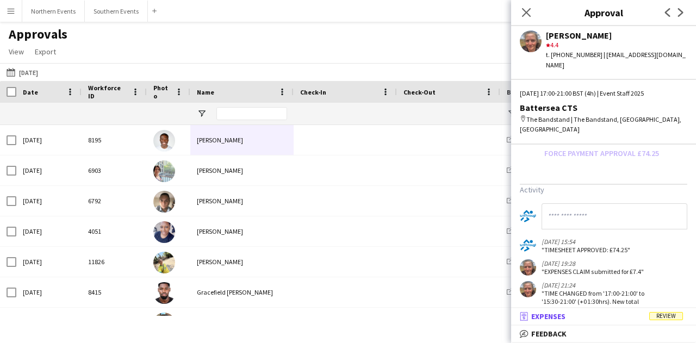
scroll to position [3, 0]
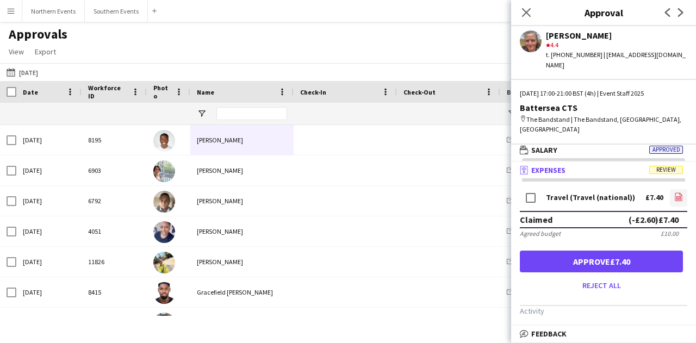
click at [674, 192] on icon "file-image" at bounding box center [678, 196] width 9 height 9
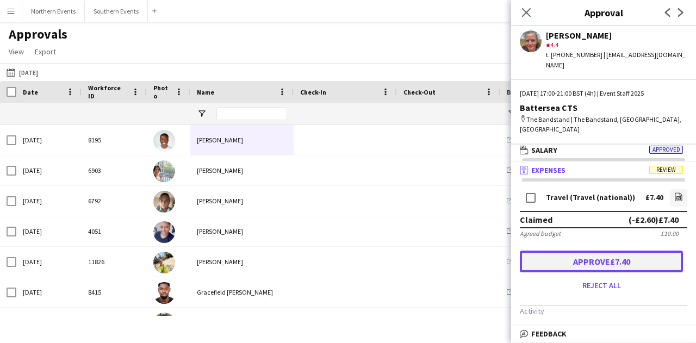
click at [636, 251] on button "Approve £7.40" at bounding box center [601, 262] width 163 height 22
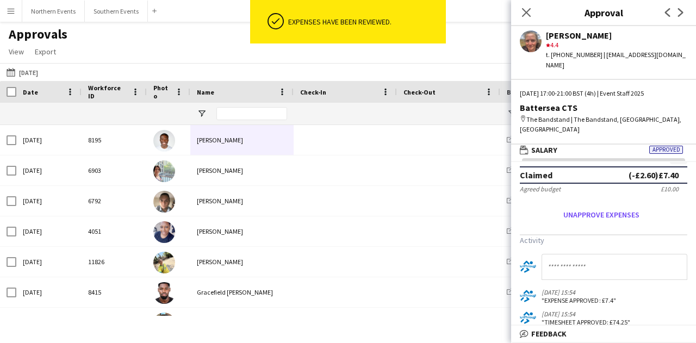
scroll to position [0, 0]
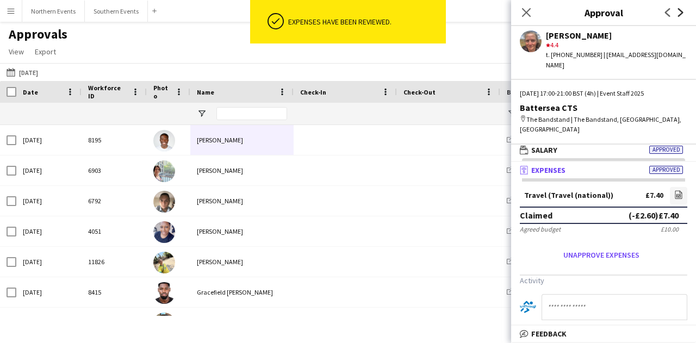
click at [678, 12] on icon "Next" at bounding box center [680, 12] width 9 height 9
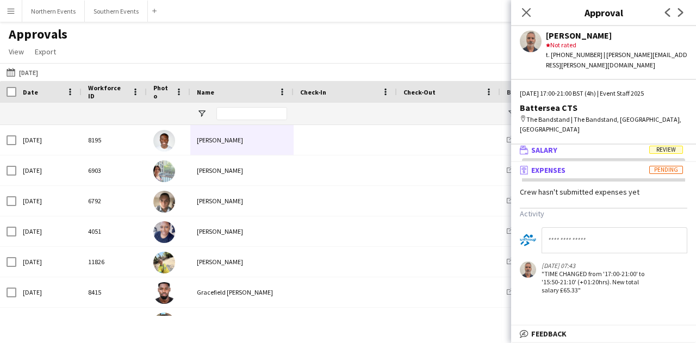
click at [633, 145] on mat-panel-title "wallet Salary Review" at bounding box center [601, 150] width 180 height 10
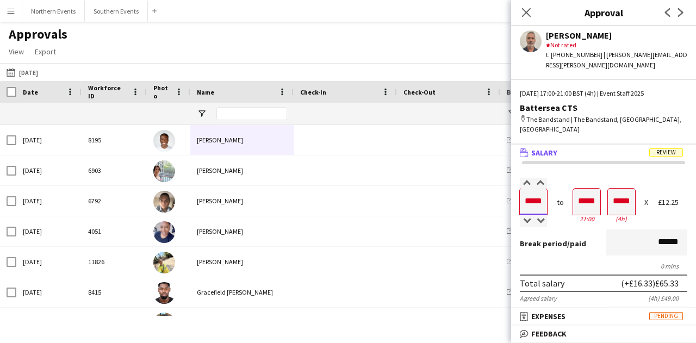
click at [531, 189] on input "*****" at bounding box center [533, 202] width 27 height 26
type input "*****"
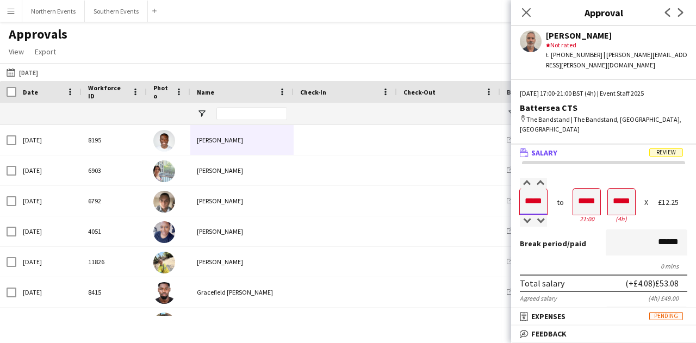
type input "*****"
click at [589, 229] on div "Break period /paid ******" at bounding box center [603, 243] width 167 height 28
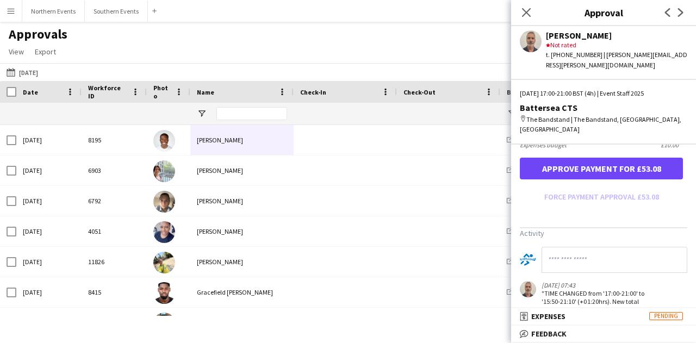
scroll to position [276, 0]
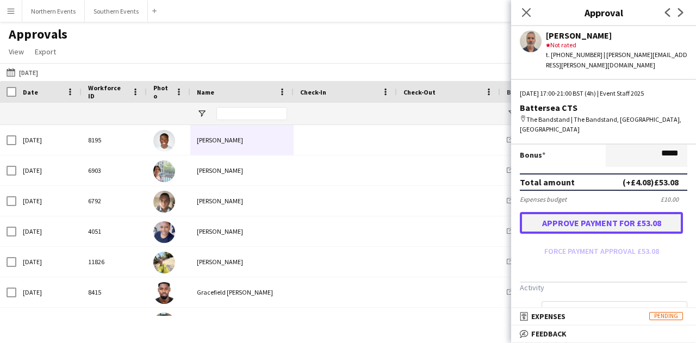
click at [599, 212] on button "Approve payment for £53.08" at bounding box center [601, 223] width 163 height 22
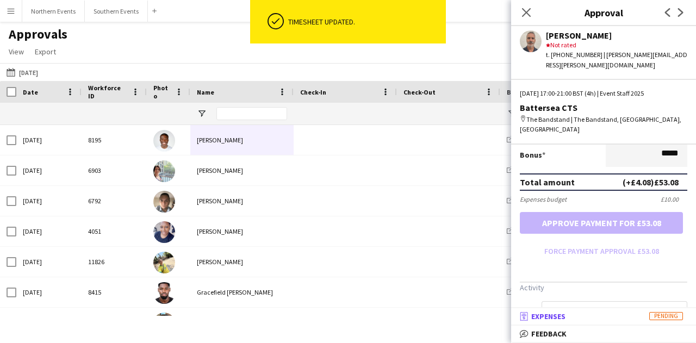
click at [634, 322] on mat-expansion-panel-header "receipt Expenses Pending" at bounding box center [603, 316] width 185 height 16
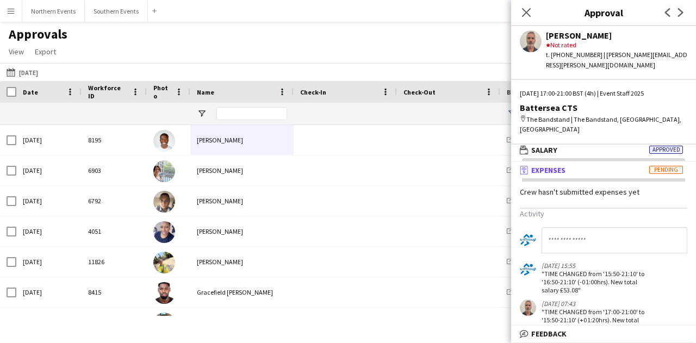
scroll to position [0, 0]
click at [685, 7] on app-icon "Next" at bounding box center [680, 12] width 13 height 13
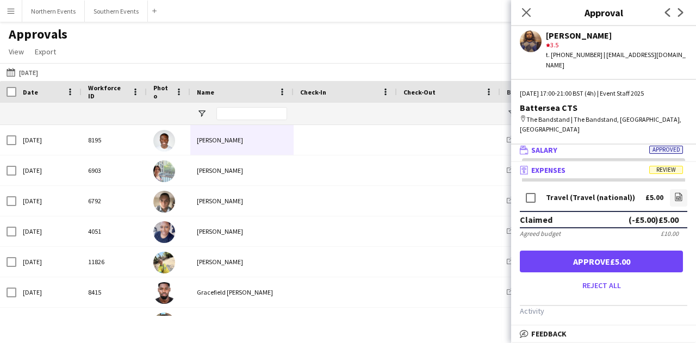
click at [576, 142] on mat-expansion-panel-header "wallet Salary Approved" at bounding box center [603, 150] width 185 height 16
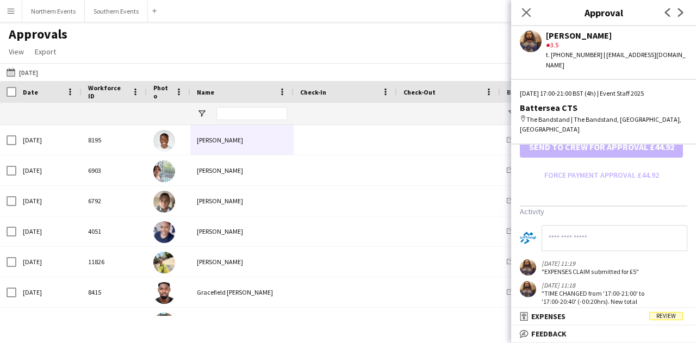
scroll to position [352, 0]
click at [608, 320] on mat-panel-title "receipt Expenses Review" at bounding box center [601, 316] width 180 height 10
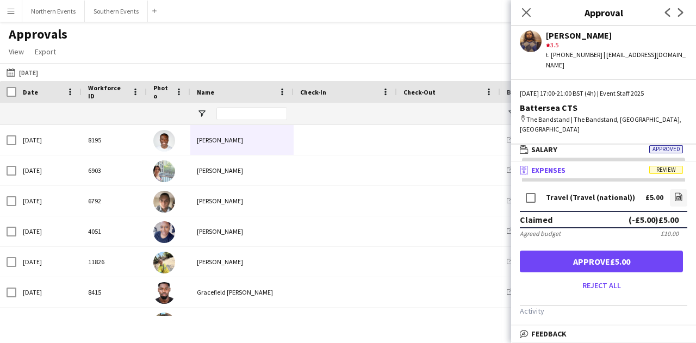
scroll to position [3, 0]
click at [674, 192] on app-icon "file-image" at bounding box center [678, 197] width 9 height 11
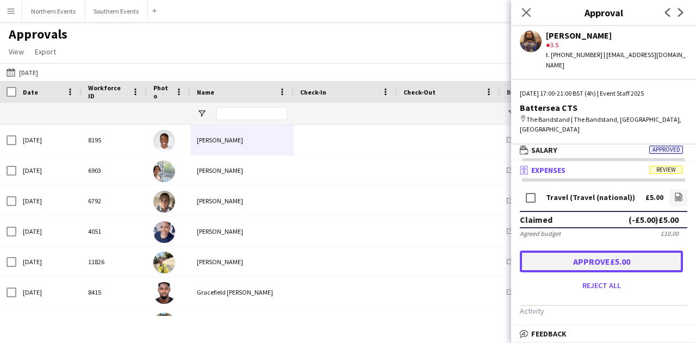
click at [562, 251] on button "Approve £5.00" at bounding box center [601, 262] width 163 height 22
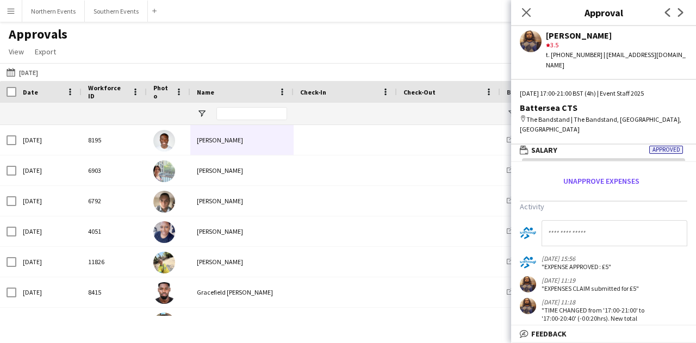
scroll to position [0, 0]
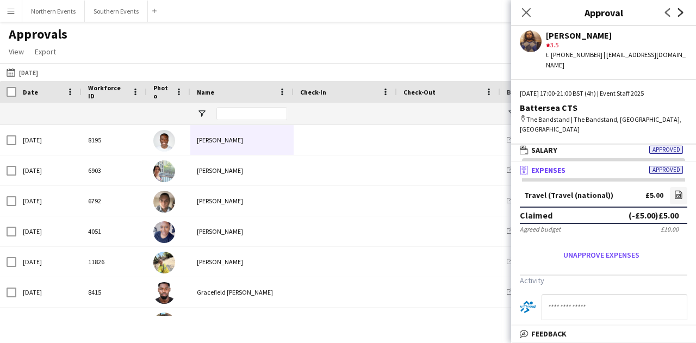
click at [681, 12] on icon at bounding box center [680, 12] width 5 height 9
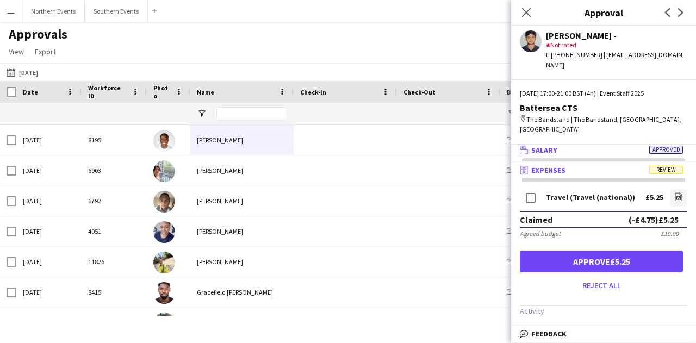
click at [600, 145] on mat-panel-title "wallet Salary Approved" at bounding box center [601, 150] width 180 height 10
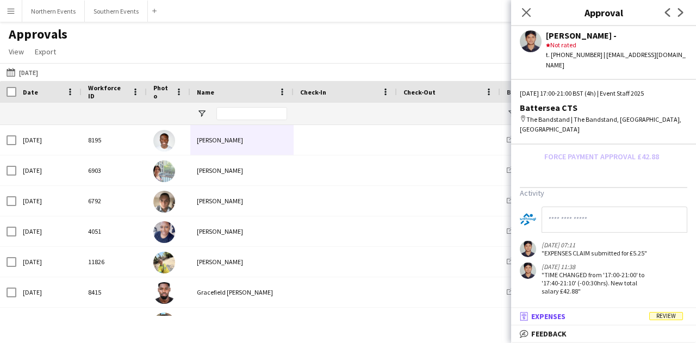
click at [596, 316] on mat-panel-title "receipt Expenses Review" at bounding box center [601, 316] width 180 height 10
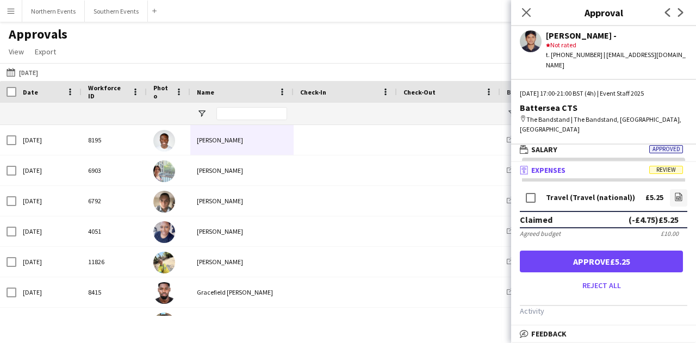
scroll to position [3, 0]
click at [672, 193] on link "file-image" at bounding box center [677, 197] width 17 height 17
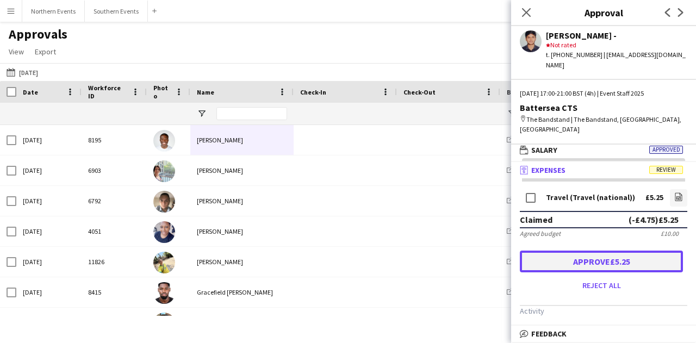
click at [661, 254] on button "Approve £5.25" at bounding box center [601, 262] width 163 height 22
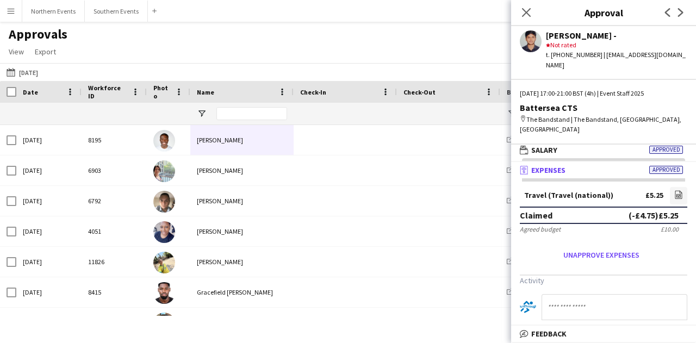
click at [686, 8] on app-icon "Next" at bounding box center [680, 12] width 13 height 13
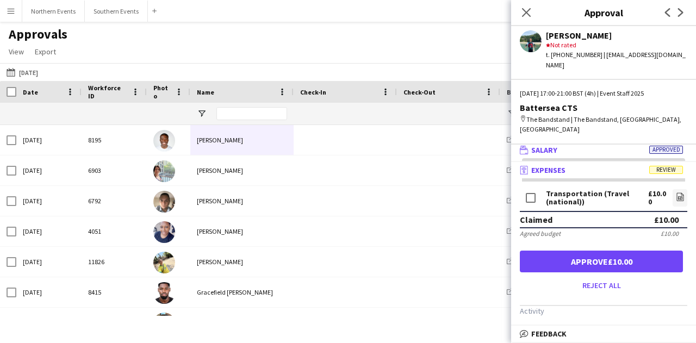
click at [581, 145] on mat-panel-title "wallet Salary Approved" at bounding box center [601, 150] width 180 height 10
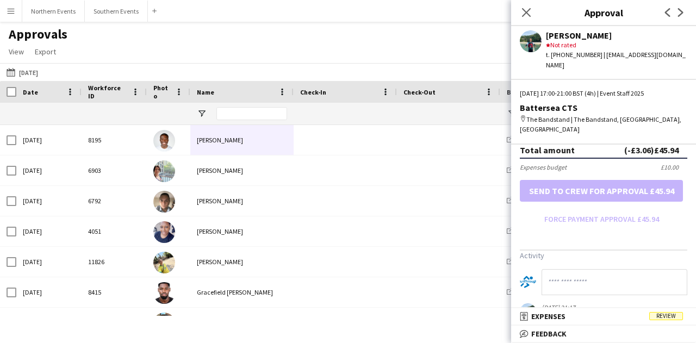
scroll to position [361, 0]
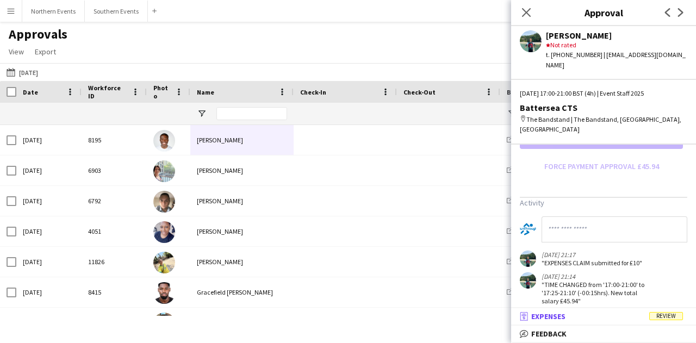
click at [572, 312] on mat-panel-title "receipt Expenses Review" at bounding box center [601, 316] width 180 height 10
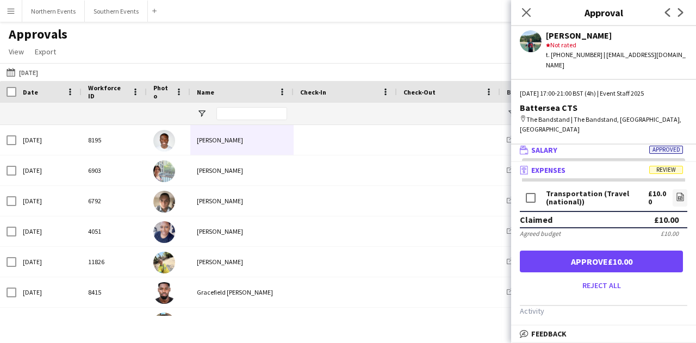
click at [607, 145] on mat-panel-title "wallet Salary Approved" at bounding box center [601, 150] width 180 height 10
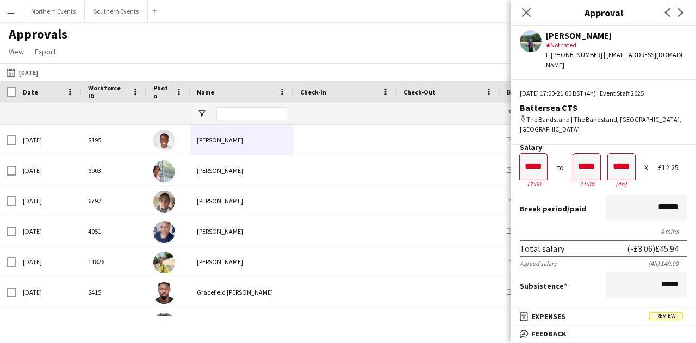
scroll to position [0, 0]
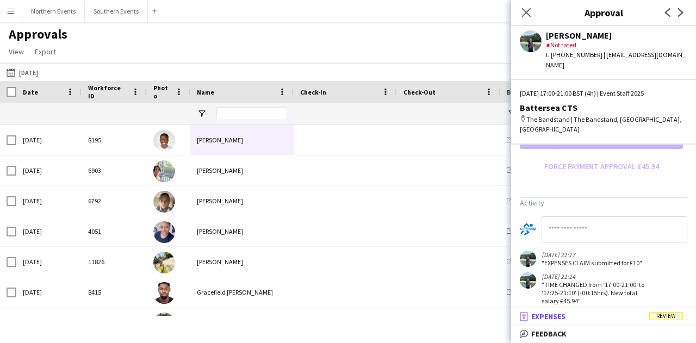
click at [584, 316] on mat-panel-title "receipt Expenses Review" at bounding box center [601, 316] width 180 height 10
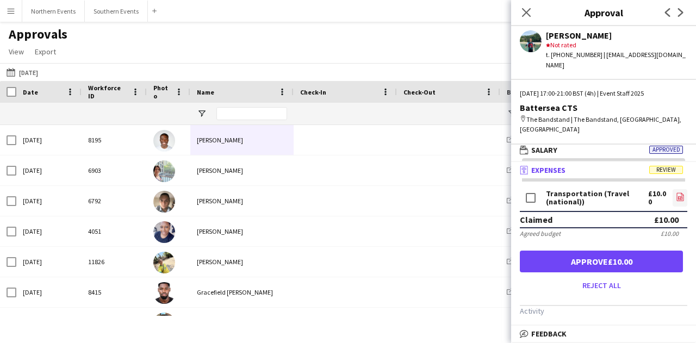
click at [677, 189] on link "file-image" at bounding box center [679, 197] width 15 height 17
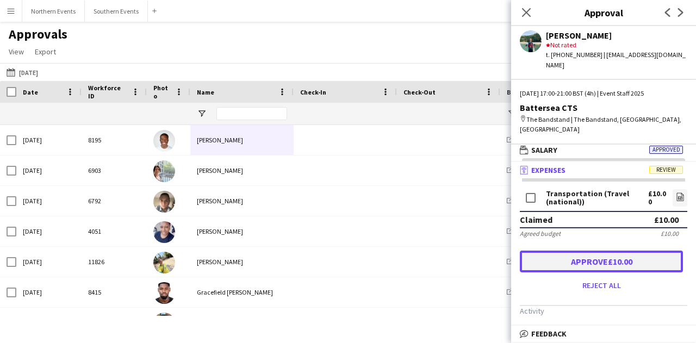
click at [572, 251] on button "Approve £10.00" at bounding box center [601, 262] width 163 height 22
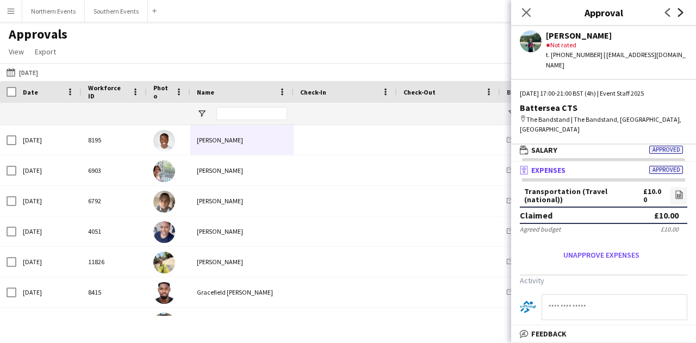
click at [681, 10] on icon "Next" at bounding box center [680, 12] width 9 height 9
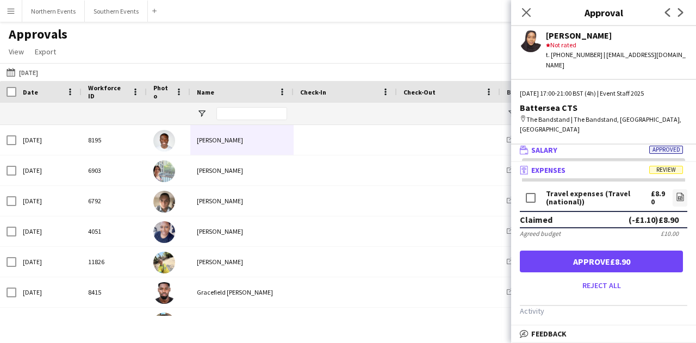
click at [559, 145] on mat-panel-title "wallet Salary Approved" at bounding box center [601, 150] width 180 height 10
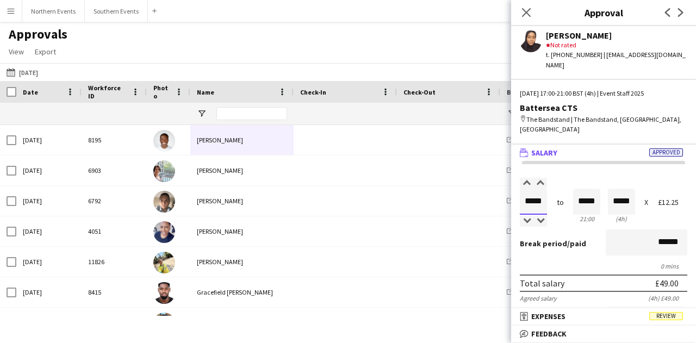
scroll to position [0, 0]
drag, startPoint x: 524, startPoint y: 184, endPoint x: 544, endPoint y: 180, distance: 20.4
click at [544, 189] on input "*****" at bounding box center [533, 202] width 27 height 26
type input "*****"
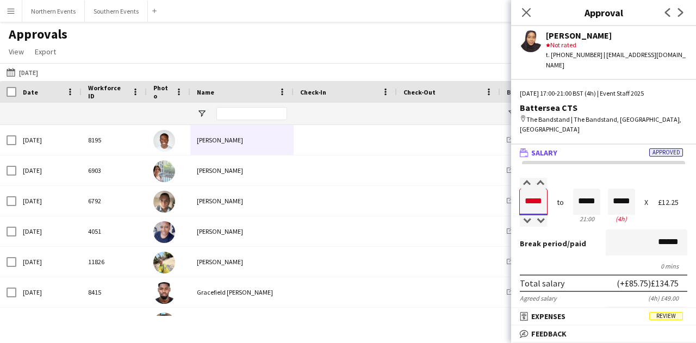
type input "*****"
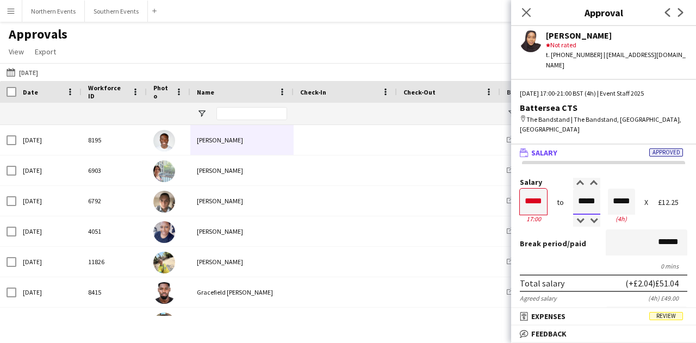
scroll to position [1, 0]
drag, startPoint x: 571, startPoint y: 184, endPoint x: 597, endPoint y: 183, distance: 26.1
click at [597, 183] on div "Salary ***** 17:00 to ***** 21:00 ***** (4h) X £12.25" at bounding box center [603, 201] width 167 height 47
type input "*****"
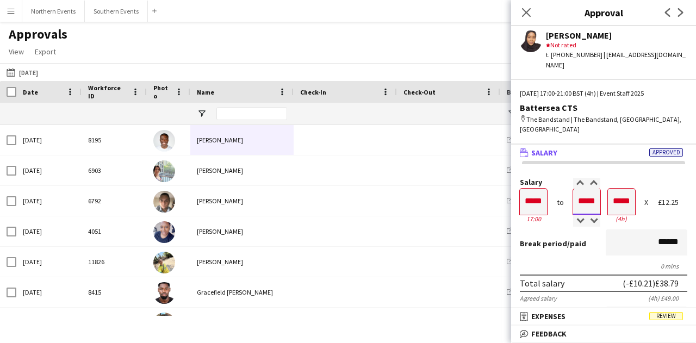
type input "*****"
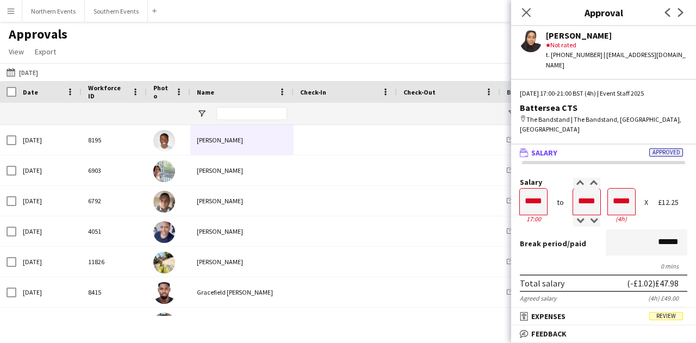
click at [562, 229] on div "Break period /paid ******" at bounding box center [603, 243] width 167 height 28
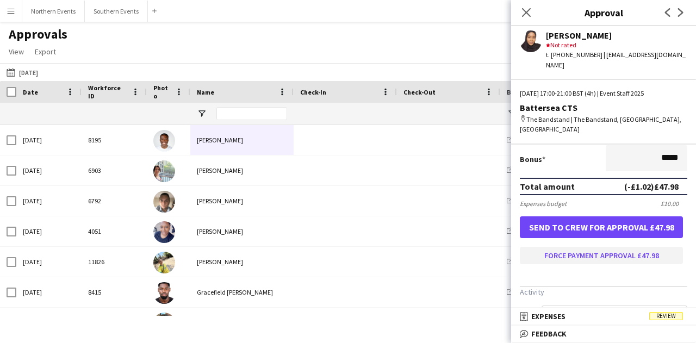
scroll to position [314, 0]
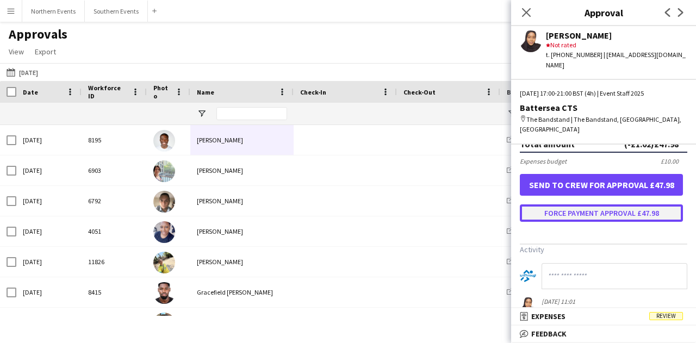
click at [600, 204] on button "Force payment approval £47.98" at bounding box center [601, 212] width 163 height 17
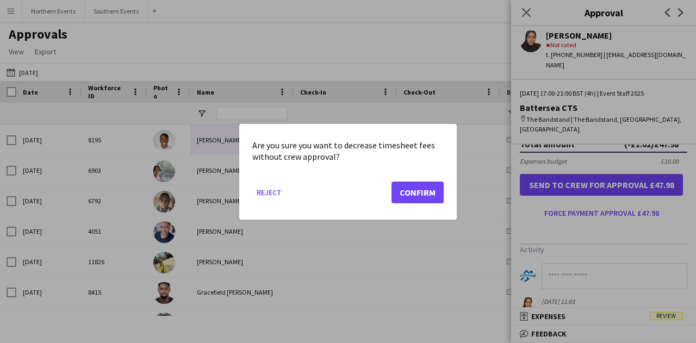
click at [390, 185] on mat-dialog-actions "Reject Confirm" at bounding box center [347, 196] width 191 height 46
click at [397, 187] on button "Confirm" at bounding box center [417, 192] width 52 height 22
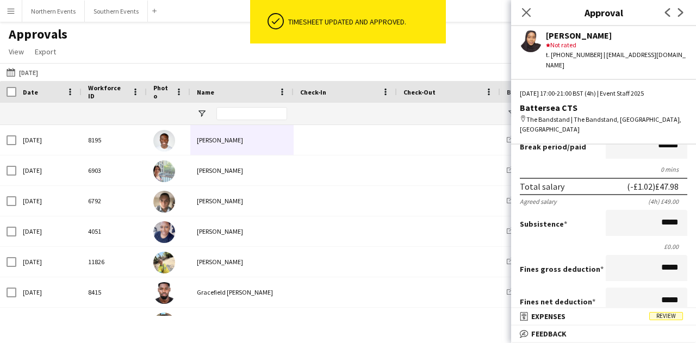
scroll to position [0, 0]
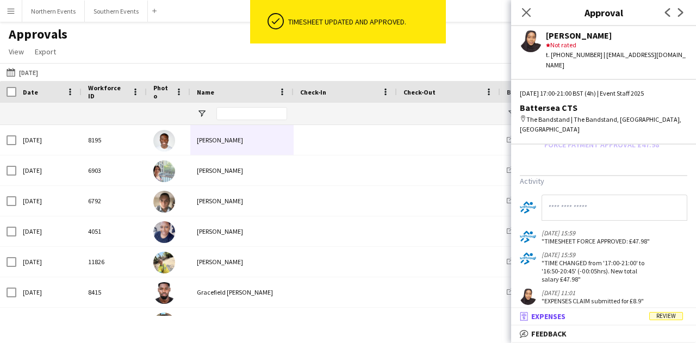
click at [625, 322] on mat-expansion-panel-header "receipt Expenses Review" at bounding box center [603, 316] width 185 height 16
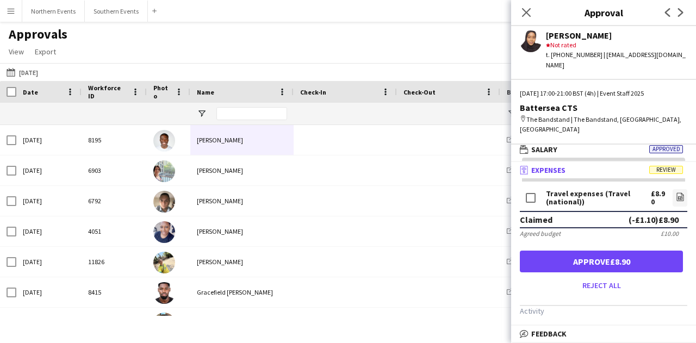
scroll to position [3, 0]
click at [678, 196] on icon at bounding box center [680, 197] width 4 height 3
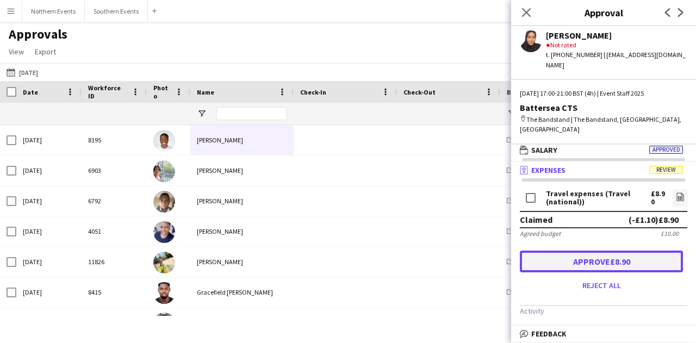
click at [593, 251] on button "Approve £8.90" at bounding box center [601, 262] width 163 height 22
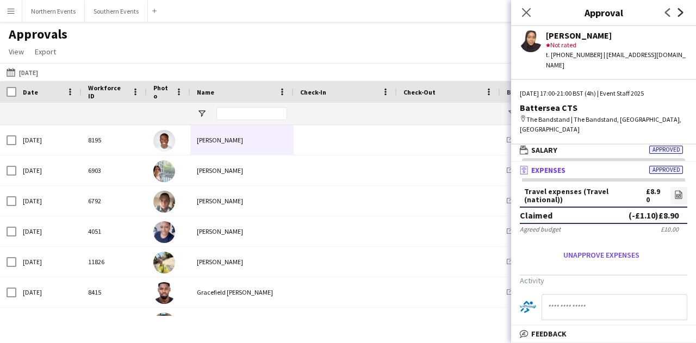
click at [681, 11] on icon at bounding box center [680, 12] width 5 height 9
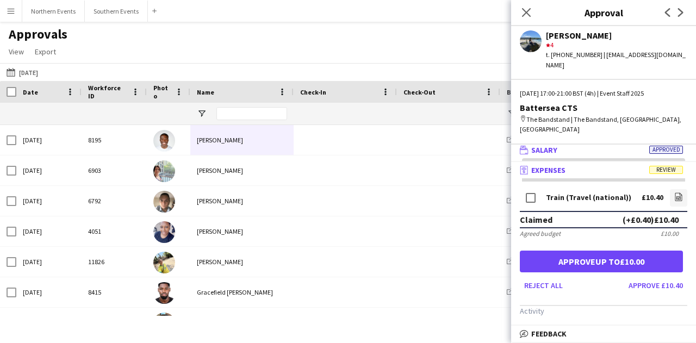
click at [574, 145] on mat-panel-title "wallet Salary Approved" at bounding box center [601, 150] width 180 height 10
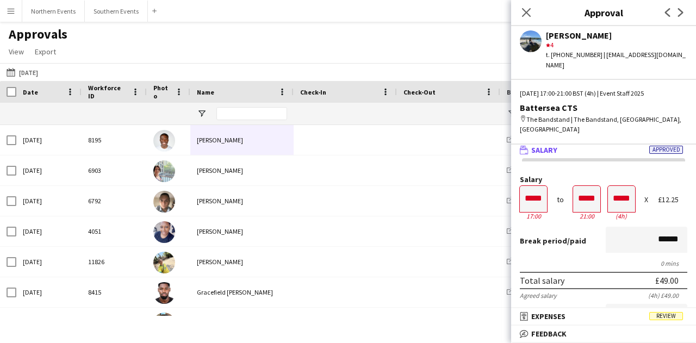
scroll to position [0, 0]
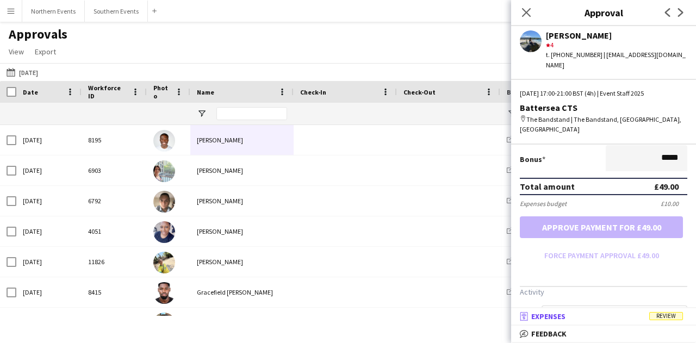
click at [601, 318] on mat-panel-title "receipt Expenses Review" at bounding box center [601, 316] width 180 height 10
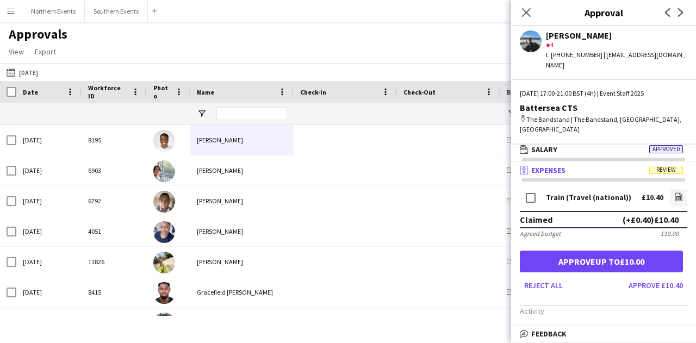
scroll to position [3, 0]
click at [669, 189] on link "file-image" at bounding box center [677, 197] width 17 height 17
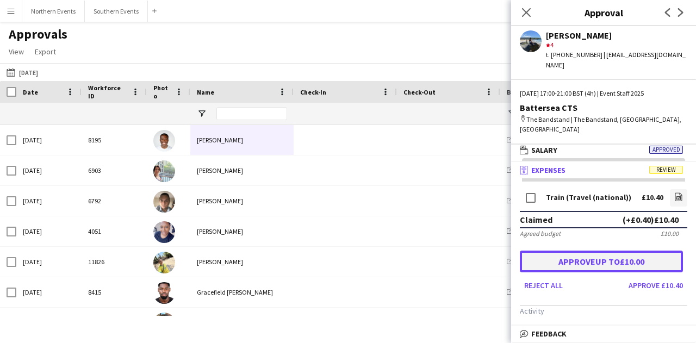
click at [594, 251] on button "Approve up to £10.00" at bounding box center [601, 262] width 163 height 22
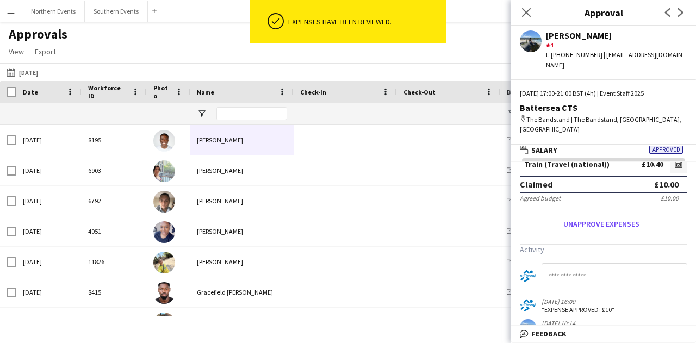
scroll to position [0, 0]
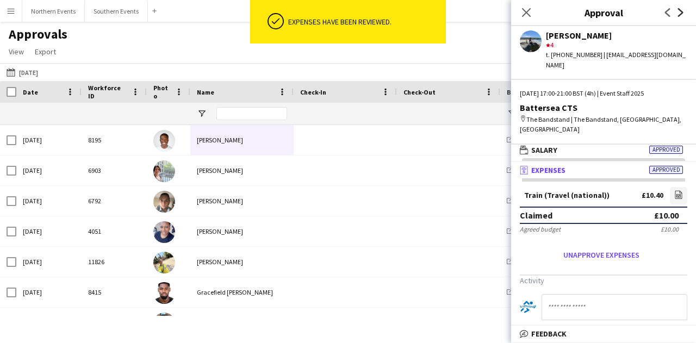
click at [680, 14] on icon at bounding box center [680, 12] width 5 height 9
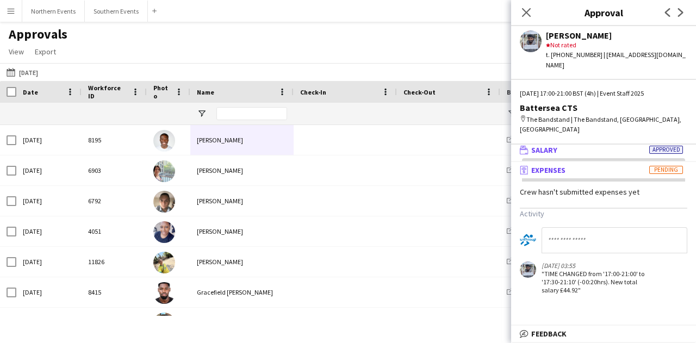
click at [570, 145] on mat-panel-title "wallet Salary Approved" at bounding box center [601, 150] width 180 height 10
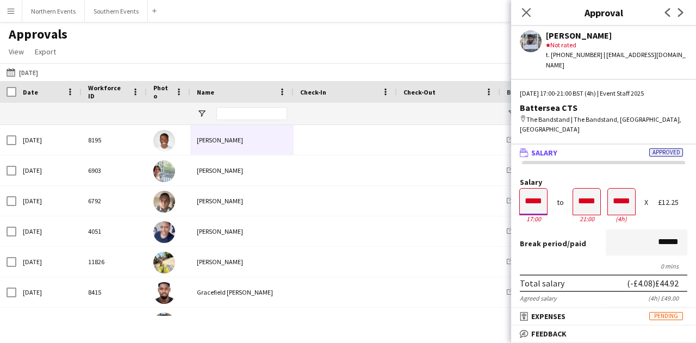
click at [543, 189] on input "*****" at bounding box center [533, 202] width 27 height 26
type input "*****"
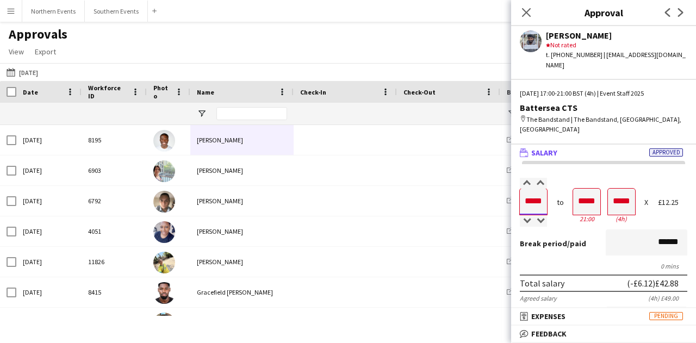
type input "*****"
click at [550, 237] on div "Break period /paid ******" at bounding box center [603, 243] width 167 height 28
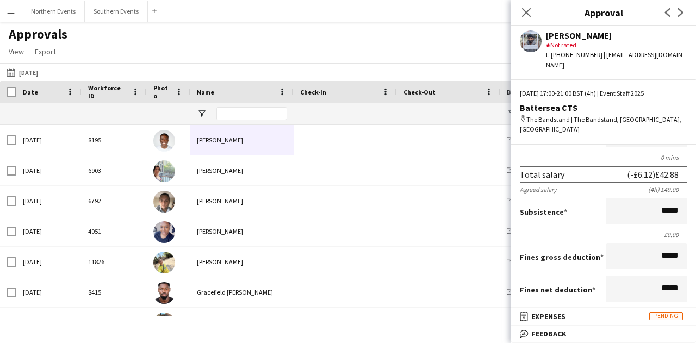
scroll to position [272, 0]
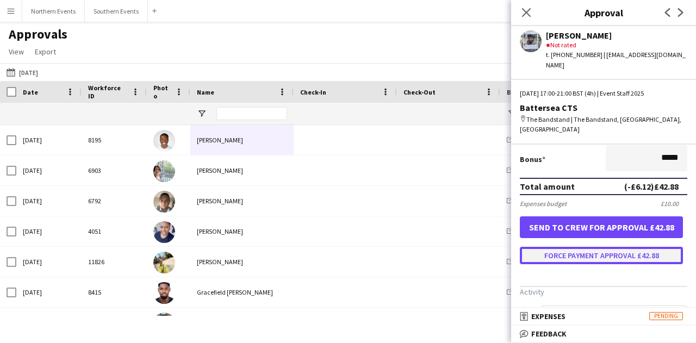
click at [574, 247] on button "Force payment approval £42.88" at bounding box center [601, 255] width 163 height 17
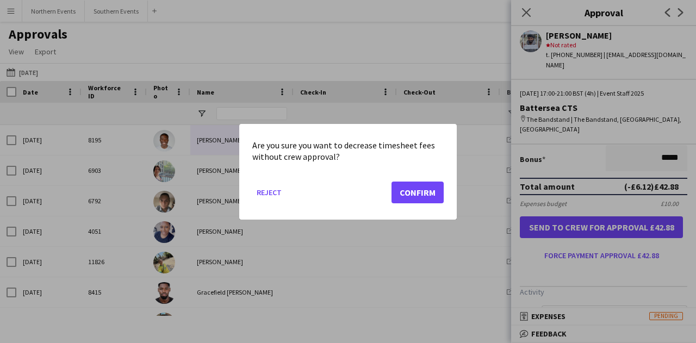
click at [422, 179] on mat-dialog-actions "Reject Confirm" at bounding box center [347, 196] width 191 height 46
click at [422, 189] on button "Confirm" at bounding box center [417, 192] width 52 height 22
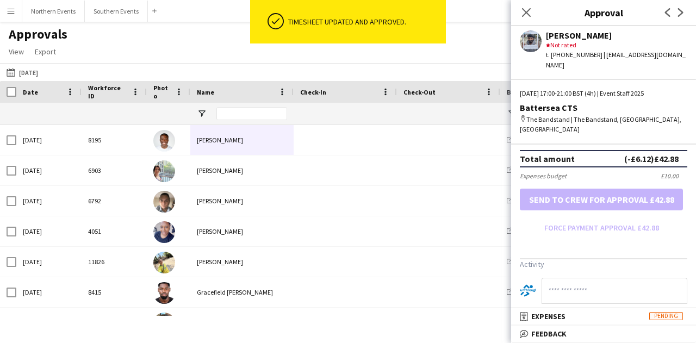
scroll to position [399, 0]
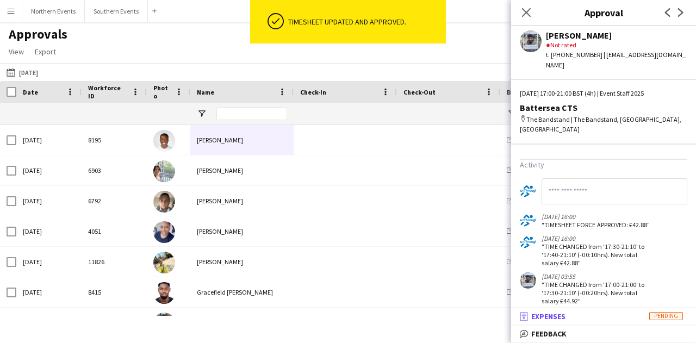
click at [639, 315] on mat-panel-title "receipt Expenses Pending" at bounding box center [601, 316] width 180 height 10
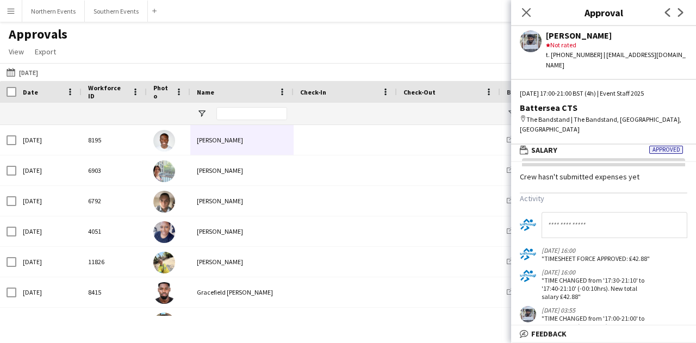
scroll to position [0, 0]
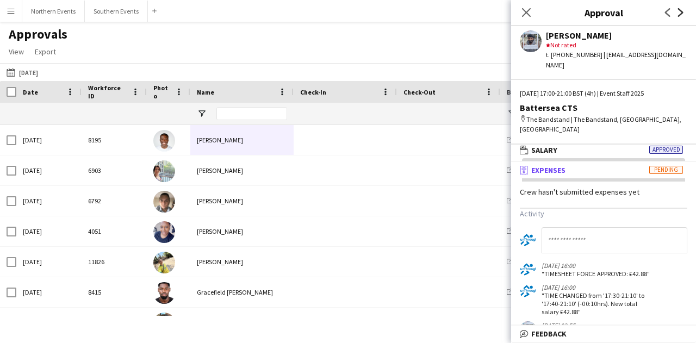
click at [681, 14] on icon at bounding box center [680, 12] width 5 height 9
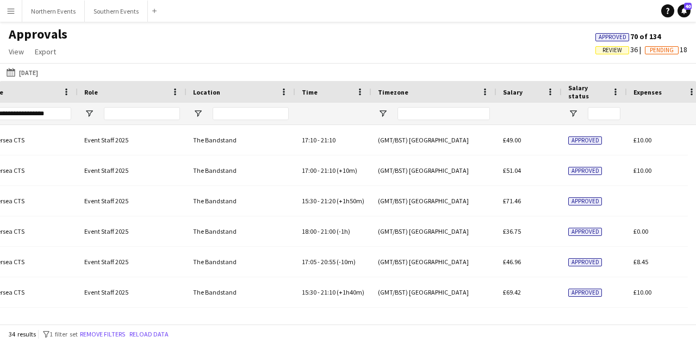
scroll to position [0, 740]
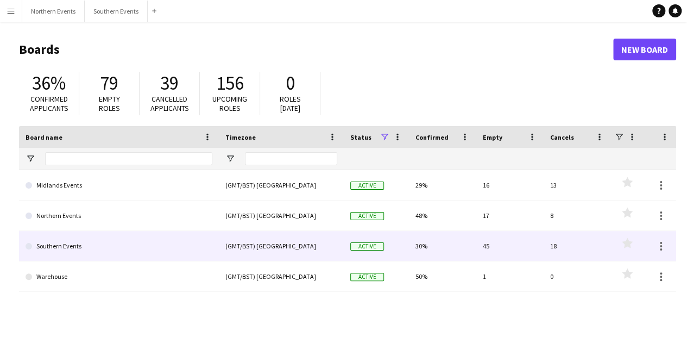
click at [131, 240] on link "Southern Events" at bounding box center [119, 246] width 187 height 30
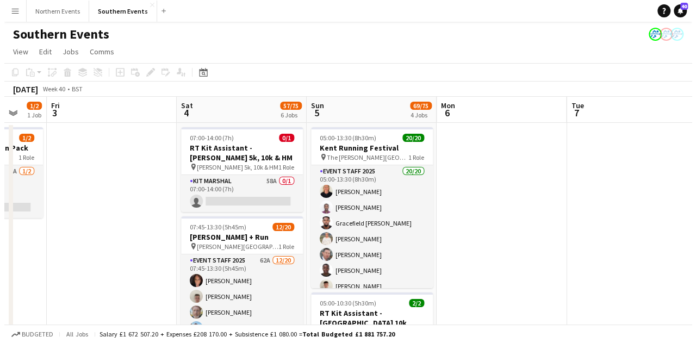
scroll to position [0, 384]
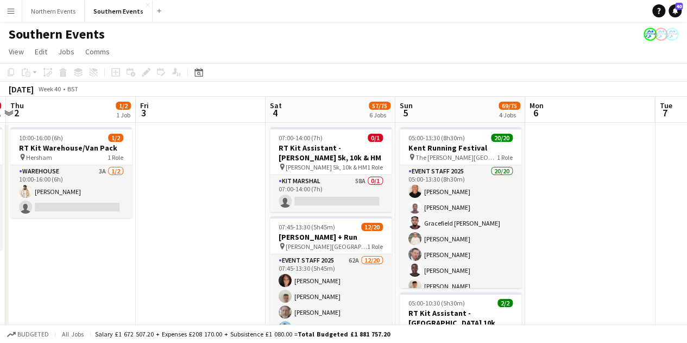
drag, startPoint x: 501, startPoint y: 288, endPoint x: 117, endPoint y: 293, distance: 383.7
click at [10, 11] on app-icon "Menu" at bounding box center [11, 11] width 9 height 9
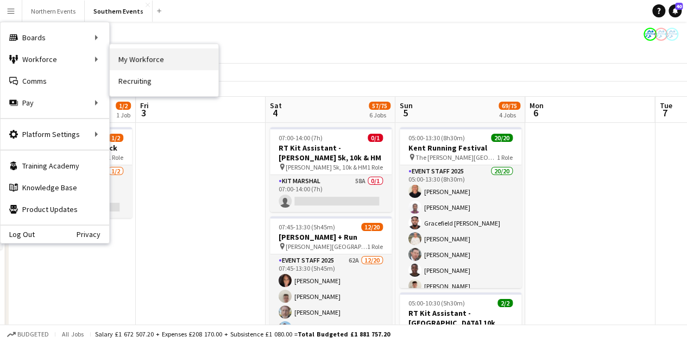
click at [185, 56] on link "My Workforce" at bounding box center [164, 59] width 109 height 22
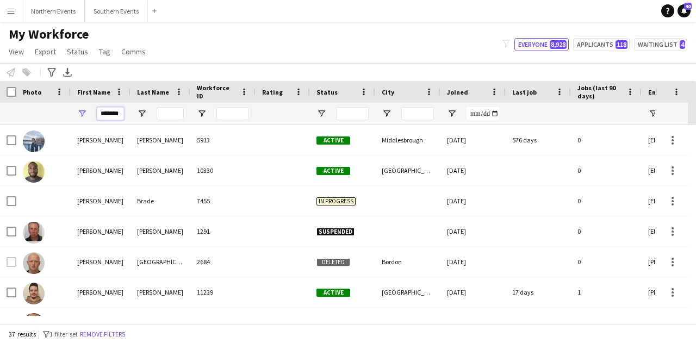
drag, startPoint x: 121, startPoint y: 112, endPoint x: 85, endPoint y: 112, distance: 36.4
click at [85, 112] on div "*******" at bounding box center [101, 114] width 60 height 22
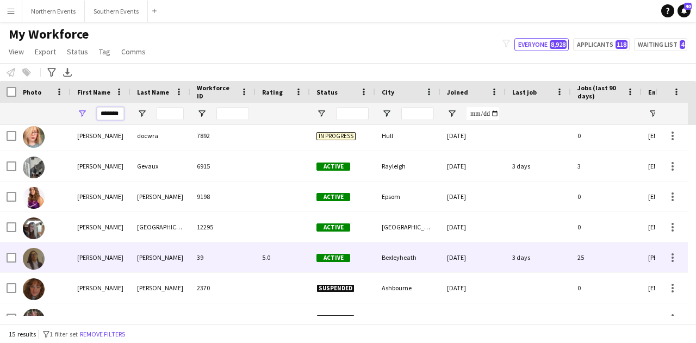
scroll to position [157, 0]
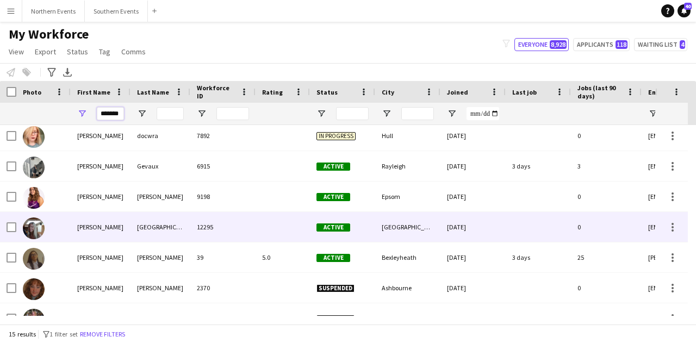
type input "*******"
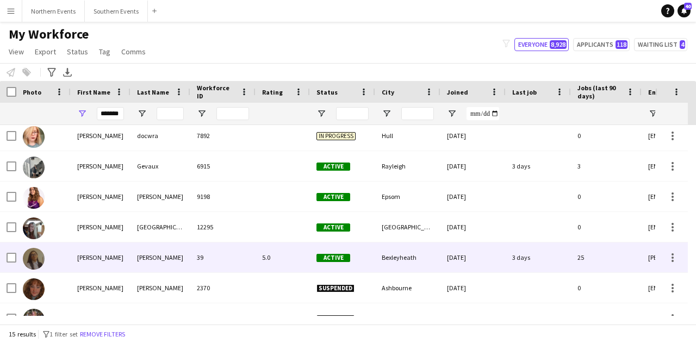
click at [165, 248] on div "[PERSON_NAME]" at bounding box center [160, 257] width 60 height 30
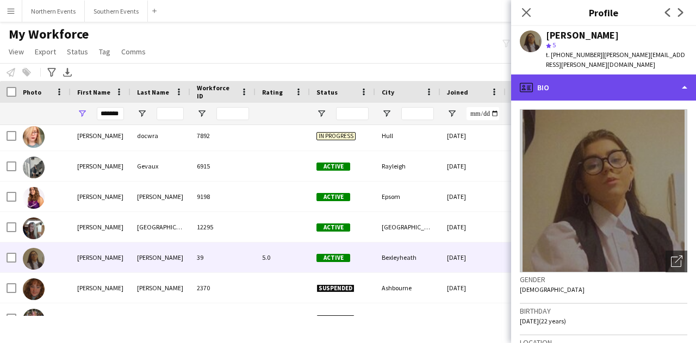
click at [629, 96] on div "profile Bio" at bounding box center [603, 87] width 185 height 26
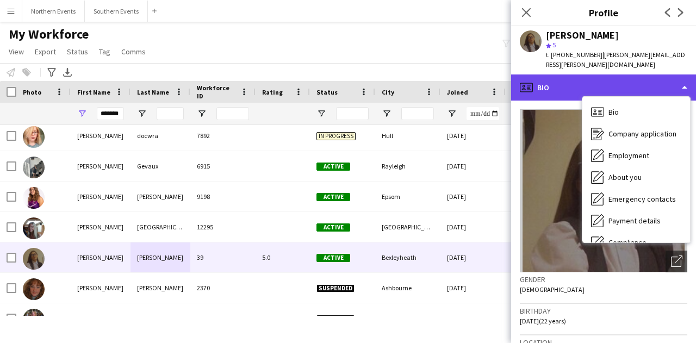
click at [566, 90] on div "profile Bio" at bounding box center [603, 87] width 185 height 26
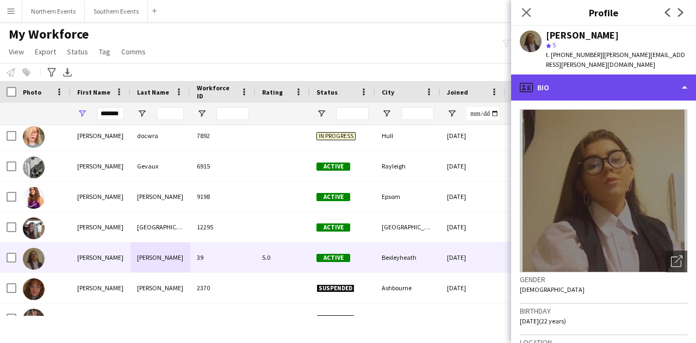
click at [593, 96] on div "profile Bio" at bounding box center [603, 87] width 185 height 26
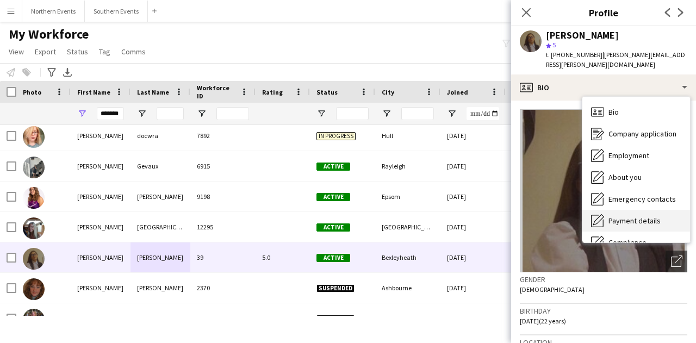
click at [644, 220] on span "Payment details" at bounding box center [634, 221] width 52 height 10
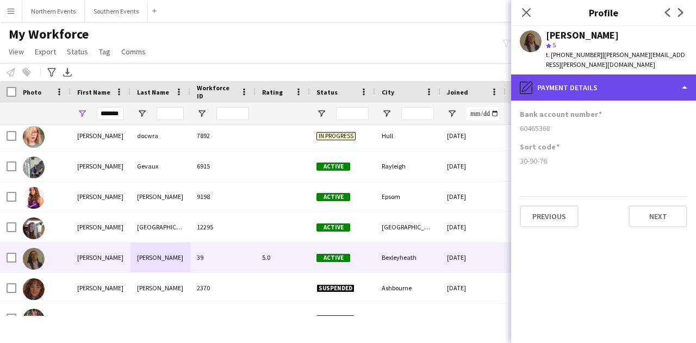
click at [611, 84] on div "pencil4 Payment details" at bounding box center [603, 87] width 185 height 26
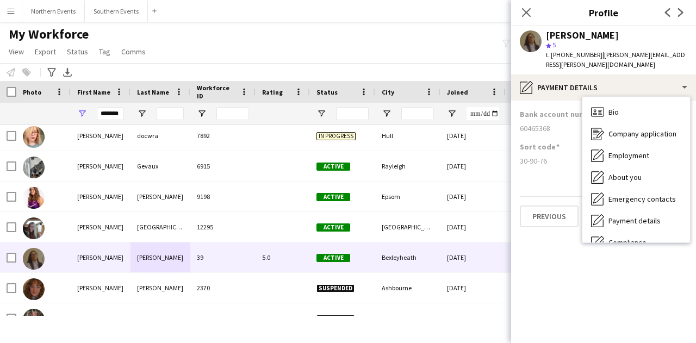
click at [527, 11] on icon at bounding box center [526, 12] width 9 height 9
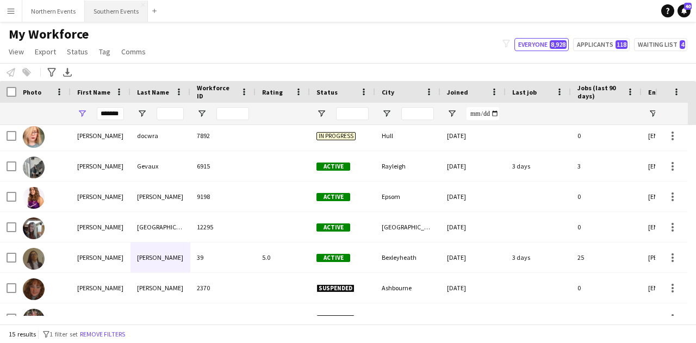
click at [101, 10] on button "Southern Events Close" at bounding box center [116, 11] width 63 height 21
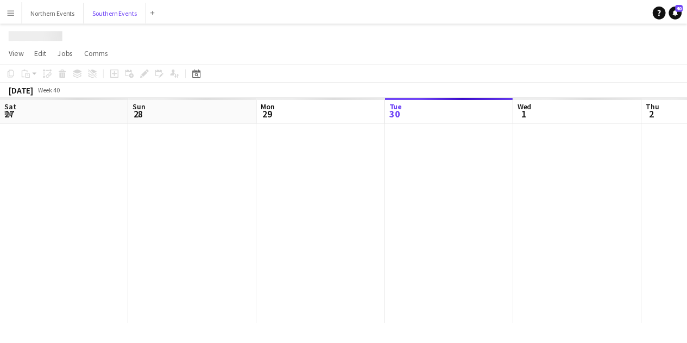
scroll to position [0, 260]
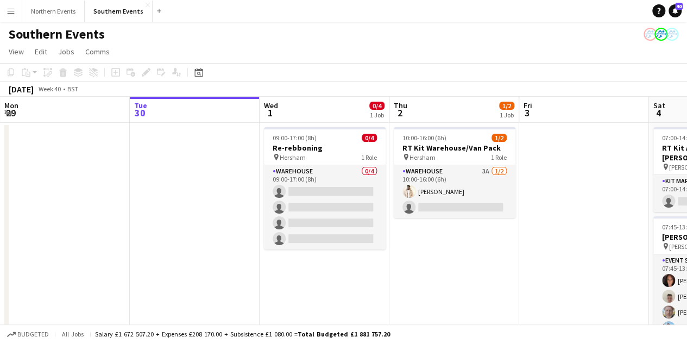
drag, startPoint x: 414, startPoint y: 314, endPoint x: 260, endPoint y: 290, distance: 155.6
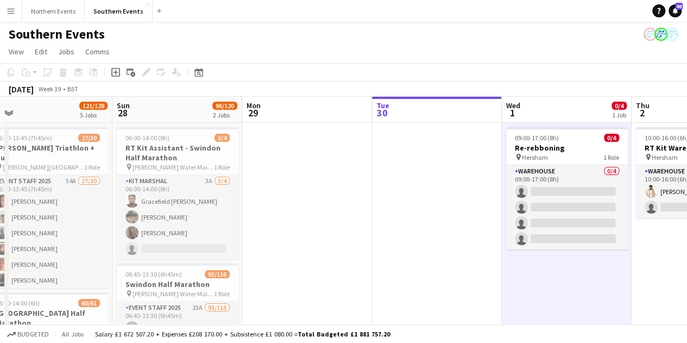
scroll to position [0, 251]
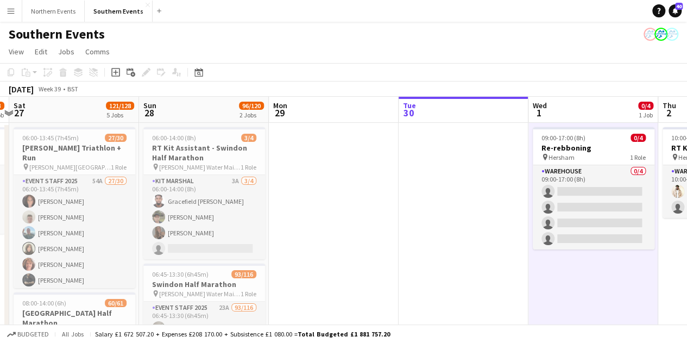
drag, startPoint x: 403, startPoint y: 282, endPoint x: 604, endPoint y: 285, distance: 201.1
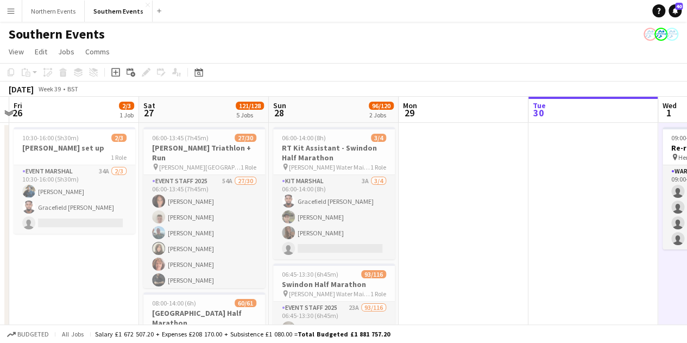
click at [377, 47] on app-page-menu "View Day view expanded Day view collapsed Month view Date picker Jump to today …" at bounding box center [343, 52] width 687 height 21
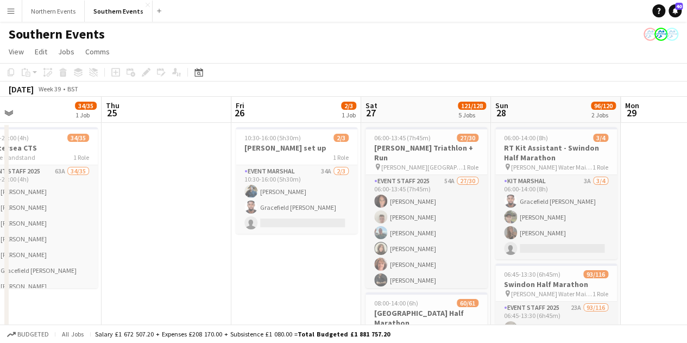
scroll to position [0, 387]
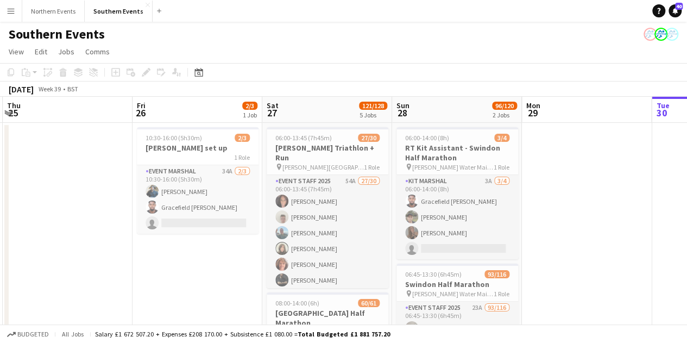
drag, startPoint x: 498, startPoint y: 254, endPoint x: 695, endPoint y: 256, distance: 196.7
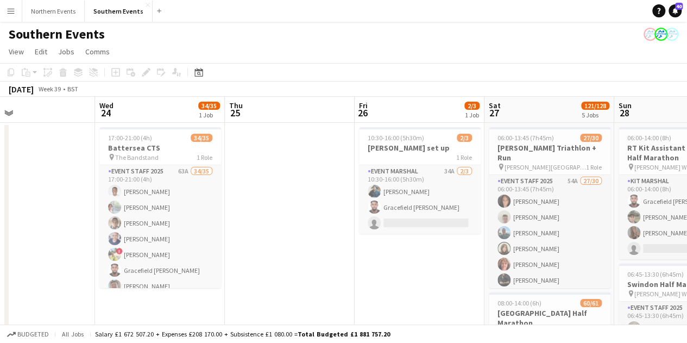
scroll to position [0, 314]
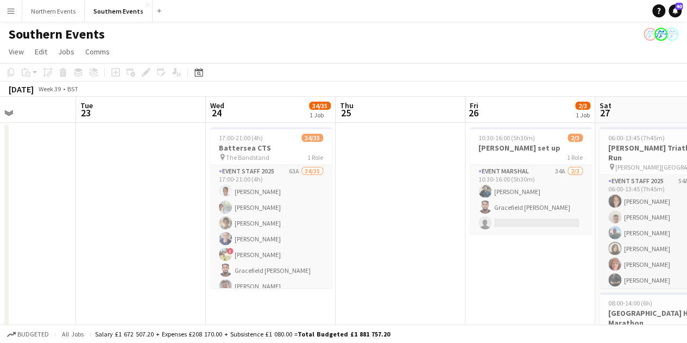
drag, startPoint x: 279, startPoint y: 251, endPoint x: 564, endPoint y: 258, distance: 284.8
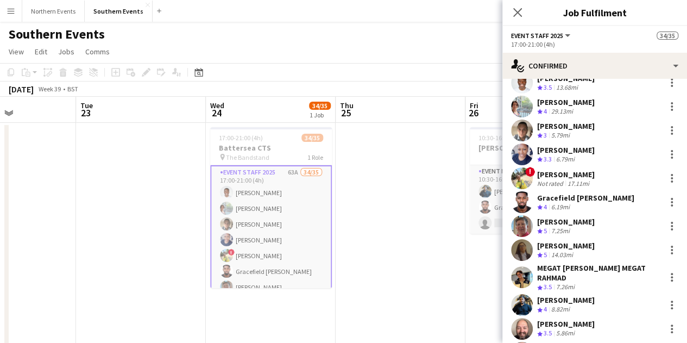
scroll to position [54, 0]
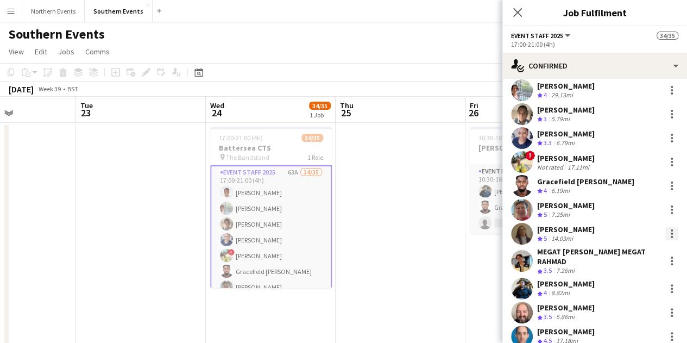
click at [666, 229] on div at bounding box center [672, 233] width 13 height 13
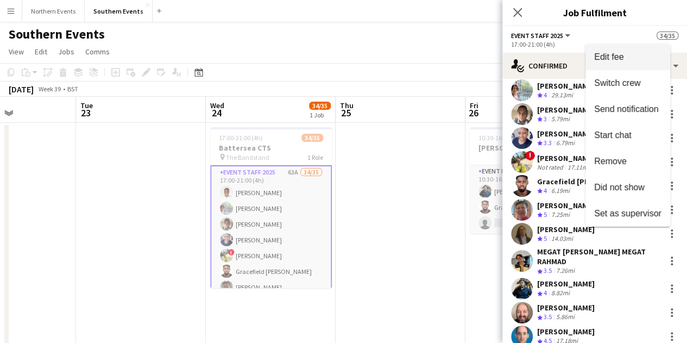
click at [630, 61] on span "Edit fee" at bounding box center [627, 57] width 67 height 10
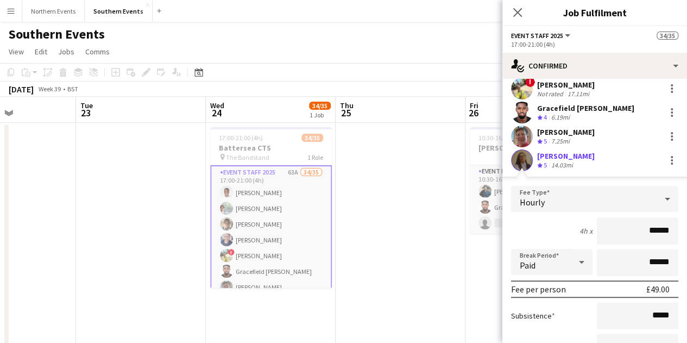
scroll to position [163, 0]
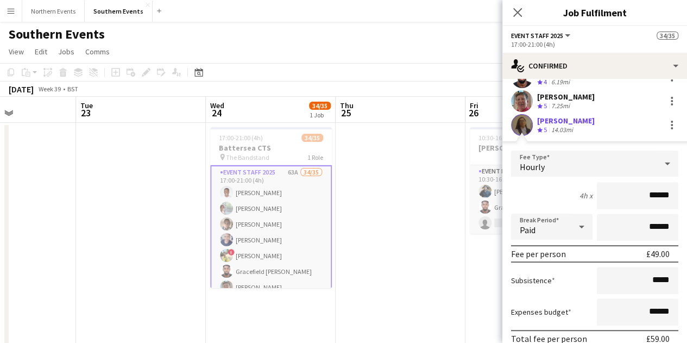
drag, startPoint x: 642, startPoint y: 195, endPoint x: 672, endPoint y: 196, distance: 30.5
click at [672, 196] on form "Fee Type Hourly 4h x ****** Break Period Paid ****** Fee per person £49.00 Subs…" at bounding box center [595, 267] width 185 height 232
type input "******"
click at [555, 186] on div "4h x ******" at bounding box center [594, 195] width 167 height 27
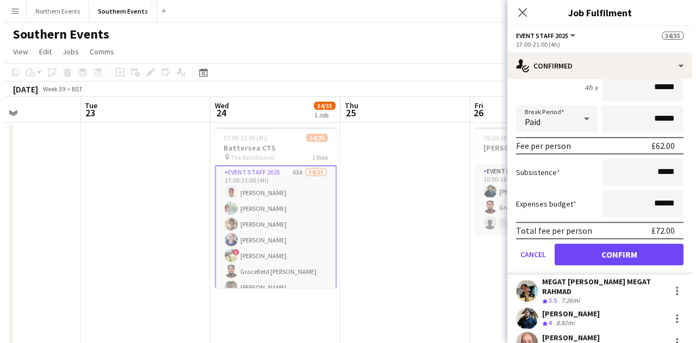
scroll to position [272, 0]
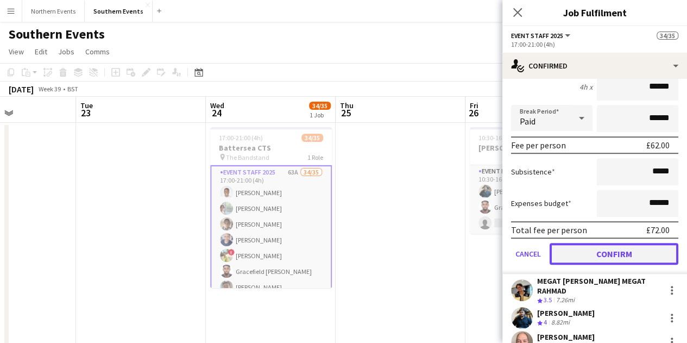
click at [596, 245] on button "Confirm" at bounding box center [614, 254] width 129 height 22
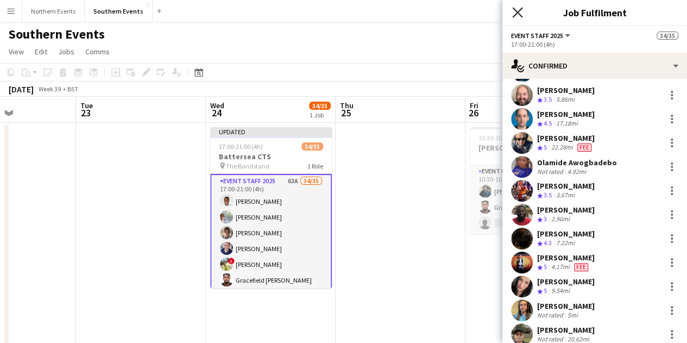
click at [517, 11] on icon "Close pop-in" at bounding box center [517, 12] width 10 height 10
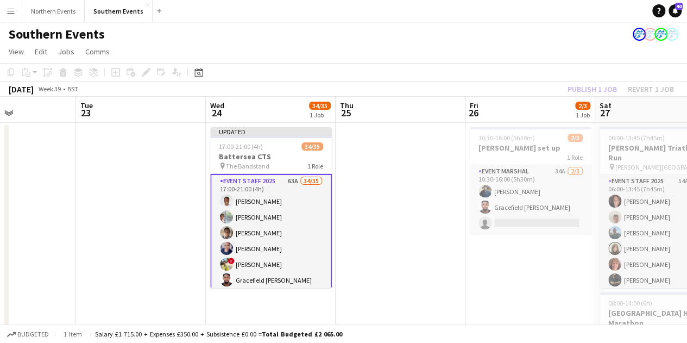
click at [596, 86] on div "Publish 1 job Revert 1 job" at bounding box center [621, 89] width 133 height 14
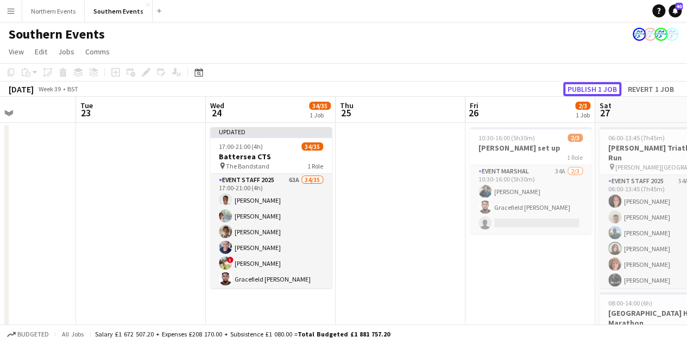
click at [596, 86] on button "Publish 1 job" at bounding box center [593, 89] width 58 height 14
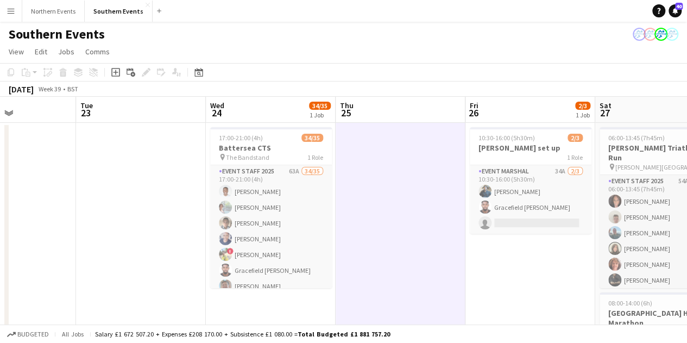
click at [11, 9] on app-icon "Menu" at bounding box center [11, 11] width 9 height 9
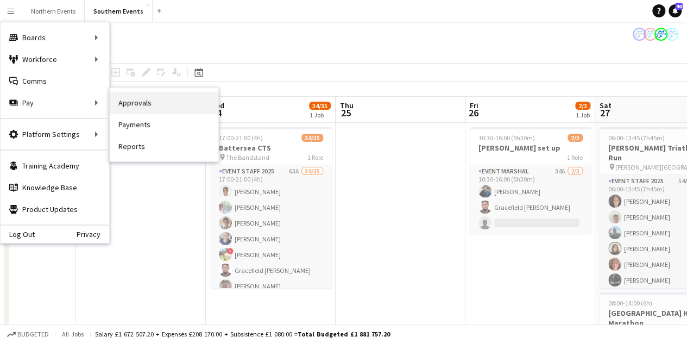
click at [126, 107] on link "Approvals" at bounding box center [164, 103] width 109 height 22
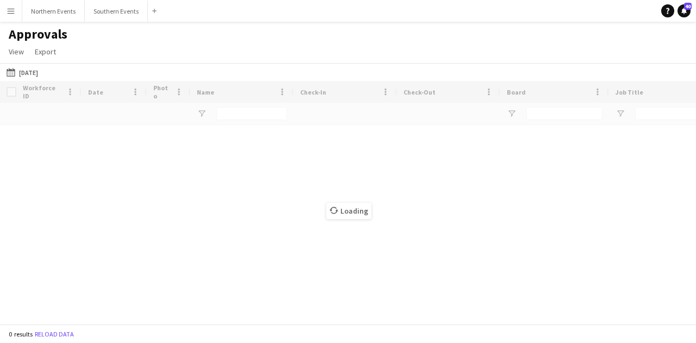
type input "**********"
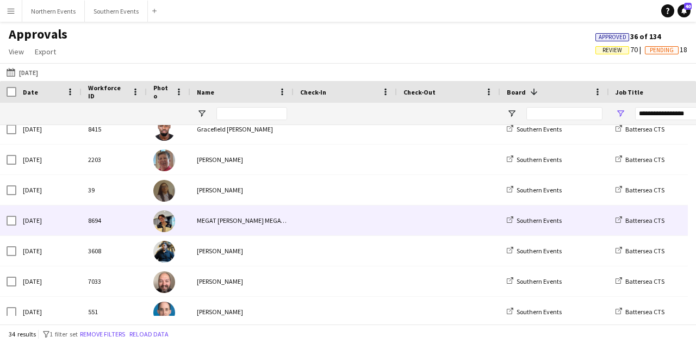
scroll to position [163, 0]
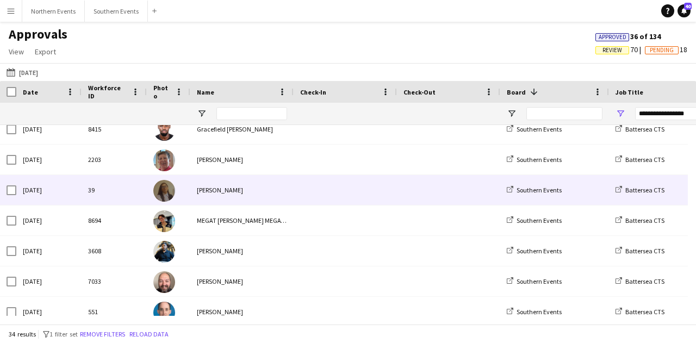
click at [225, 184] on div "Bethany Lawrence" at bounding box center [241, 190] width 103 height 30
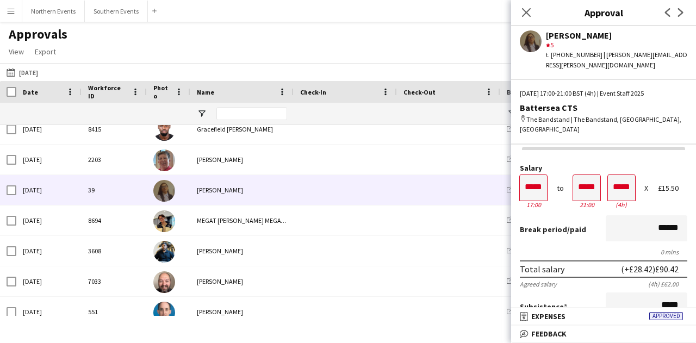
scroll to position [0, 0]
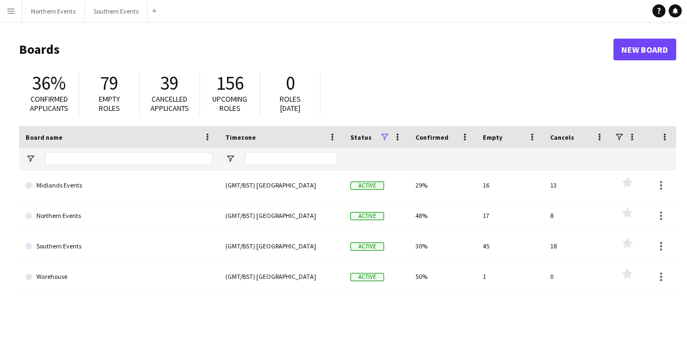
click at [11, 7] on app-icon "Menu" at bounding box center [11, 11] width 9 height 9
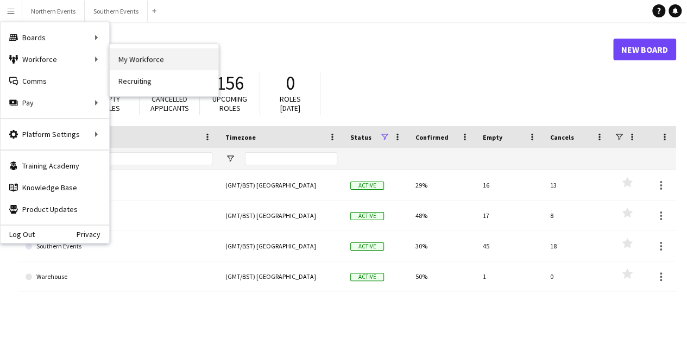
click at [116, 55] on link "My Workforce" at bounding box center [164, 59] width 109 height 22
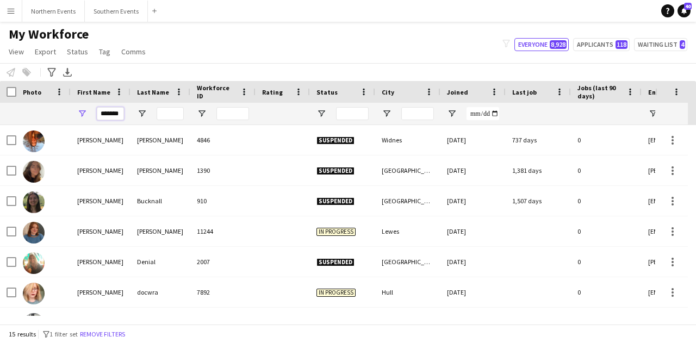
click at [117, 111] on input "*******" at bounding box center [110, 113] width 27 height 13
click at [116, 114] on input "*******" at bounding box center [110, 113] width 27 height 13
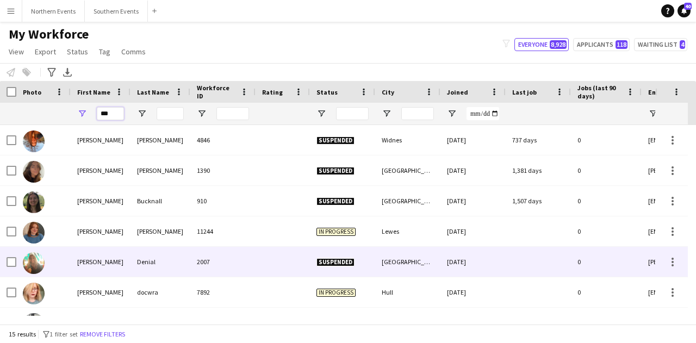
type input "***"
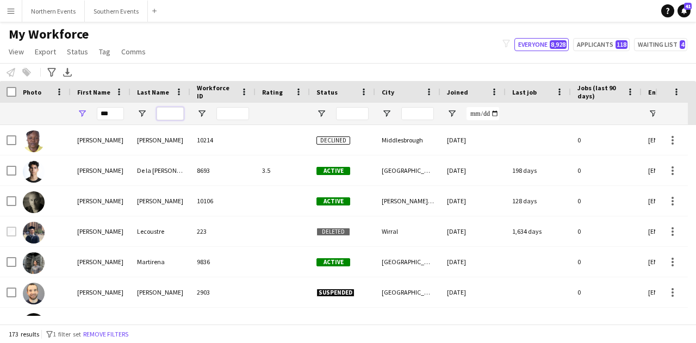
click at [164, 107] on input "Last Name Filter Input" at bounding box center [170, 113] width 27 height 13
type input "********"
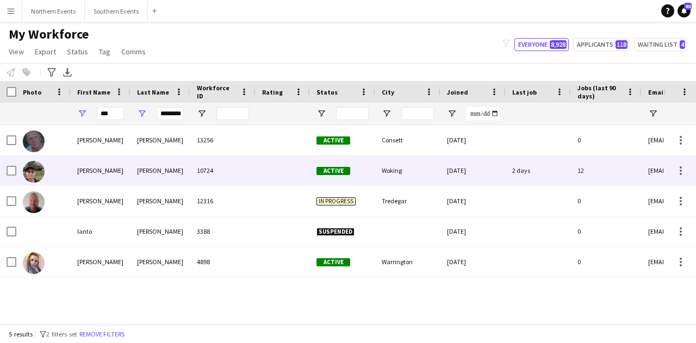
click at [97, 164] on div "[PERSON_NAME]" at bounding box center [101, 170] width 60 height 30
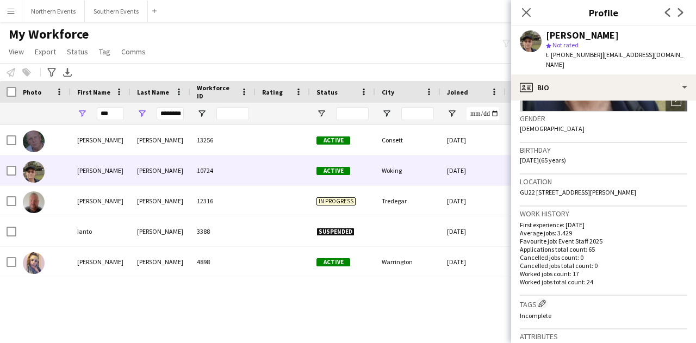
scroll to position [163, 0]
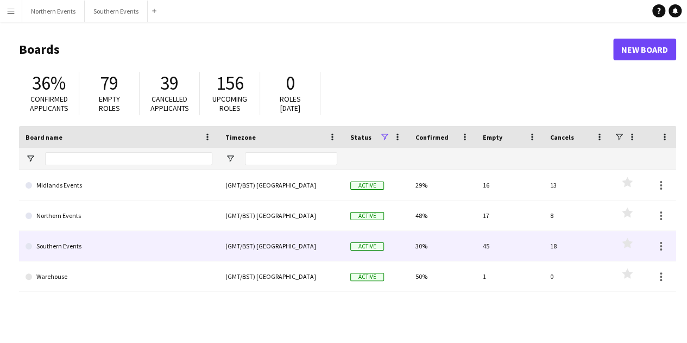
click at [179, 239] on link "Southern Events" at bounding box center [119, 246] width 187 height 30
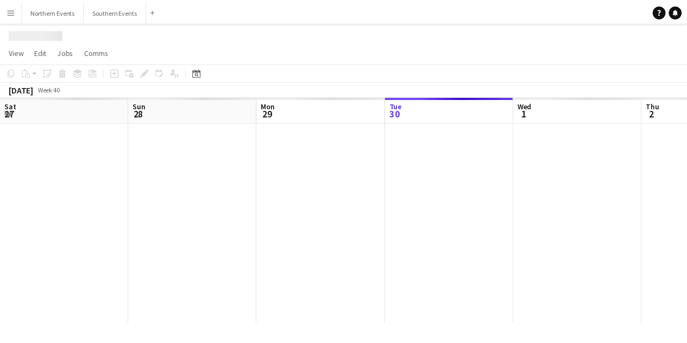
scroll to position [0, 260]
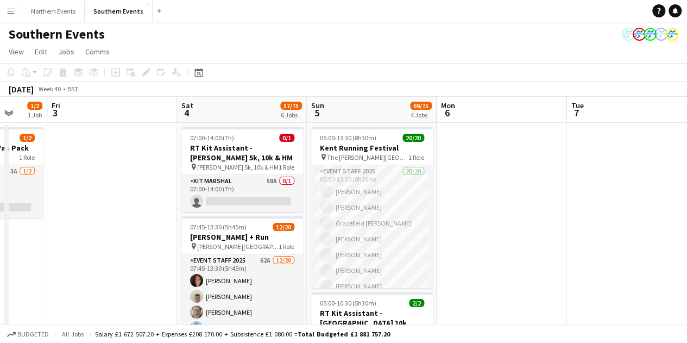
drag, startPoint x: 564, startPoint y: 247, endPoint x: 105, endPoint y: 202, distance: 460.9
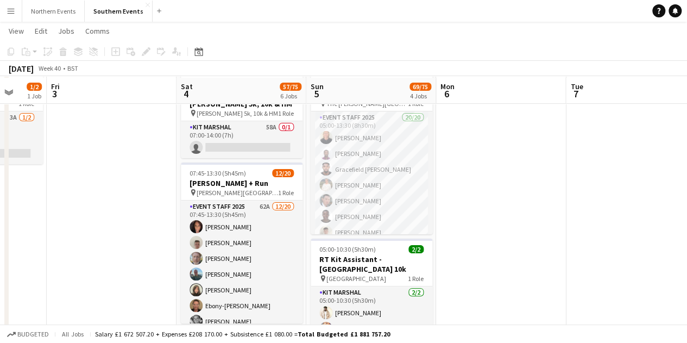
scroll to position [54, 0]
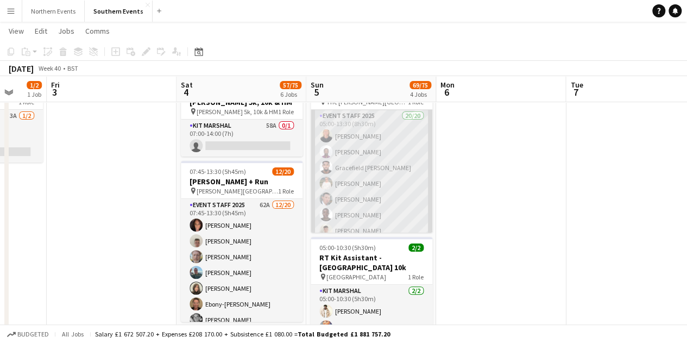
click at [371, 177] on app-card-role "Event Staff 2025 20/20 05:00-13:30 (8h30m) Angela Corbett Abraham Acquaye Grace…" at bounding box center [372, 280] width 122 height 340
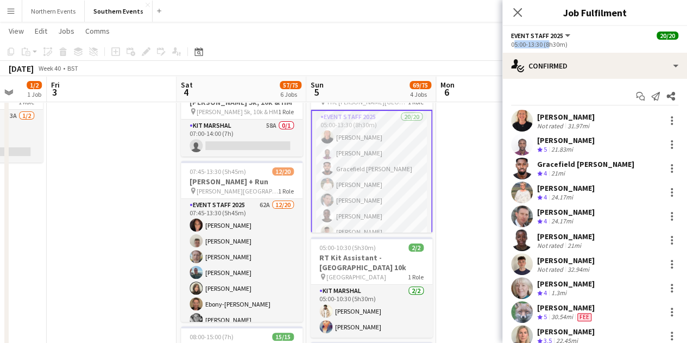
drag, startPoint x: 511, startPoint y: 43, endPoint x: 546, endPoint y: 43, distance: 35.3
click at [546, 43] on div "05:00-13:30 (8h30m)" at bounding box center [594, 44] width 167 height 8
click at [522, 13] on icon "Close pop-in" at bounding box center [517, 12] width 10 height 10
